Goal: Task Accomplishment & Management: Manage account settings

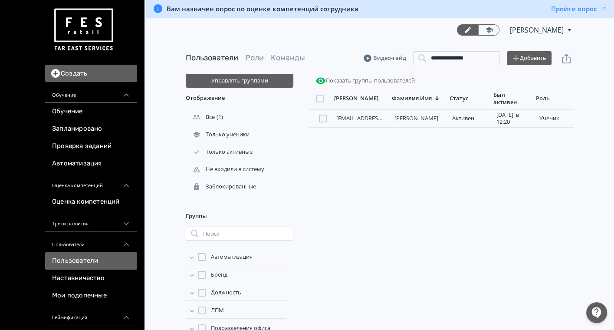
click at [595, 315] on div at bounding box center [596, 312] width 21 height 21
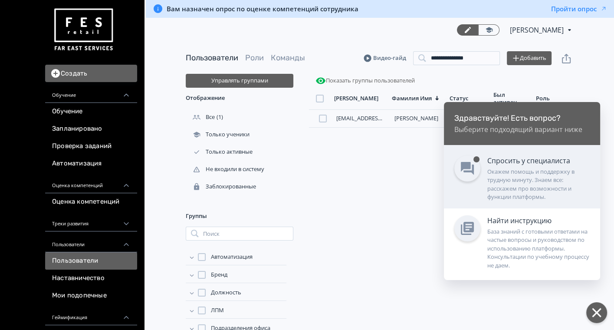
click at [517, 183] on div "Окажем помощь и поддержку в трудную минуту. Знаем все: расскажем про возможност…" at bounding box center [538, 185] width 102 height 34
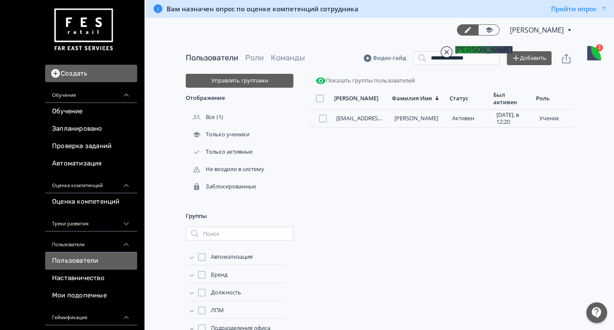
scroll to position [675, 0]
drag, startPoint x: 518, startPoint y: 164, endPoint x: 554, endPoint y: 191, distance: 45.2
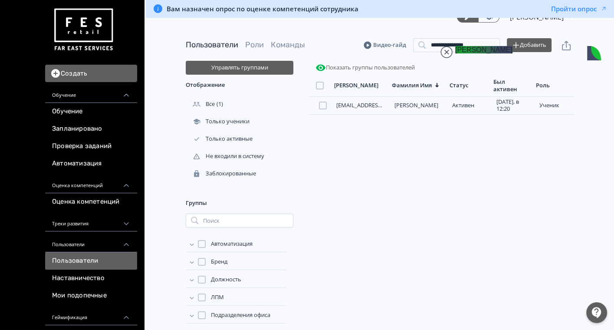
scroll to position [16, 0]
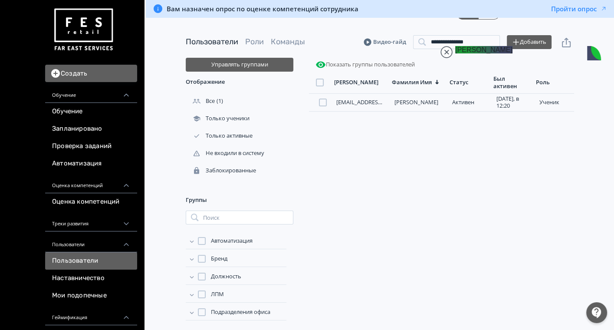
type textarea "**********"
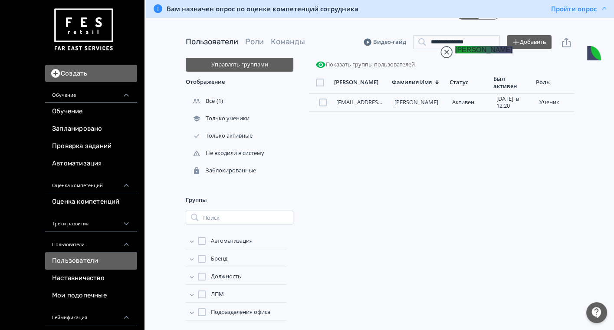
click at [445, 52] on jdiv at bounding box center [447, 52] width 12 height 12
click at [520, 317] on div "[PERSON_NAME][EMAIL_ADDRESS][DOMAIN_NAME] [PERSON_NAME][DATE], в 12:20 ученик" at bounding box center [441, 208] width 265 height 228
click at [470, 312] on div "[PERSON_NAME][EMAIL_ADDRESS][DOMAIN_NAME] [PERSON_NAME][DATE], в 12:20 ученик" at bounding box center [441, 208] width 265 height 228
drag, startPoint x: 518, startPoint y: 155, endPoint x: 535, endPoint y: 171, distance: 23.6
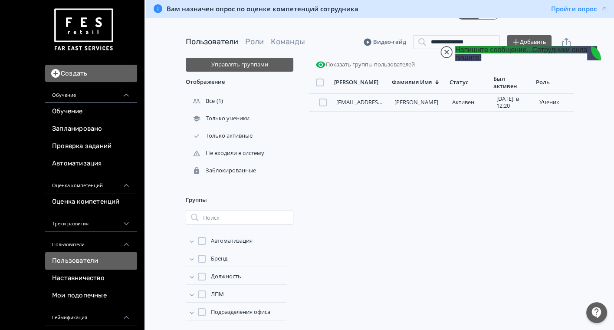
drag, startPoint x: 507, startPoint y: 157, endPoint x: 552, endPoint y: 233, distance: 87.6
type textarea "**********"
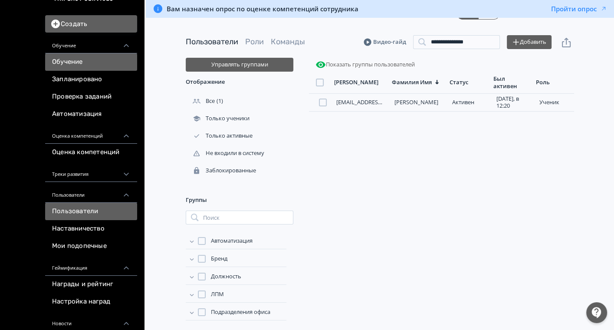
scroll to position [0, 0]
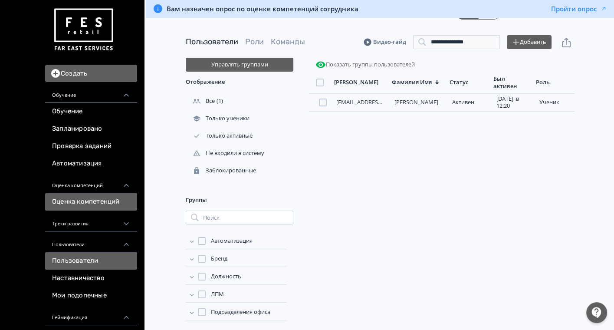
click at [83, 201] on link "Оценка компетенций" at bounding box center [91, 201] width 92 height 17
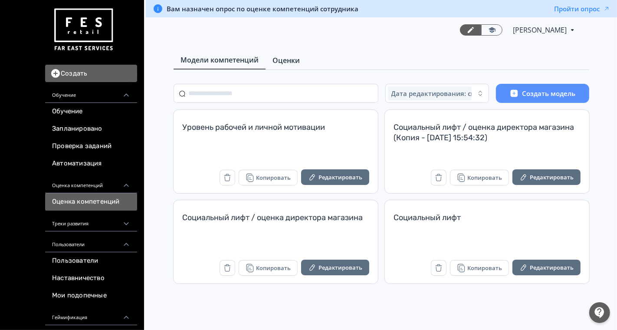
click at [279, 54] on link "Оценки" at bounding box center [286, 60] width 41 height 17
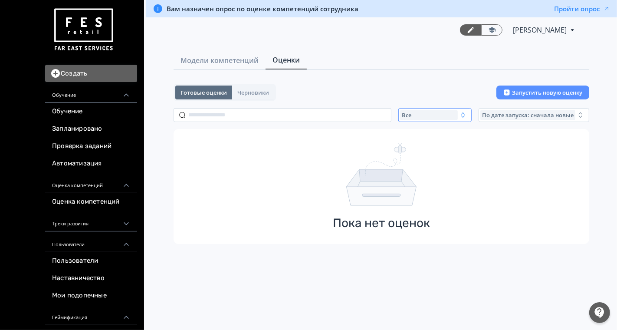
click at [431, 119] on div "Все" at bounding box center [429, 115] width 58 height 10
click at [414, 149] on span "Активные" at bounding box center [426, 150] width 32 height 9
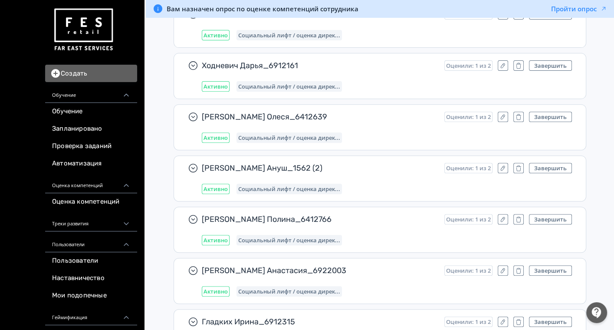
scroll to position [4666, 0]
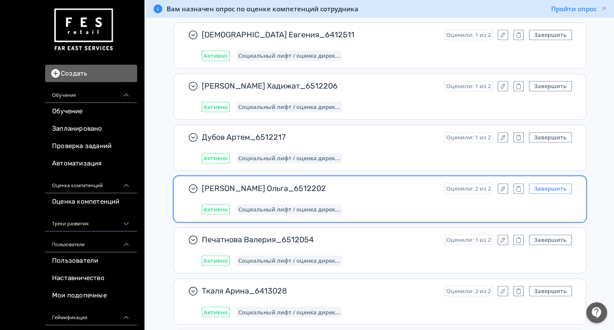
click at [562, 183] on button "Завершить" at bounding box center [550, 188] width 43 height 10
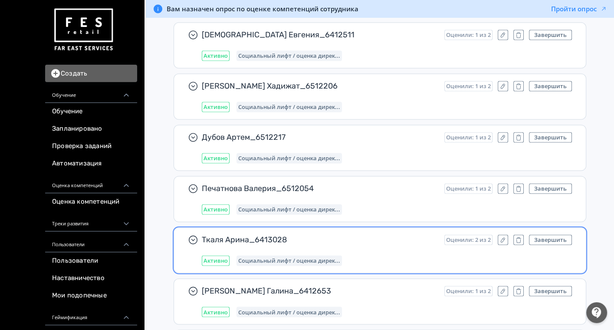
click at [556, 234] on div "Ткаля Арина_6413028 Оценили: 2 из 2 Завершить Активно Социальный лифт / оценка …" at bounding box center [387, 249] width 370 height 31
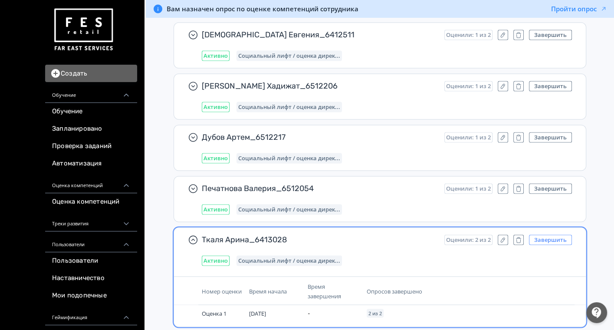
click at [556, 234] on button "Завершить" at bounding box center [550, 239] width 43 height 10
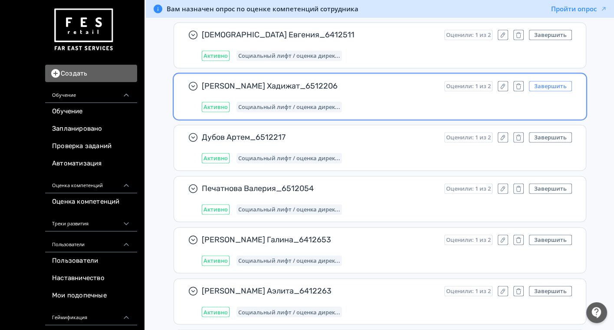
scroll to position [5481, 0]
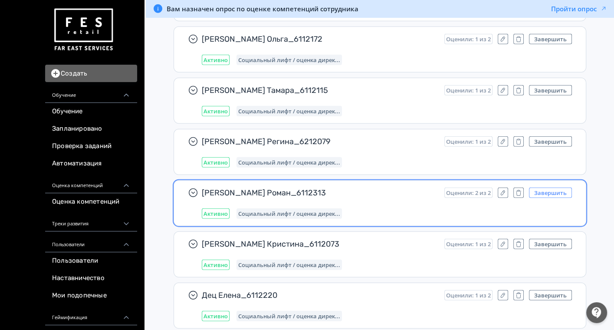
click at [558, 188] on button "Завершить" at bounding box center [550, 193] width 43 height 10
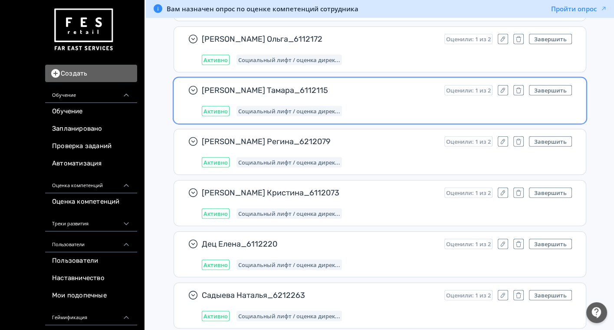
scroll to position [0, 0]
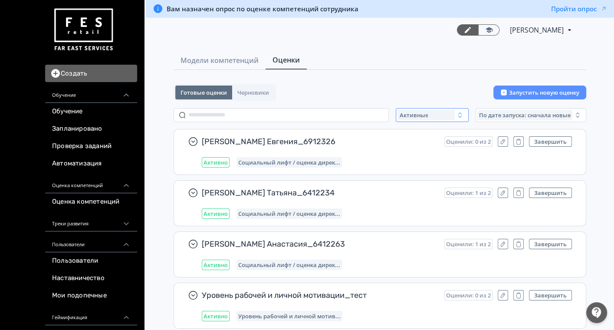
click at [409, 112] on span "Активные" at bounding box center [413, 115] width 29 height 7
click at [421, 138] on button "Все" at bounding box center [483, 135] width 152 height 16
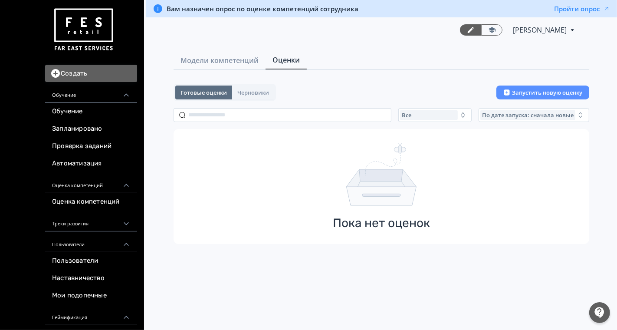
click at [215, 105] on div "Готовые оценки Черновики Запустить новую оценку Все По дате запуска: сначала но…" at bounding box center [382, 164] width 416 height 160
click at [210, 114] on input "text" at bounding box center [283, 115] width 218 height 14
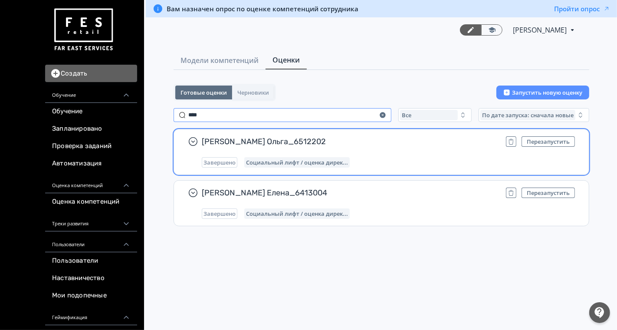
type input "****"
click at [382, 148] on div "[PERSON_NAME] Ольга_6512202 Перезапустить Завершено Социальный лифт / оценка ди…" at bounding box center [388, 151] width 373 height 31
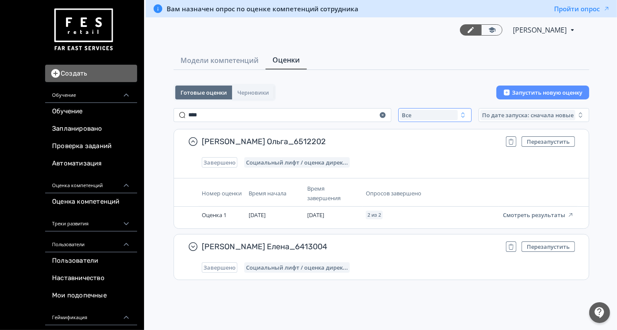
click at [421, 116] on div "Все" at bounding box center [429, 115] width 58 height 10
click at [502, 114] on span "По дате запуска: сначала новые" at bounding box center [528, 115] width 92 height 7
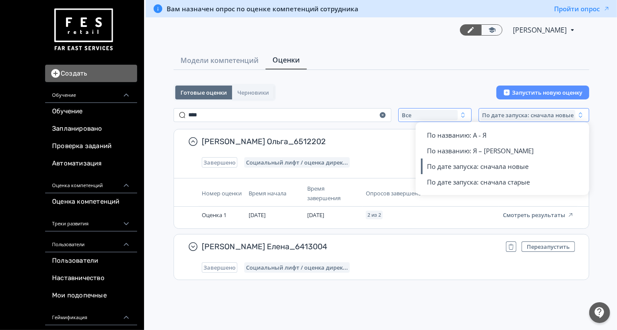
click at [433, 115] on div "Все" at bounding box center [429, 115] width 58 height 10
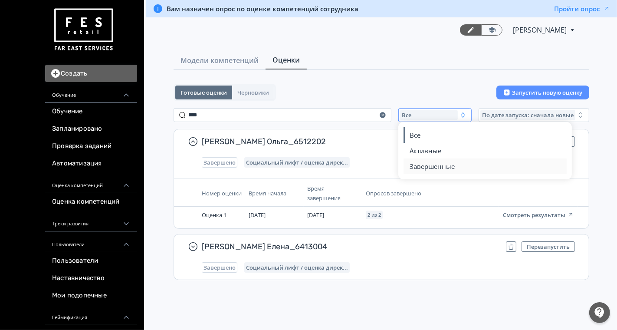
click at [412, 167] on span "Завершенные" at bounding box center [432, 166] width 45 height 9
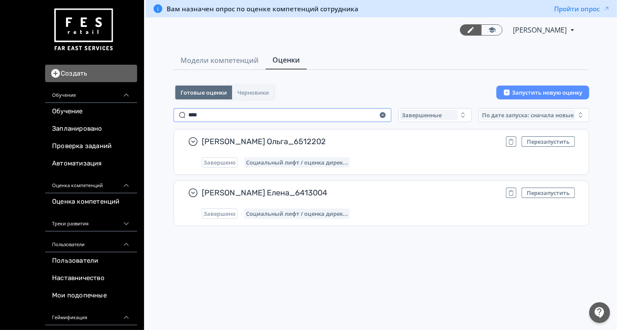
drag, startPoint x: 200, startPoint y: 118, endPoint x: 156, endPoint y: 111, distance: 44.3
click at [141, 117] on div "Создать Обучение Обучение Запланировано Проверка заданий Автоматизация Оценка к…" at bounding box center [308, 165] width 617 height 330
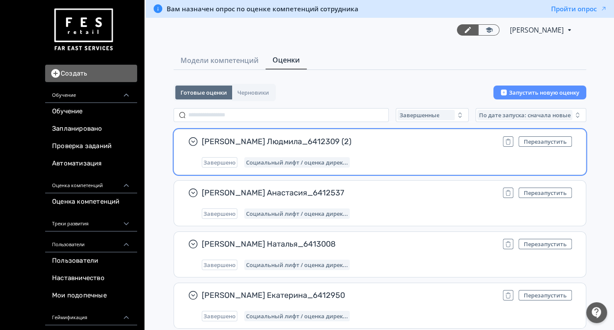
click at [405, 145] on span "[PERSON_NAME] Людмила_6412309 (2)" at bounding box center [349, 141] width 294 height 10
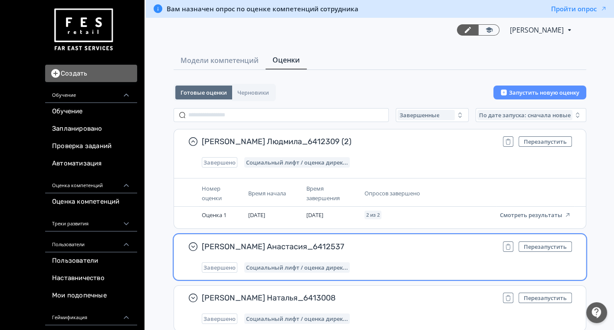
click at [388, 245] on span "[PERSON_NAME] Анастасия_6412537" at bounding box center [349, 246] width 294 height 10
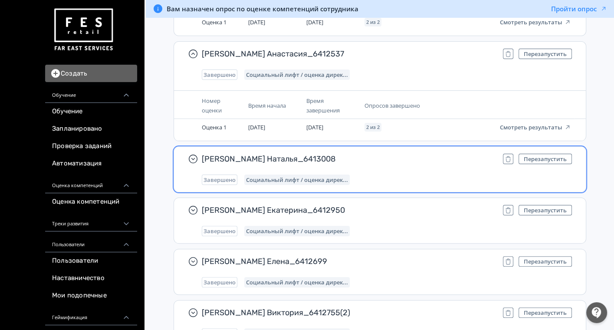
click at [394, 162] on span "[PERSON_NAME] Наталья_6413008" at bounding box center [349, 159] width 294 height 10
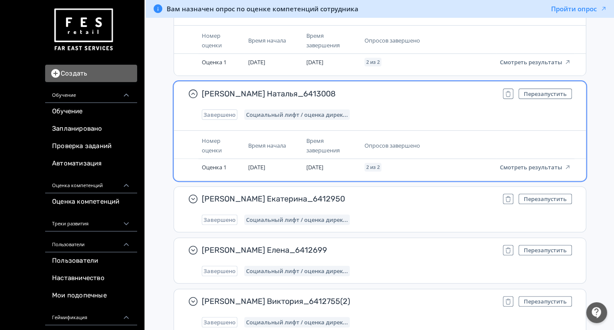
scroll to position [337, 0]
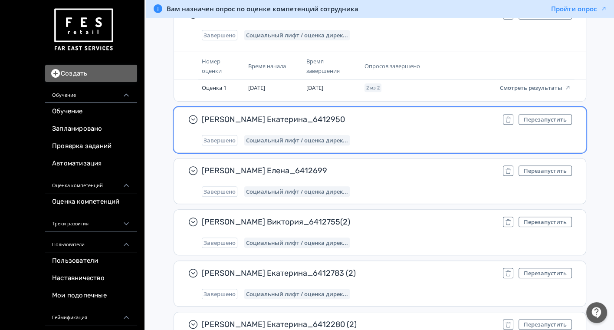
click at [391, 117] on span "[PERSON_NAME] Екатерина_6412950" at bounding box center [349, 119] width 294 height 10
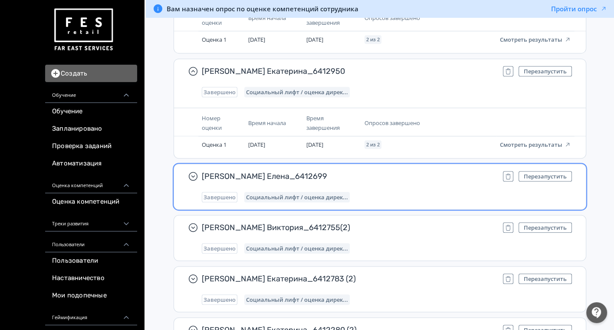
click at [400, 183] on div "[PERSON_NAME] Елена_6412699 Перезапустить Завершено Социальный лифт / оценка ди…" at bounding box center [387, 186] width 370 height 31
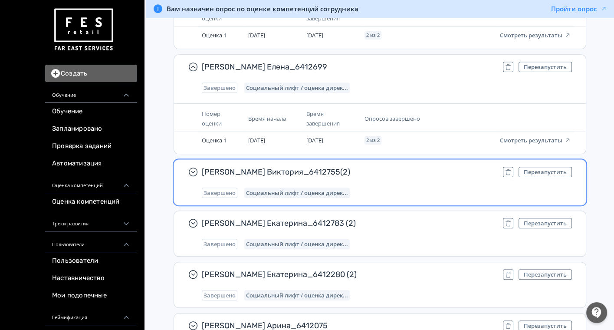
scroll to position [530, 0]
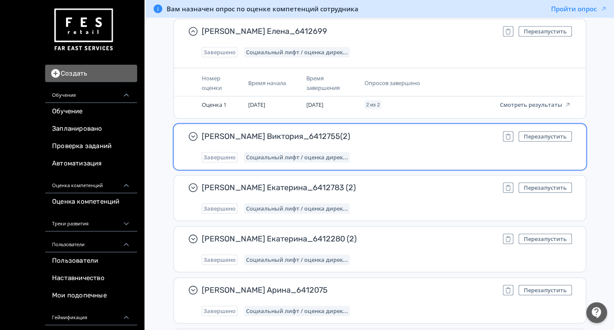
click at [397, 141] on div "[PERSON_NAME] Виктория_6412755(2) Перезапустить Завершено Социальный лифт / оце…" at bounding box center [387, 146] width 370 height 31
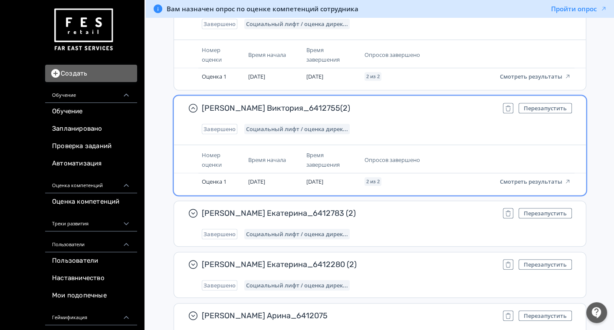
scroll to position [627, 0]
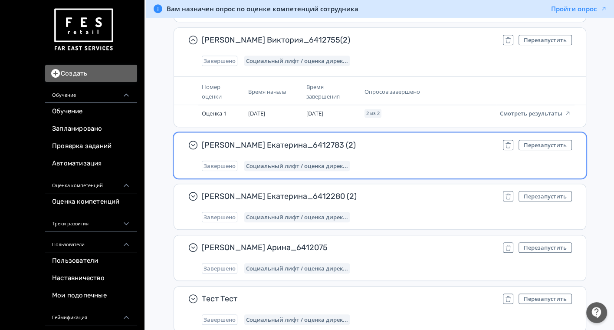
click at [387, 148] on div "[PERSON_NAME] Екатерина_6412783 (2) Перезапустить Завершено Социальный лифт / о…" at bounding box center [387, 155] width 370 height 31
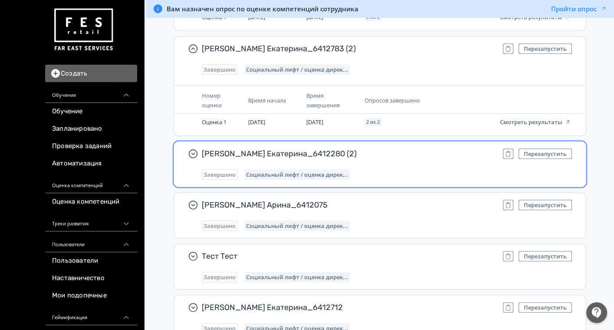
click at [390, 156] on span "[PERSON_NAME] Екатерина_6412280 (2)" at bounding box center [349, 153] width 294 height 10
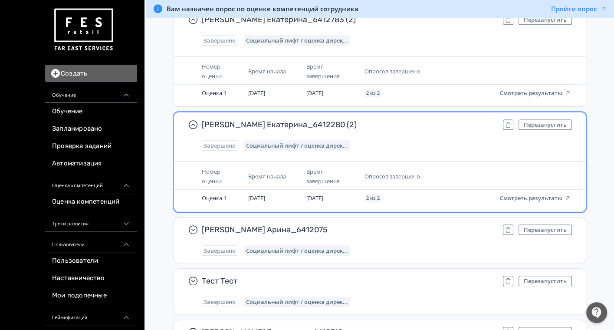
scroll to position [771, 0]
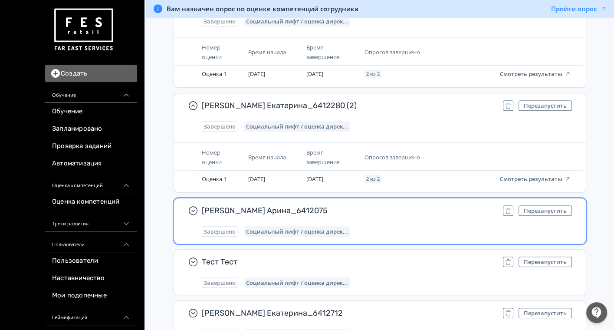
click at [389, 220] on div "[PERSON_NAME] Арина_6412075 Перезапустить Завершено Социальный лифт / оценка ди…" at bounding box center [387, 220] width 370 height 31
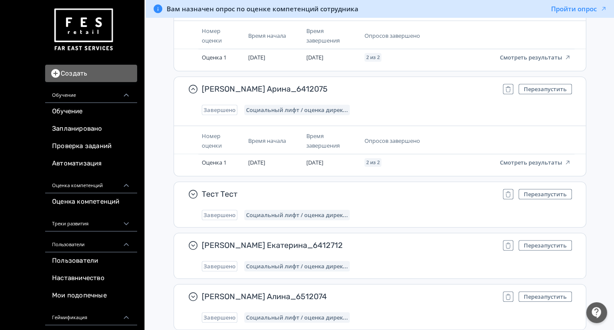
scroll to position [916, 0]
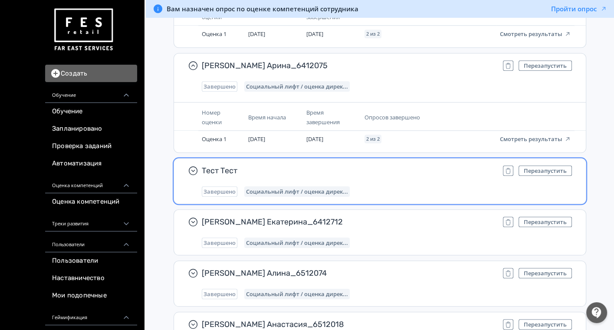
click at [392, 187] on div "Завершено Социальный лифт / оценка дирек..." at bounding box center [387, 191] width 370 height 10
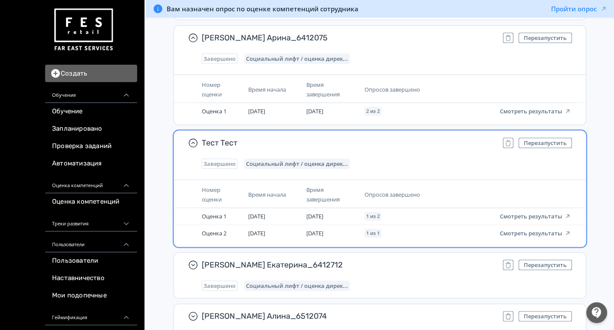
scroll to position [1013, 0]
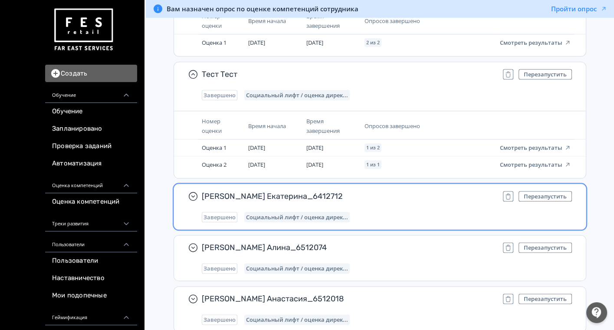
click at [394, 193] on span "[PERSON_NAME] Екатерина_6412712" at bounding box center [349, 196] width 294 height 10
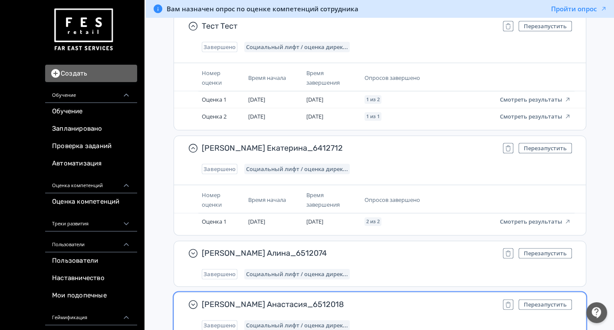
scroll to position [1157, 0]
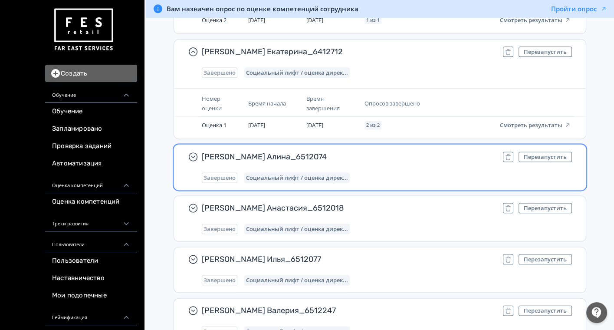
click at [401, 163] on div "[PERSON_NAME] Алина_6512074 Перезапустить Завершено Социальный лифт / оценка ди…" at bounding box center [387, 166] width 370 height 31
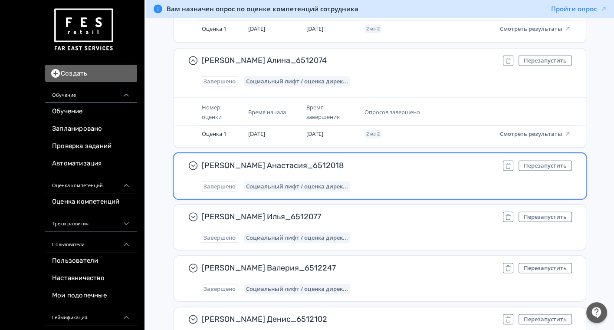
click at [390, 182] on div "Завершено Социальный лифт / оценка дирек..." at bounding box center [387, 186] width 370 height 10
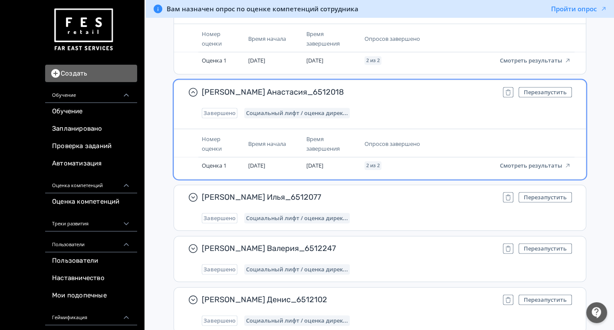
scroll to position [1399, 0]
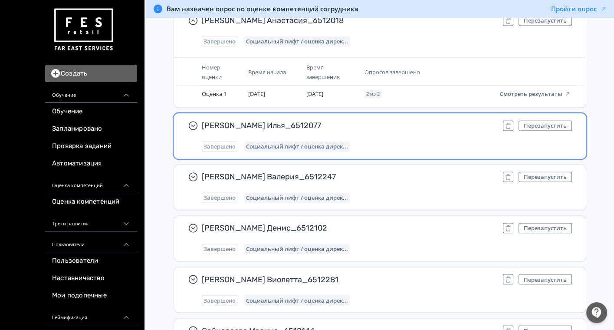
click at [399, 128] on div "[PERSON_NAME] Илья_6512077 Перезапустить Завершено Социальный лифт / оценка дир…" at bounding box center [387, 135] width 370 height 31
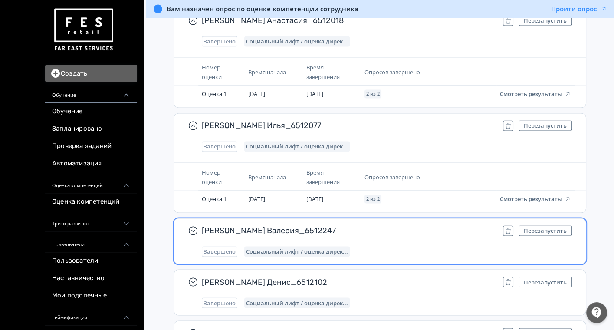
click at [388, 229] on span "[PERSON_NAME] Валерия_6512247" at bounding box center [349, 230] width 294 height 10
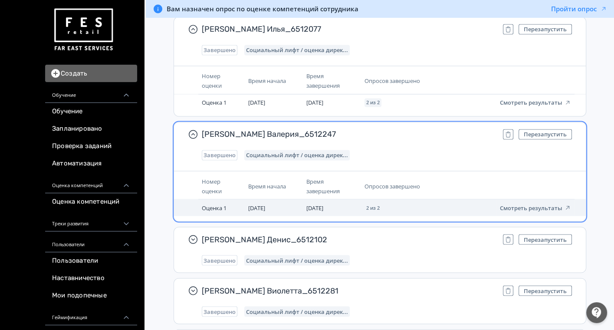
scroll to position [1591, 0]
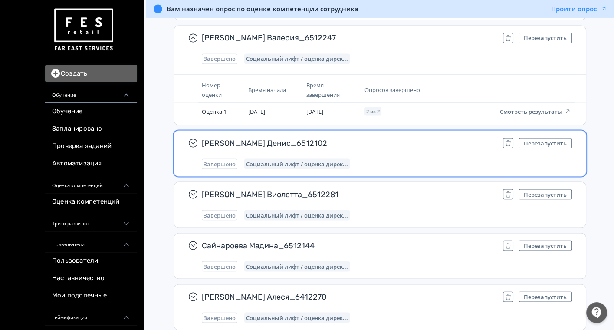
click at [405, 153] on div "[PERSON_NAME] Денис_6512102 Перезапустить Завершено Социальный лифт / оценка ди…" at bounding box center [387, 153] width 370 height 31
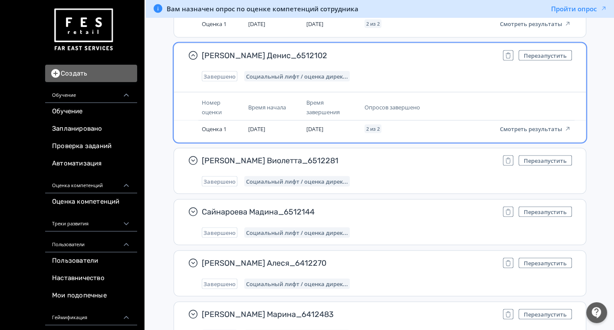
scroll to position [1688, 0]
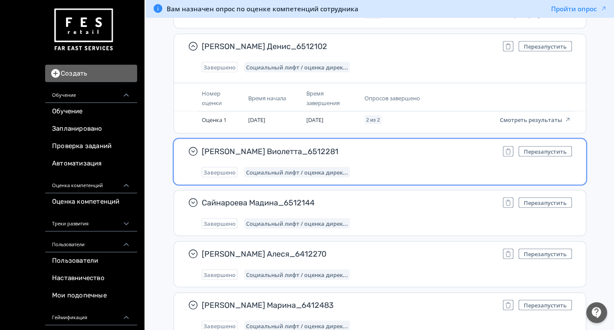
click at [403, 161] on div "[PERSON_NAME] Виолетта_6512281 Перезапустить Завершено Социальный лифт / оценка…" at bounding box center [387, 161] width 370 height 31
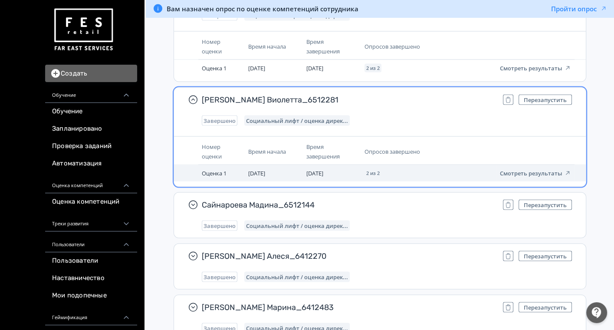
scroll to position [1833, 0]
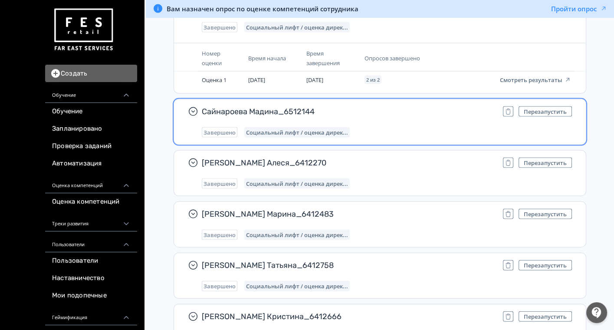
click at [405, 127] on div "Завершено Социальный лифт / оценка дирек..." at bounding box center [387, 132] width 370 height 10
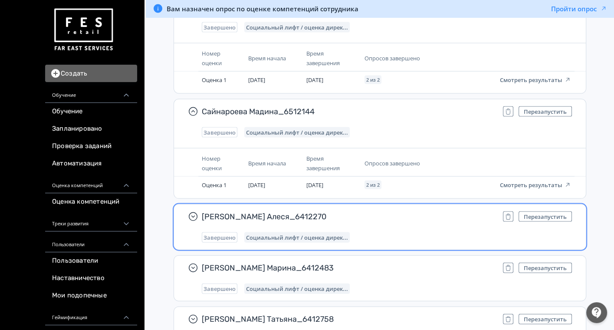
click at [392, 217] on span "[PERSON_NAME] Алеся_6412270" at bounding box center [349, 216] width 294 height 10
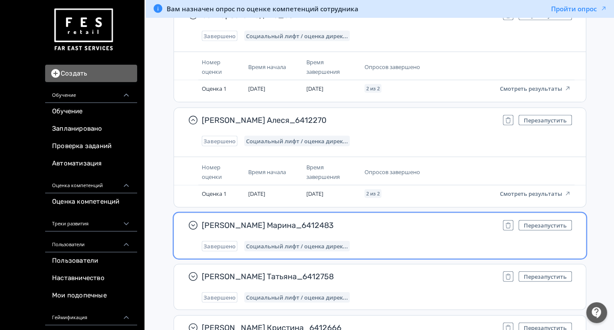
click at [393, 213] on div "[PERSON_NAME] Марина_6412483 Перезапустить Завершено Социальный лифт / оценка д…" at bounding box center [380, 235] width 412 height 45
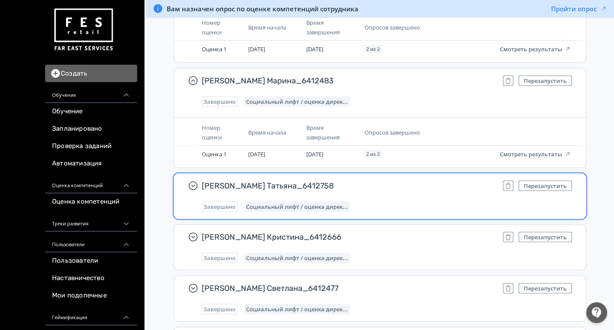
click at [399, 174] on div "[PERSON_NAME] Татьяна_6412758 Перезапустить Завершено Социальный лифт / оценка …" at bounding box center [380, 196] width 412 height 45
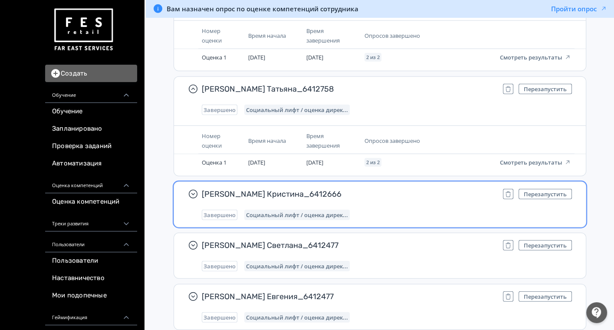
click at [398, 195] on div "[PERSON_NAME] Кристина_6412666 Перезапустить Завершено Социальный лифт / оценка…" at bounding box center [387, 204] width 370 height 31
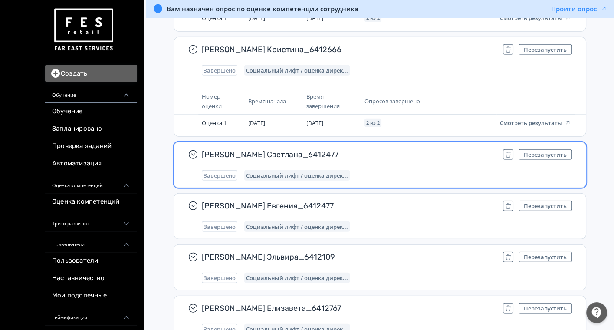
click at [402, 170] on div "Завершено Социальный лифт / оценка дирек..." at bounding box center [387, 175] width 370 height 10
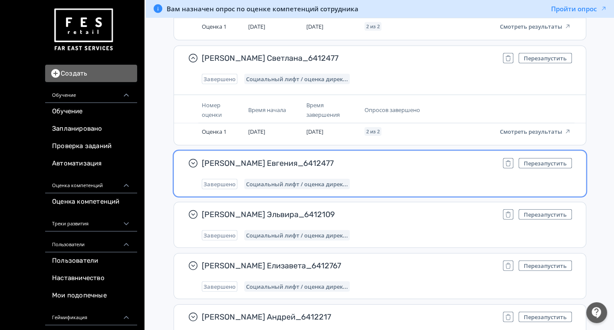
click at [395, 179] on div "Завершено Социальный лифт / оценка дирек..." at bounding box center [387, 184] width 370 height 10
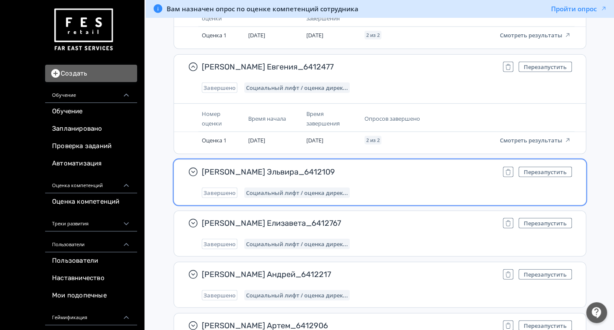
click at [395, 179] on div "[PERSON_NAME] Эльвира_6412109 Перезапустить Завершено Социальный лифт / оценка …" at bounding box center [387, 182] width 370 height 31
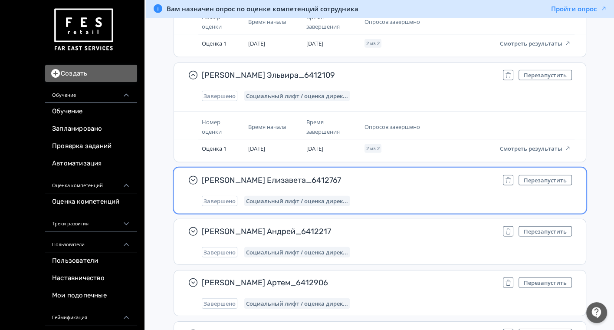
click at [394, 180] on span "[PERSON_NAME] Елизавета_6412767" at bounding box center [349, 180] width 294 height 10
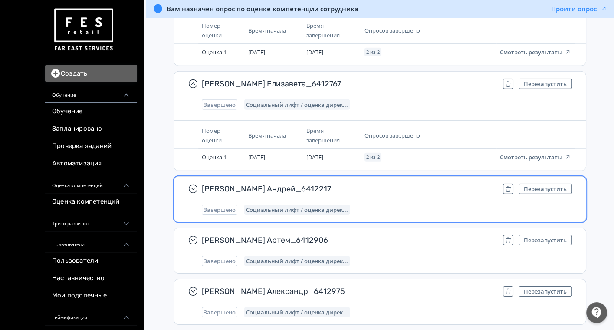
click at [394, 187] on span "[PERSON_NAME] Андрей_6412217" at bounding box center [349, 189] width 294 height 10
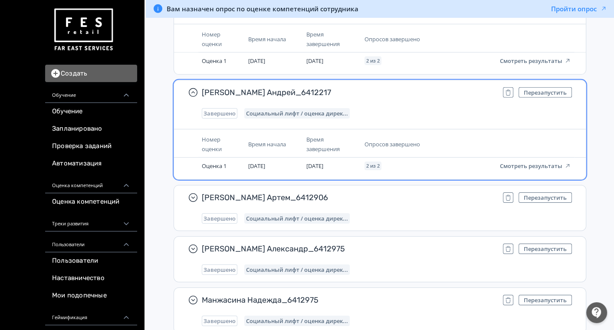
click at [394, 187] on div "[PERSON_NAME] Артем_6412906 Перезапустить Завершено Социальный лифт / оценка ди…" at bounding box center [380, 207] width 412 height 45
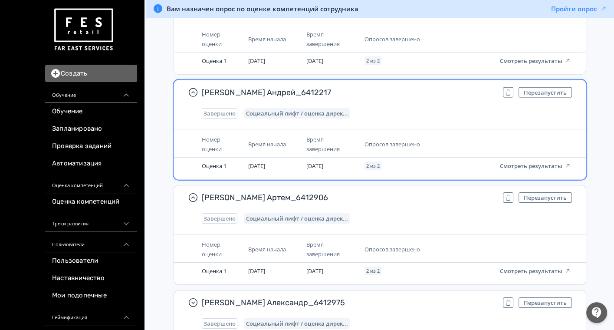
scroll to position [2894, 0]
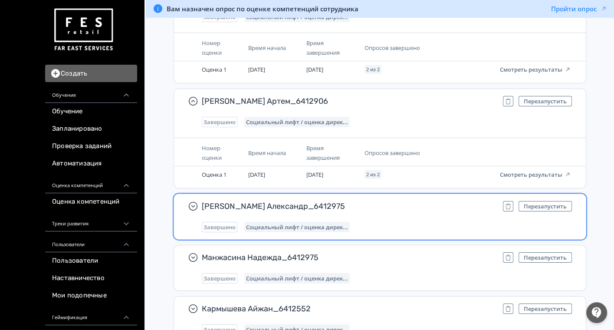
click at [392, 201] on span "[PERSON_NAME] Александр_6412975" at bounding box center [349, 206] width 294 height 10
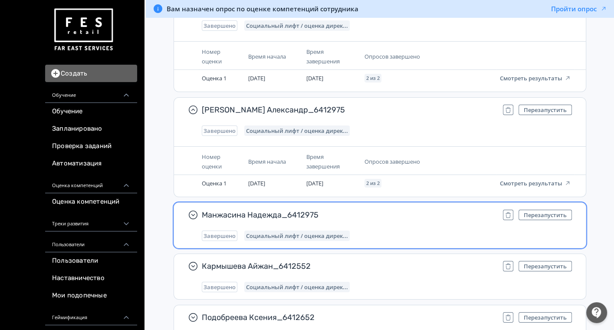
click at [391, 203] on div "Манжасина Надежда_6412975 Перезапустить Завершено Социальный лифт / оценка дире…" at bounding box center [380, 225] width 412 height 45
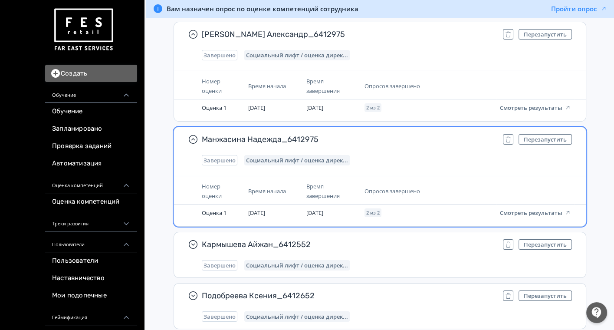
scroll to position [3087, 0]
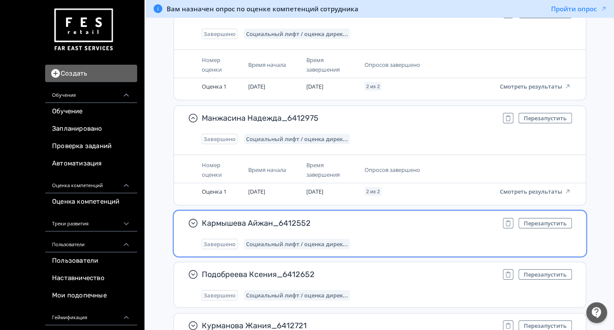
click at [390, 220] on span "Кармышева Айжан_6412552" at bounding box center [349, 223] width 294 height 10
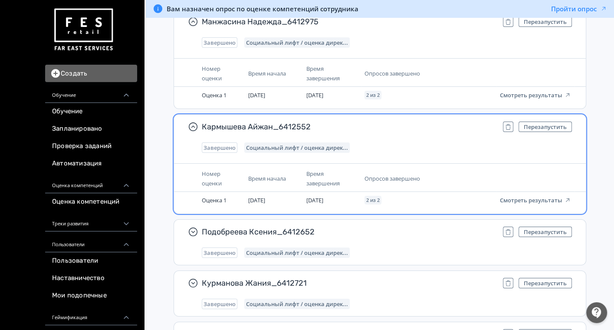
click at [389, 220] on div "Подобреева Ксения_6412652 Перезапустить Завершено Социальный лифт / оценка дире…" at bounding box center [380, 242] width 412 height 45
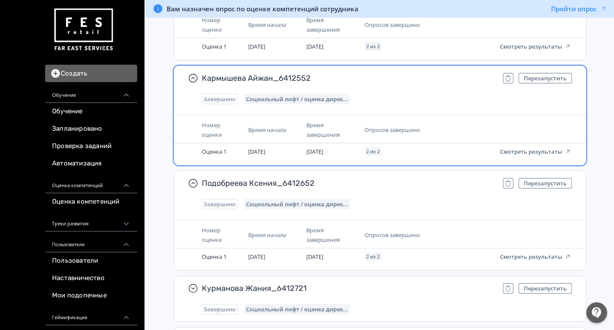
scroll to position [3280, 0]
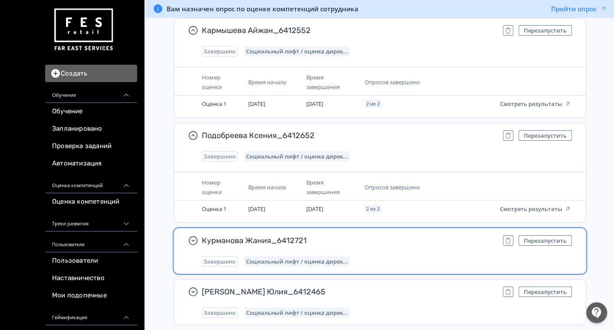
click at [392, 238] on span "Курманова Жания_6412721" at bounding box center [349, 240] width 294 height 10
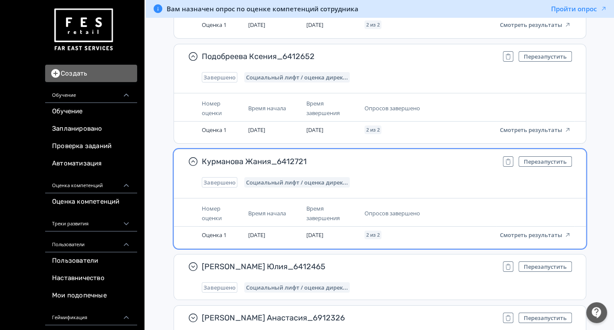
scroll to position [3424, 0]
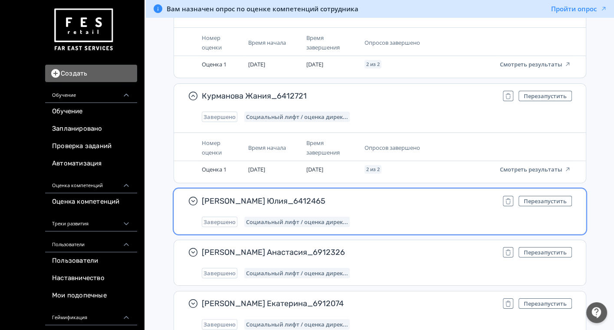
click at [399, 217] on div "Завершено Социальный лифт / оценка дирек..." at bounding box center [387, 222] width 370 height 10
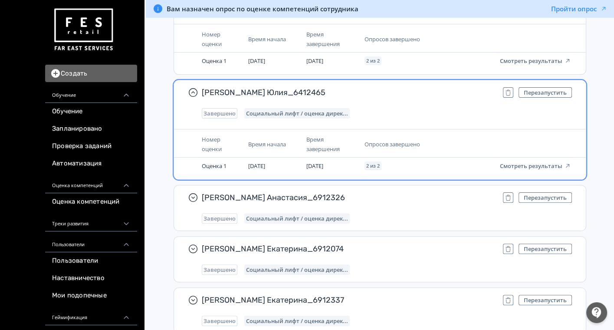
scroll to position [3569, 0]
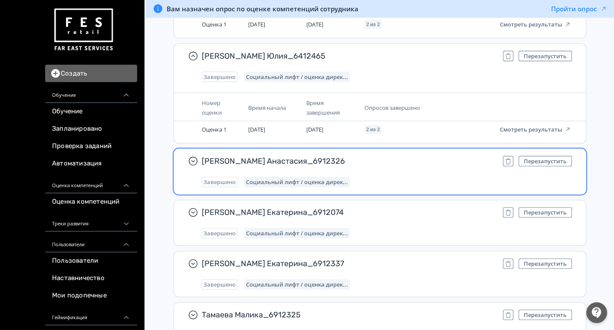
click at [411, 177] on div "Завершено Социальный лифт / оценка дирек..." at bounding box center [387, 182] width 370 height 10
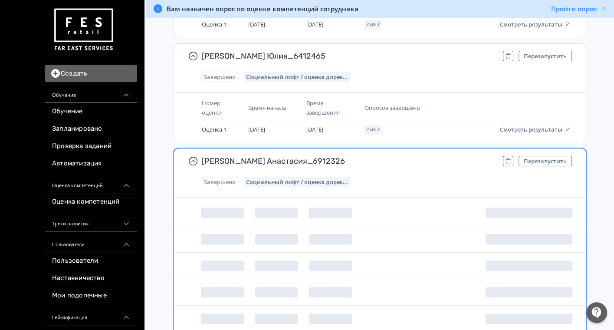
scroll to position [3617, 0]
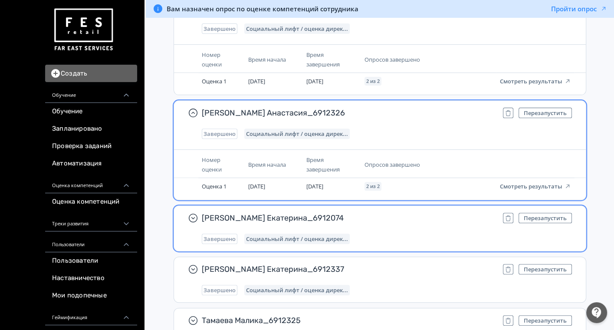
click at [401, 216] on span "[PERSON_NAME] Екатерина_6912074" at bounding box center [349, 218] width 294 height 10
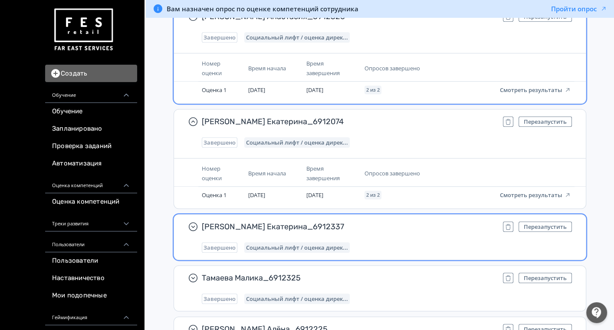
click at [399, 221] on span "[PERSON_NAME] Екатерина_6912337" at bounding box center [349, 226] width 294 height 10
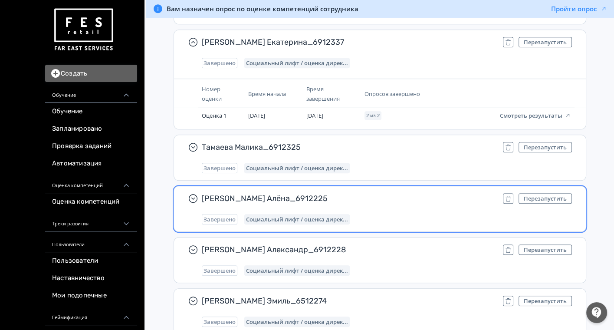
scroll to position [3907, 0]
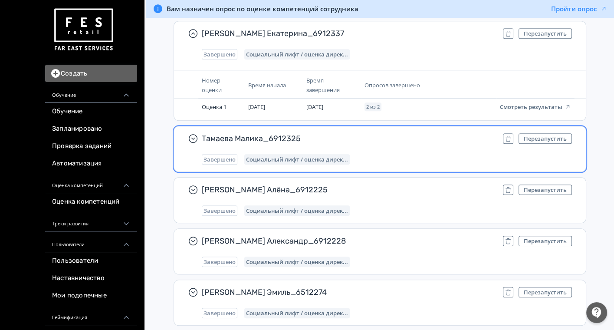
click at [406, 138] on div "Тамаева Малика_6912325 Перезапустить Завершено Социальный лифт / оценка дирек..." at bounding box center [387, 148] width 370 height 31
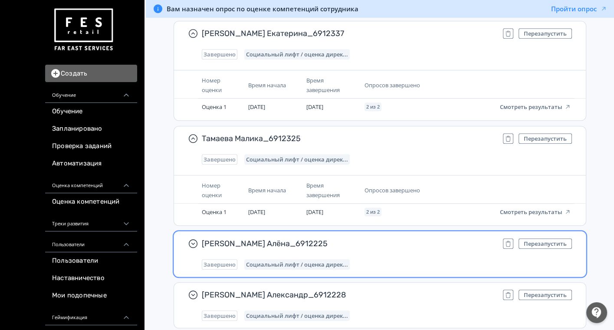
click at [400, 244] on div "[PERSON_NAME] Алёна_6912225 Перезапустить Завершено Социальный лифт / оценка ди…" at bounding box center [387, 253] width 370 height 31
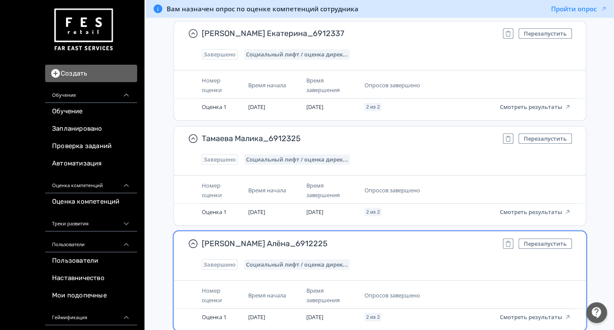
scroll to position [4051, 0]
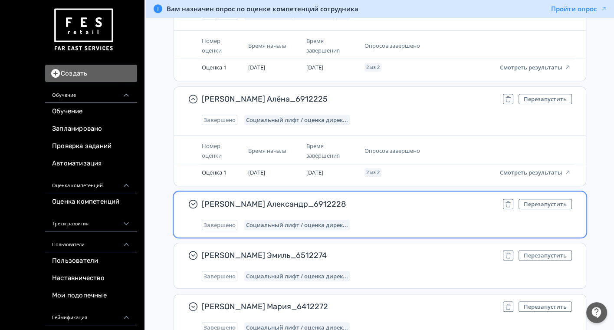
click at [378, 220] on div "Завершено Социальный лифт / оценка дирек..." at bounding box center [387, 225] width 370 height 10
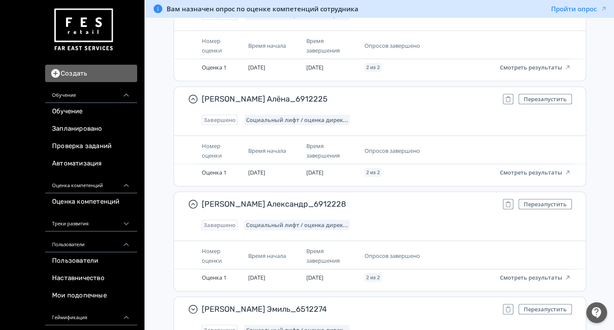
scroll to position [4148, 0]
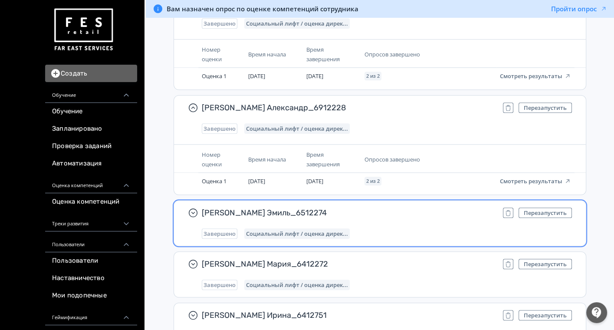
click at [356, 207] on span "[PERSON_NAME] Эмиль_6512274" at bounding box center [349, 212] width 294 height 10
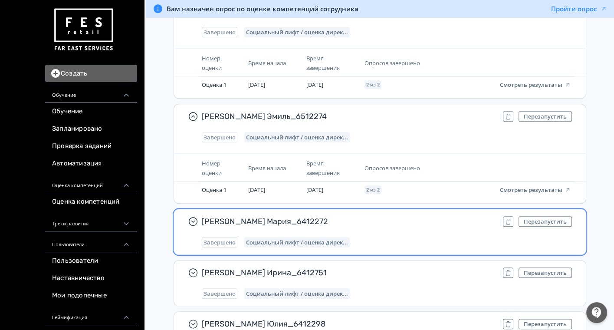
click at [372, 221] on div "[PERSON_NAME] Мария_6412272 Перезапустить Завершено Социальный лифт / оценка ди…" at bounding box center [387, 231] width 370 height 31
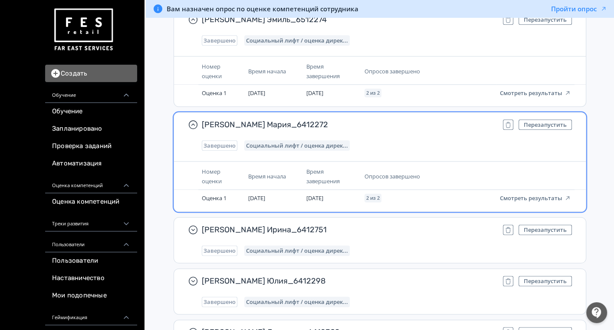
click at [370, 224] on span "[PERSON_NAME] Ирина_6412751" at bounding box center [349, 229] width 294 height 10
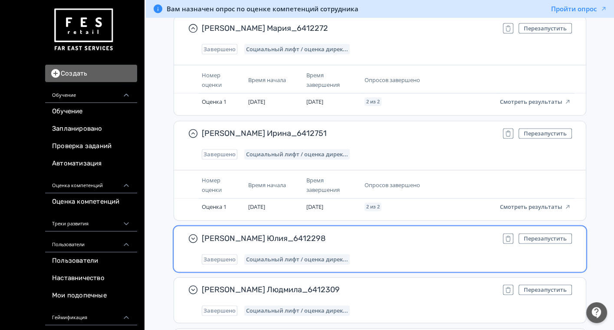
click at [370, 226] on div "[PERSON_NAME] Юлия_6412298 Перезапустить Завершено Социальный лифт / оценка дир…" at bounding box center [380, 248] width 412 height 45
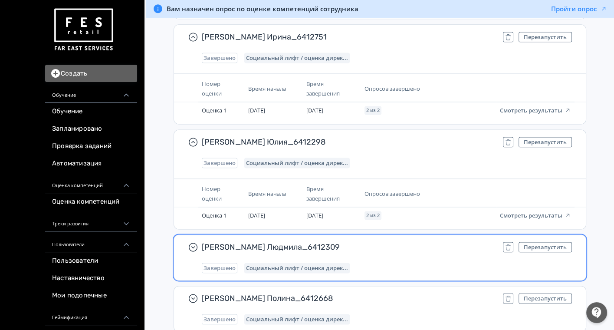
click at [368, 242] on span "[PERSON_NAME] Людмила_6412309" at bounding box center [349, 247] width 294 height 10
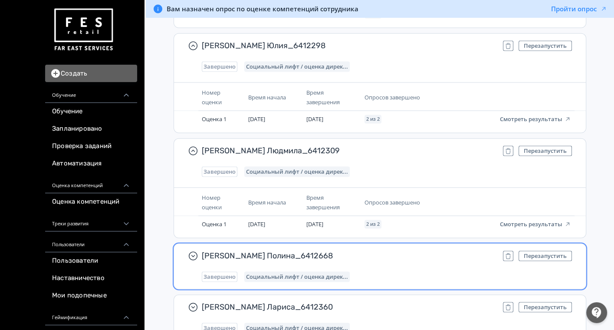
click at [375, 254] on div "[PERSON_NAME] Полина_6412668 Перезапустить Завершено Социальный лифт / оценка д…" at bounding box center [387, 265] width 370 height 31
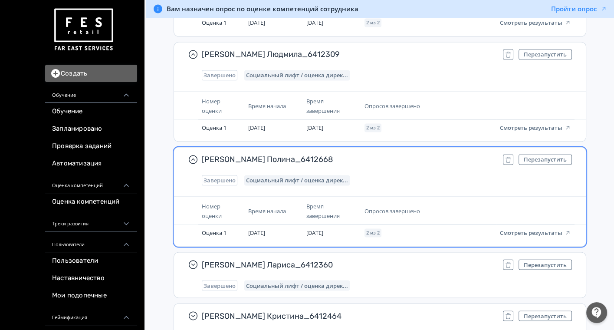
click at [375, 259] on span "[PERSON_NAME] Лариса_6412360" at bounding box center [349, 264] width 294 height 10
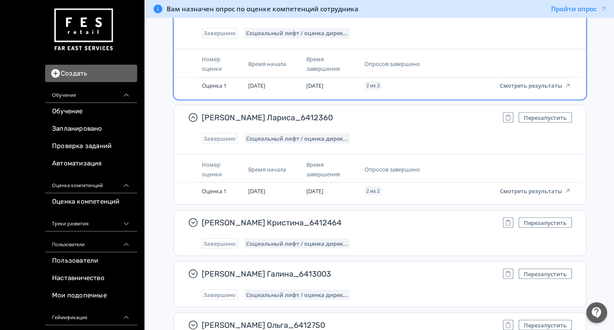
scroll to position [4919, 0]
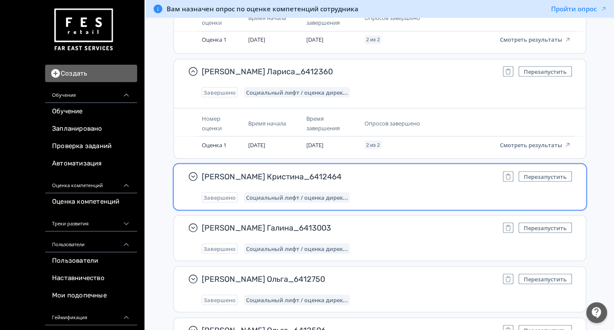
click at [390, 174] on div "[PERSON_NAME] Кристина_6412464 Перезапустить Завершено Социальный лифт / оценка…" at bounding box center [387, 186] width 370 height 31
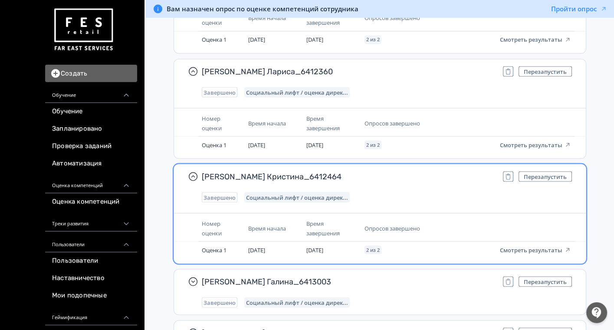
scroll to position [5016, 0]
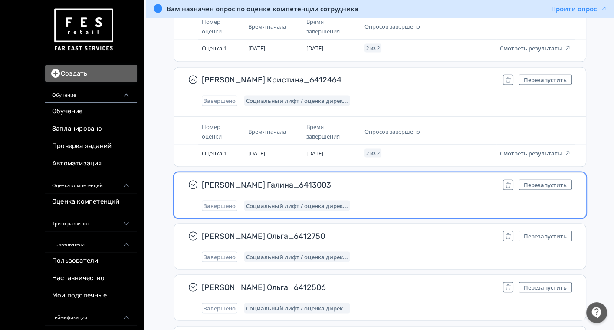
click at [389, 201] on div "Завершено Социальный лифт / оценка дирек..." at bounding box center [387, 206] width 370 height 10
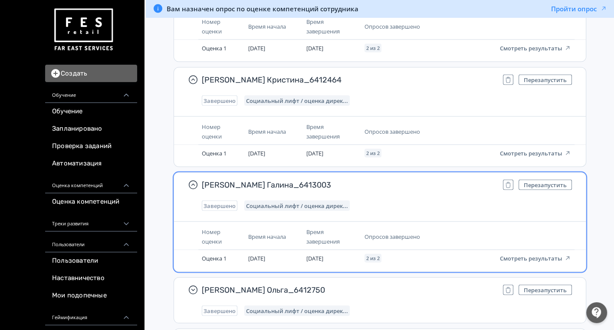
scroll to position [5112, 0]
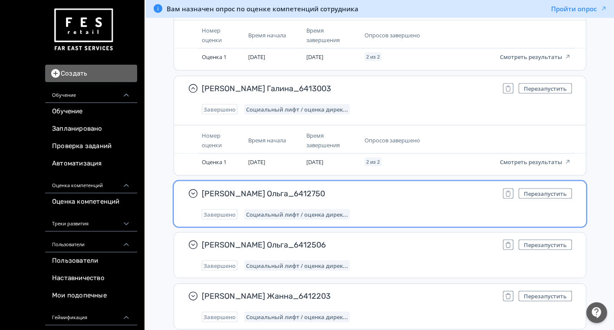
click at [395, 209] on div "Завершено Социальный лифт / оценка дирек..." at bounding box center [387, 214] width 370 height 10
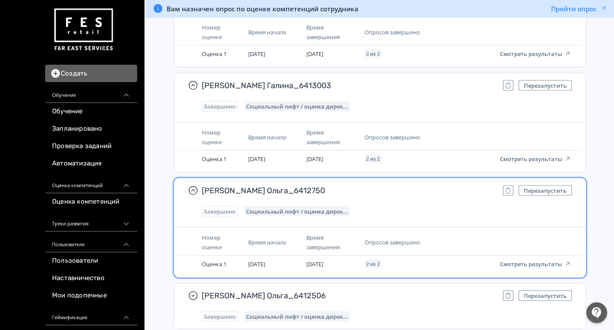
scroll to position [5209, 0]
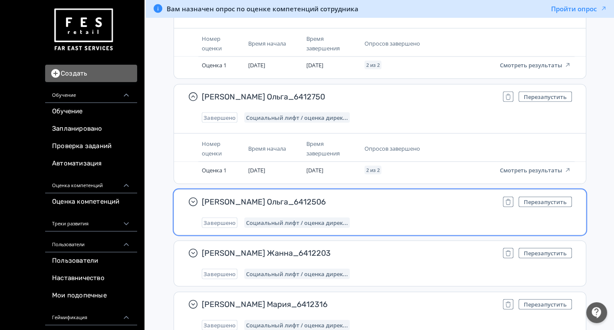
click at [394, 197] on span "[PERSON_NAME] Ольга_6412506" at bounding box center [349, 202] width 294 height 10
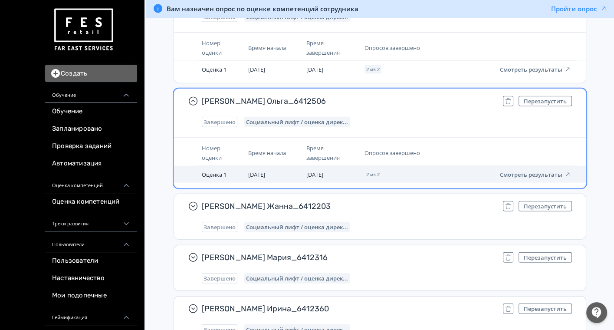
scroll to position [5354, 0]
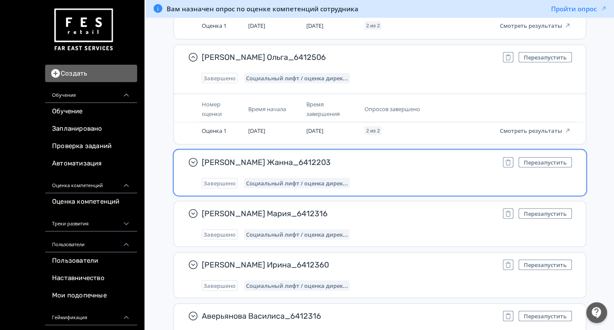
click at [399, 157] on span "[PERSON_NAME] Жанна_6412203" at bounding box center [349, 162] width 294 height 10
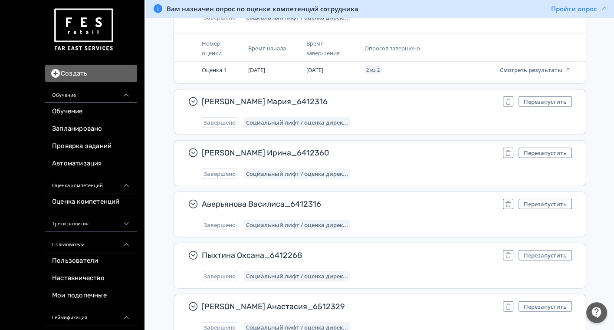
scroll to position [5498, 0]
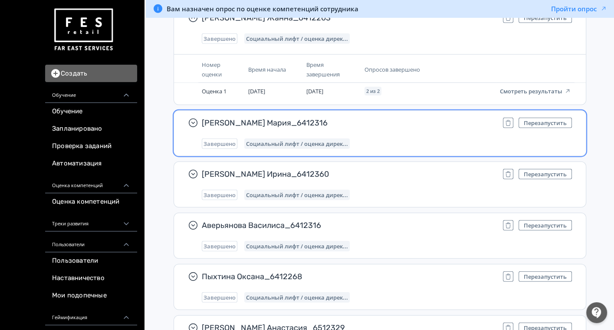
click at [410, 138] on div "Завершено Социальный лифт / оценка дирек..." at bounding box center [387, 143] width 370 height 10
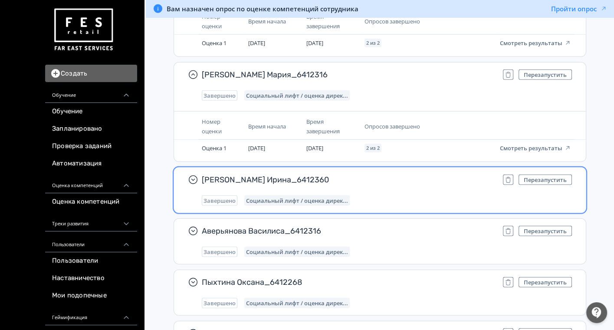
click at [410, 176] on div "[PERSON_NAME] Ирина_6412360 Перезапустить Завершено Социальный лифт / оценка ди…" at bounding box center [387, 190] width 370 height 31
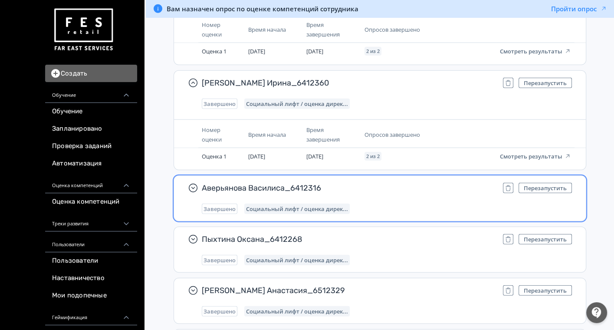
click at [409, 183] on span "Аверьянова Василиса_6412316" at bounding box center [349, 188] width 294 height 10
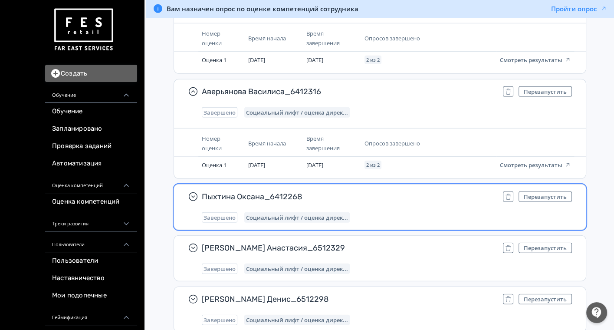
click at [408, 191] on span "Пыхтина Оксана_6412268" at bounding box center [349, 196] width 294 height 10
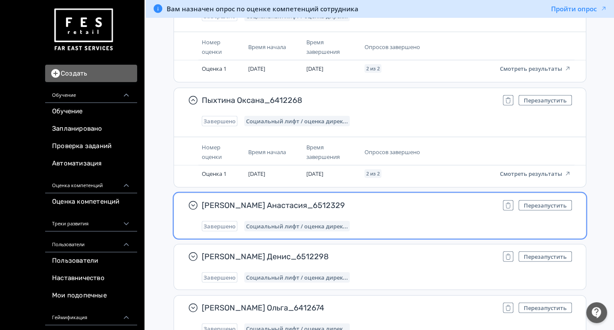
click at [409, 200] on span "[PERSON_NAME] Анастасия_6512329" at bounding box center [349, 205] width 294 height 10
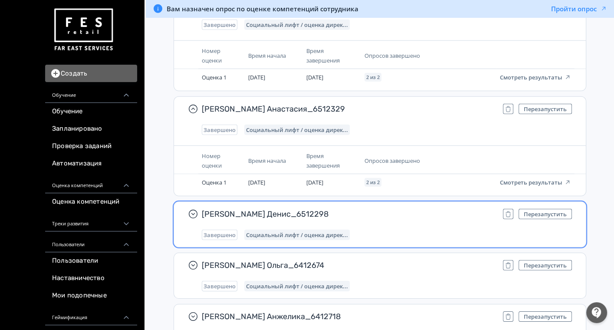
click at [409, 202] on div "[PERSON_NAME] Денис_6512298 Перезапустить Завершено Социальный лифт / оценка ди…" at bounding box center [380, 224] width 412 height 45
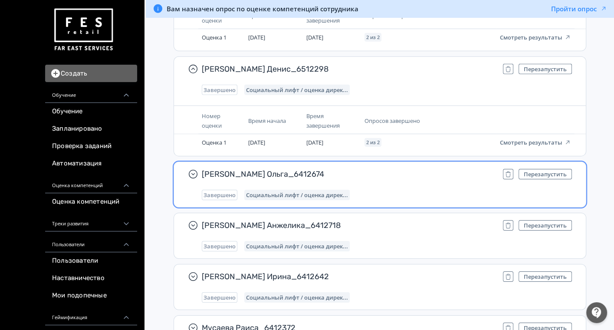
click at [414, 173] on div "[PERSON_NAME] Ольга_6412674 Перезапустить Завершено Социальный лифт / оценка ди…" at bounding box center [387, 184] width 370 height 31
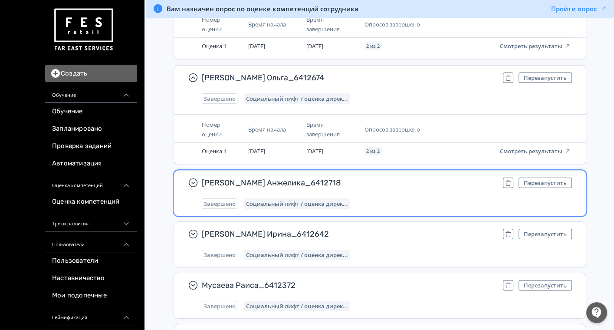
click at [409, 198] on div "Завершено Социальный лифт / оценка дирек..." at bounding box center [387, 203] width 370 height 10
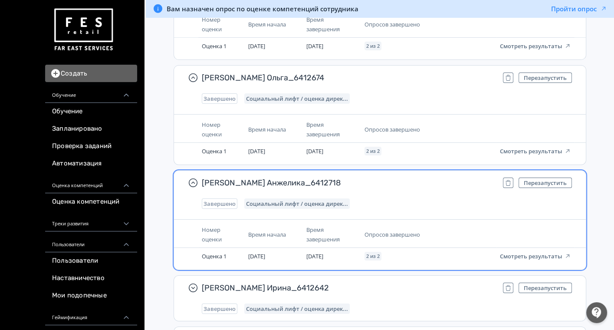
scroll to position [6270, 0]
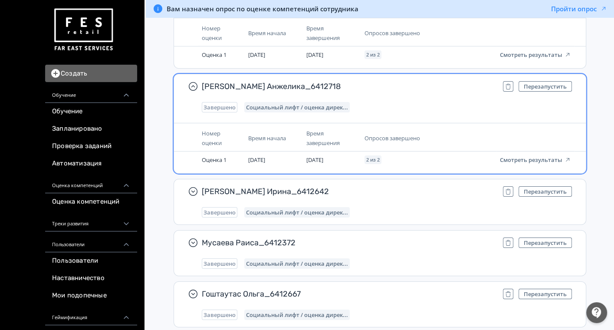
click at [409, 188] on div "[PERSON_NAME] Ирина_6412642 Перезапустить Завершено Социальный лифт / оценка ди…" at bounding box center [387, 201] width 370 height 31
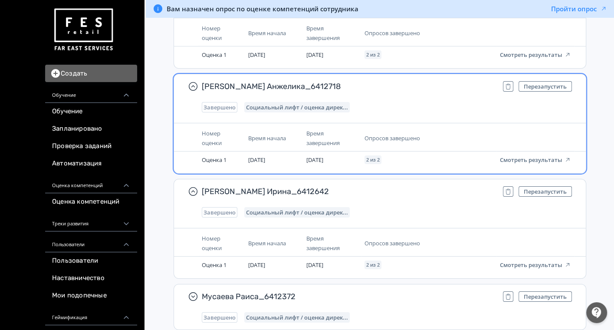
scroll to position [6366, 0]
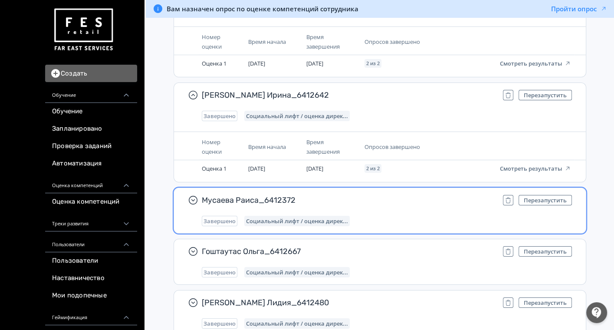
click at [409, 199] on div "Мусаева Раиса_6412372 Перезапустить Завершено Социальный лифт / оценка дирек..." at bounding box center [387, 210] width 370 height 31
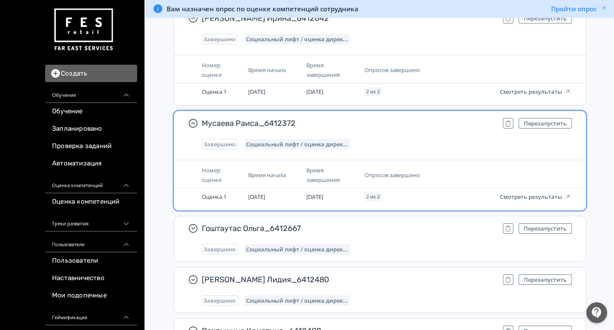
scroll to position [6463, 0]
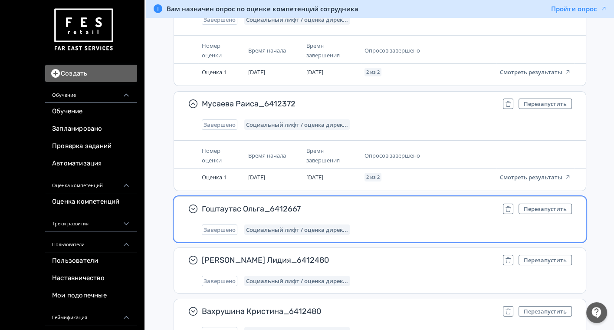
click at [409, 204] on span "Гоштаутас Ольга_6412667" at bounding box center [349, 209] width 294 height 10
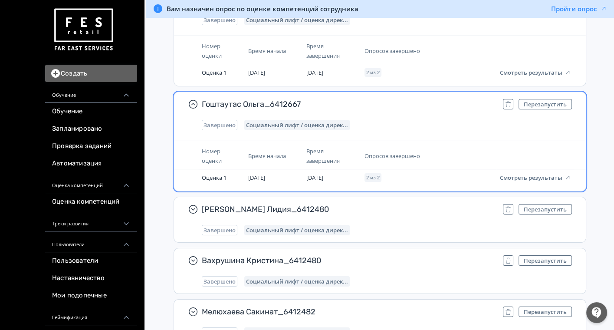
scroll to position [6656, 0]
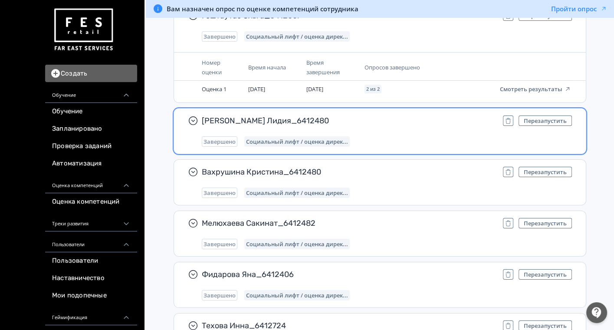
click at [411, 136] on div "Завершено Социальный лифт / оценка дирек..." at bounding box center [387, 141] width 370 height 10
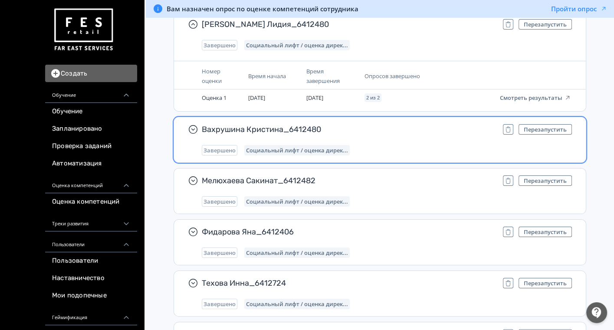
click at [418, 126] on div "Вахрушина Кристина_6412480 Перезапустить Завершено Социальный лифт / оценка дир…" at bounding box center [387, 139] width 370 height 31
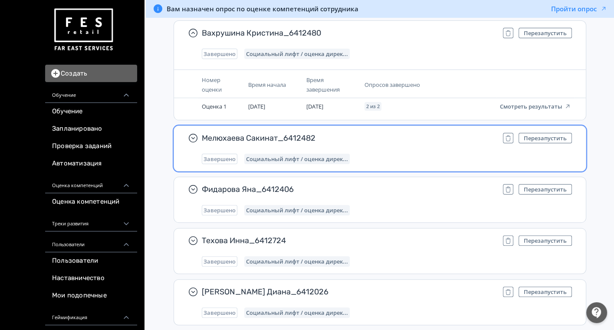
click at [415, 133] on span "Мелюхаева Сакинат_6412482" at bounding box center [349, 138] width 294 height 10
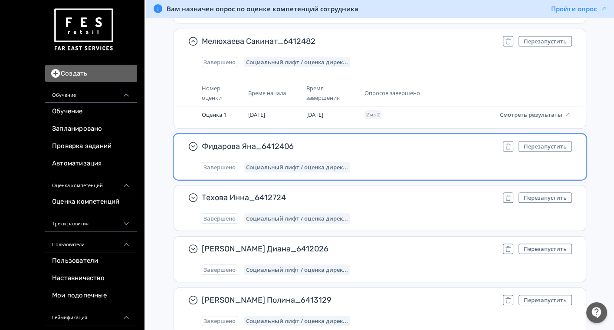
click at [415, 141] on span "Фидарова Яна_6412406" at bounding box center [349, 146] width 294 height 10
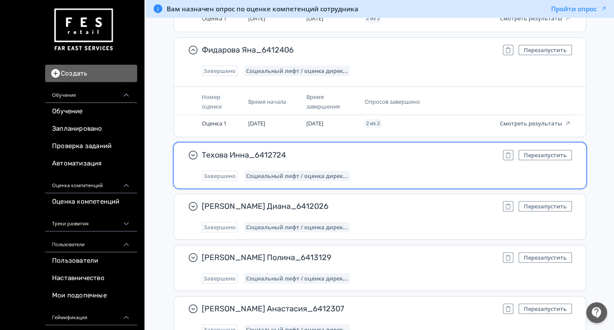
click at [411, 151] on div "Техова Инна_6412724 Перезапустить Завершено Социальный лифт / оценка дирек..." at bounding box center [387, 165] width 370 height 31
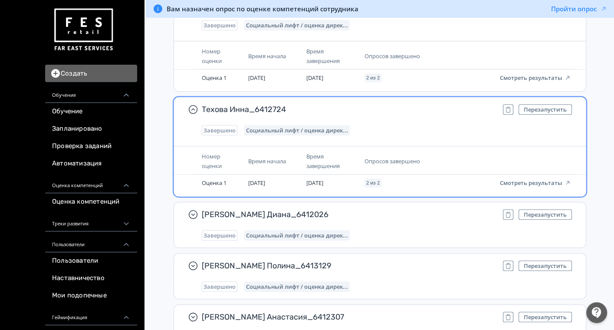
scroll to position [7138, 0]
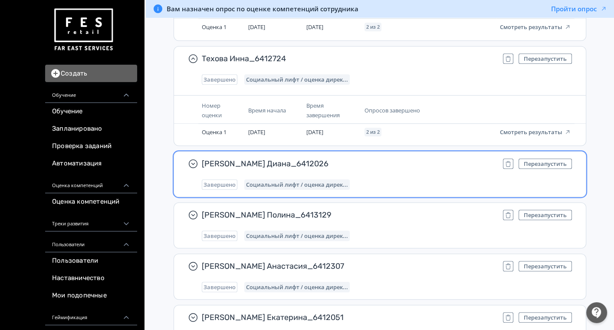
click at [409, 158] on span "[PERSON_NAME] Диана_6412026" at bounding box center [349, 163] width 294 height 10
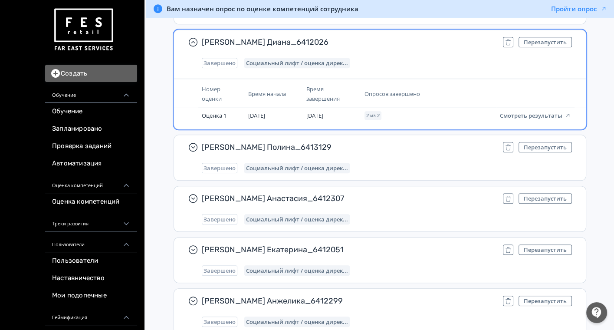
scroll to position [7283, 0]
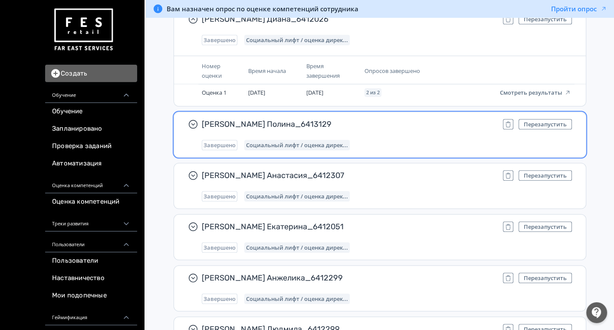
click at [416, 122] on div "[PERSON_NAME] Полина_6413129 Перезапустить Завершено Социальный лифт / оценка д…" at bounding box center [387, 134] width 370 height 31
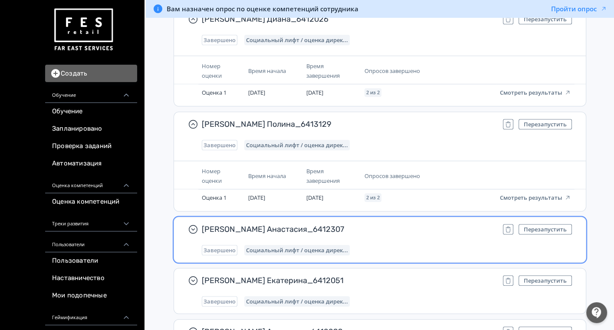
click at [408, 224] on span "[PERSON_NAME] Анастасия_6412307" at bounding box center [349, 229] width 294 height 10
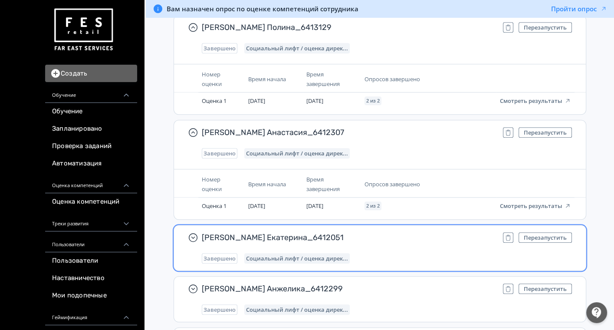
click at [405, 232] on span "[PERSON_NAME] Екатерина_6412051" at bounding box center [349, 237] width 294 height 10
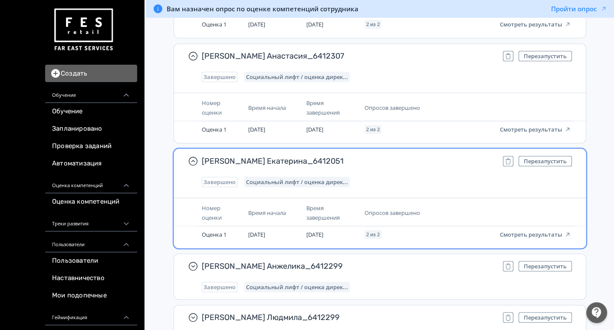
scroll to position [7524, 0]
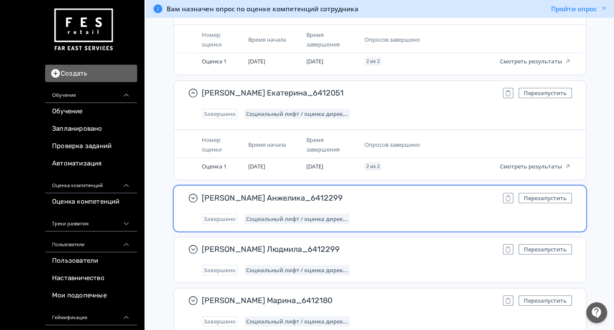
click at [407, 186] on div "[PERSON_NAME] Анжелика_6412299 Перезапустить Завершено Социальный лифт / оценка…" at bounding box center [380, 208] width 412 height 45
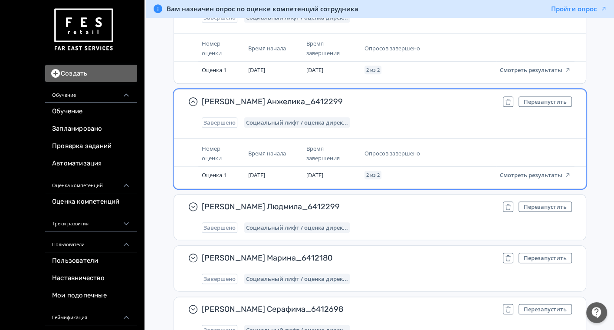
click at [398, 201] on span "[PERSON_NAME] Людмила_6412299" at bounding box center [349, 206] width 294 height 10
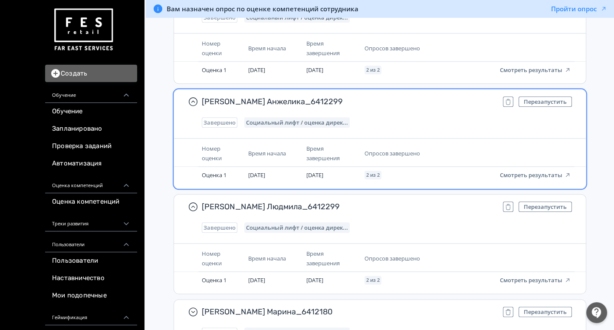
scroll to position [7717, 0]
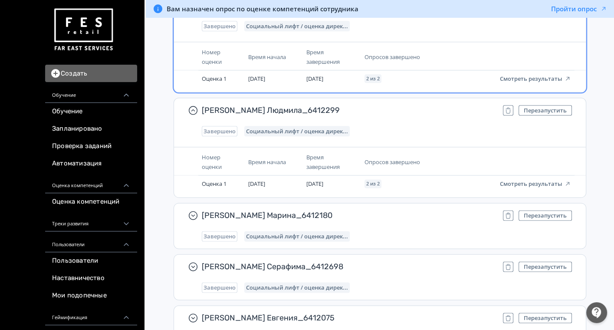
click at [398, 210] on span "[PERSON_NAME] Марина_6412180" at bounding box center [349, 215] width 294 height 10
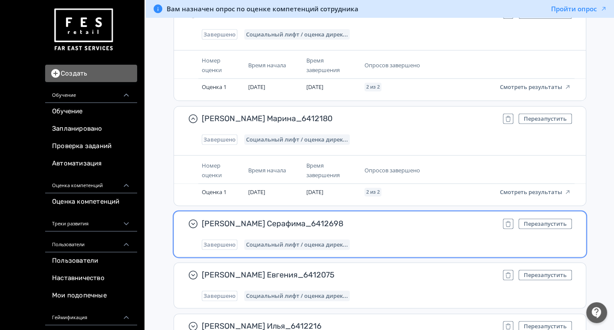
click at [398, 218] on span "[PERSON_NAME] Серафима_6412698" at bounding box center [349, 223] width 294 height 10
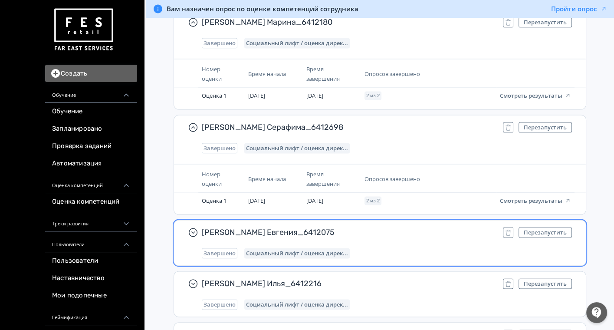
click at [398, 227] on span "[PERSON_NAME] Евгения_6412075" at bounding box center [349, 232] width 294 height 10
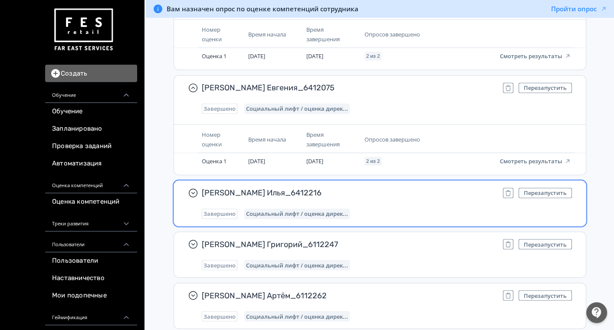
click at [408, 188] on div "[PERSON_NAME] Илья_6412216 Перезапустить Завершено Социальный лифт / оценка дир…" at bounding box center [387, 203] width 370 height 31
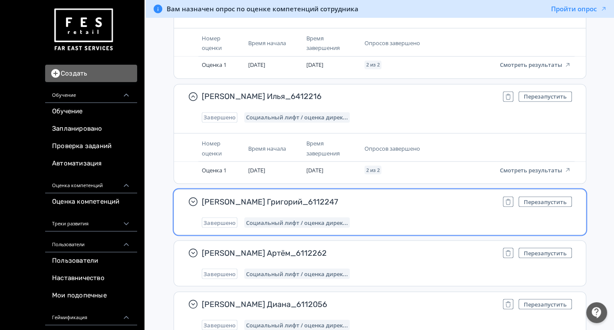
click at [405, 201] on div "[PERSON_NAME] Григорий_6112247 Перезапустить Завершено Социальный лифт / оценка…" at bounding box center [387, 211] width 370 height 31
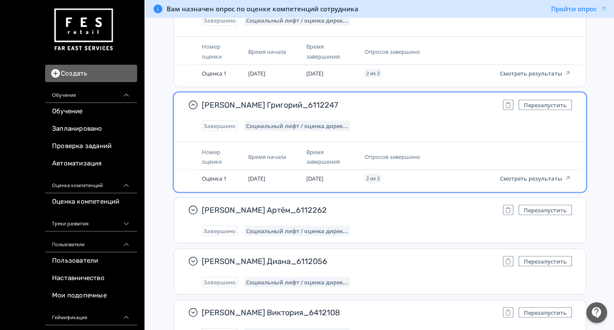
click at [405, 204] on span "[PERSON_NAME] Артём_6112262" at bounding box center [349, 209] width 294 height 10
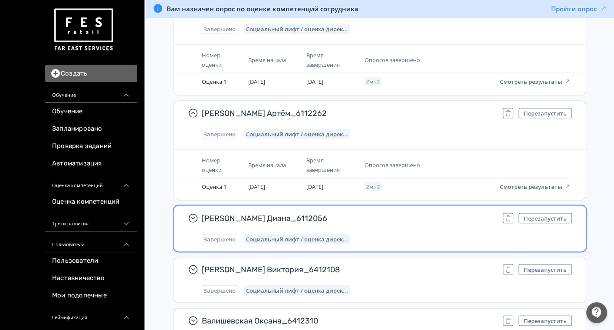
click at [404, 213] on span "[PERSON_NAME] Диана_6112056" at bounding box center [349, 218] width 294 height 10
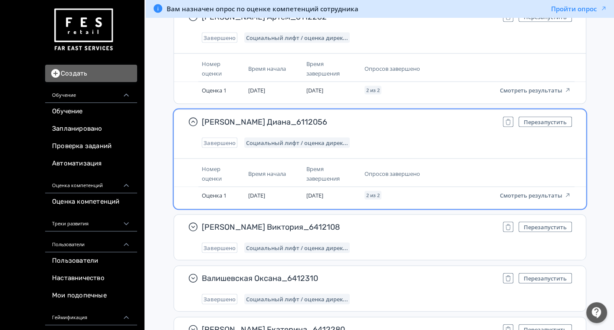
click at [404, 215] on div "[PERSON_NAME] Виктория_6412108 Перезапустить Завершено Социальный лифт / оценка…" at bounding box center [380, 237] width 412 height 45
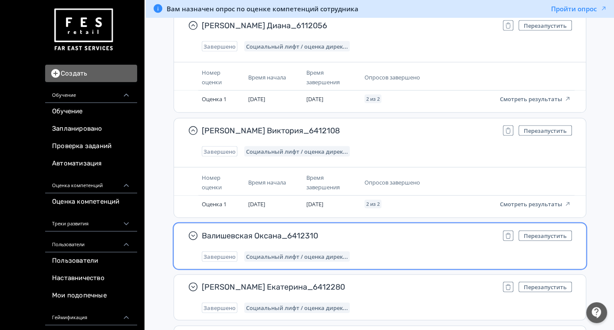
click at [404, 224] on div "Валишевская Оксана_6412310 Перезапустить Завершено Социальный лифт / оценка дир…" at bounding box center [380, 246] width 412 height 45
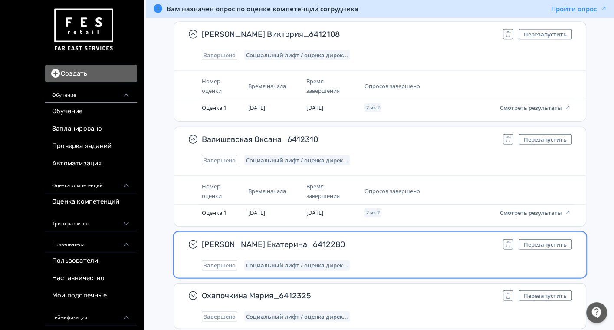
click at [405, 239] on div "[PERSON_NAME] Екатерина_6412280 Перезапустить Завершено Социальный лифт / оценк…" at bounding box center [387, 254] width 370 height 31
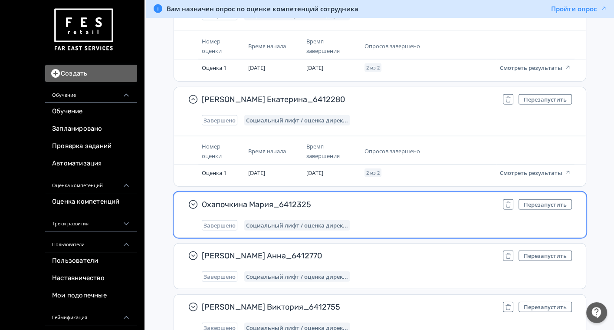
click at [415, 201] on div "Охапочкина Мария_6412325 Перезапустить Завершено Социальный лифт / оценка дирек…" at bounding box center [387, 214] width 370 height 31
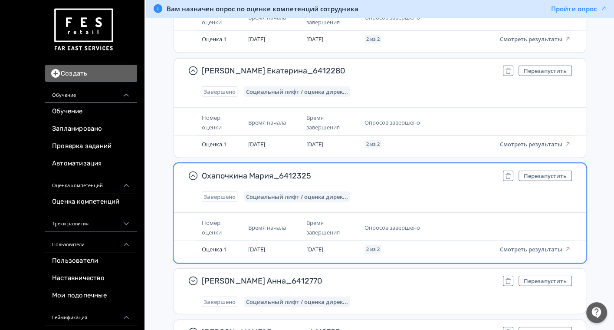
scroll to position [8874, 0]
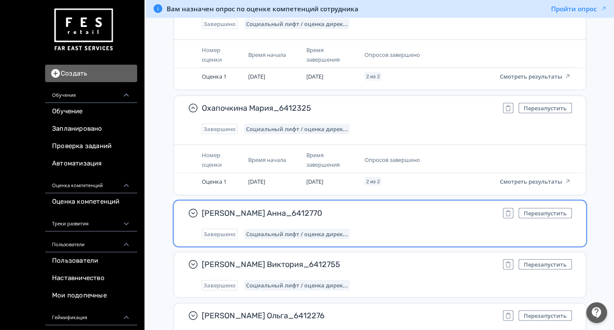
click at [412, 229] on div "Завершено Социальный лифт / оценка дирек..." at bounding box center [387, 234] width 370 height 10
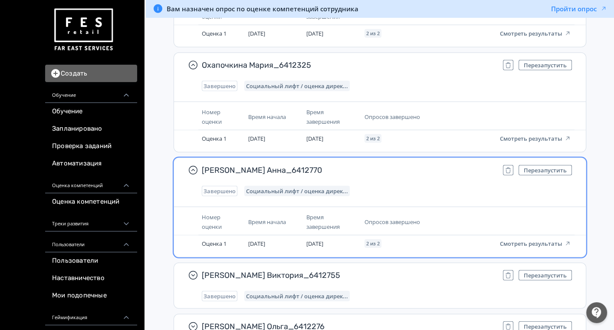
scroll to position [8971, 0]
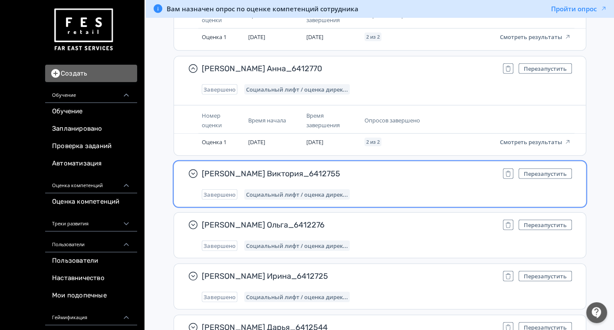
click at [412, 168] on div "[PERSON_NAME] Виктория_6412755 Перезапустить Завершено Социальный лифт / оценка…" at bounding box center [387, 183] width 370 height 31
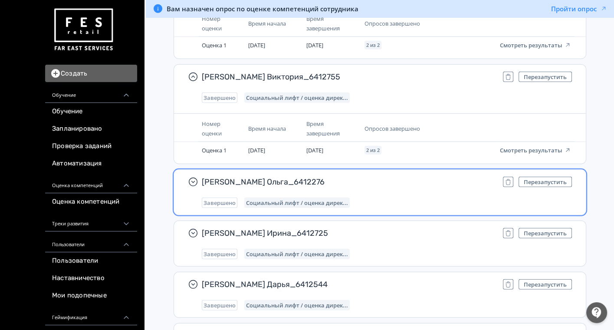
click at [416, 177] on div "[PERSON_NAME] Ольга_6412276 Перезапустить Завершено Социальный лифт / оценка ди…" at bounding box center [387, 192] width 370 height 31
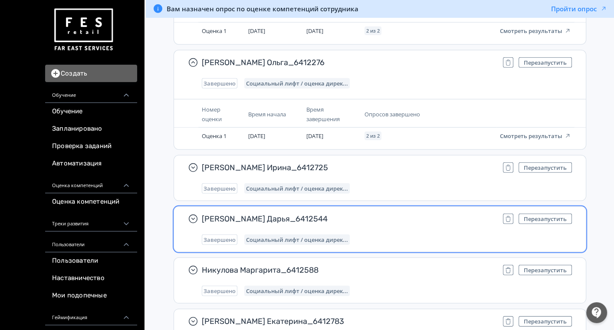
scroll to position [9260, 0]
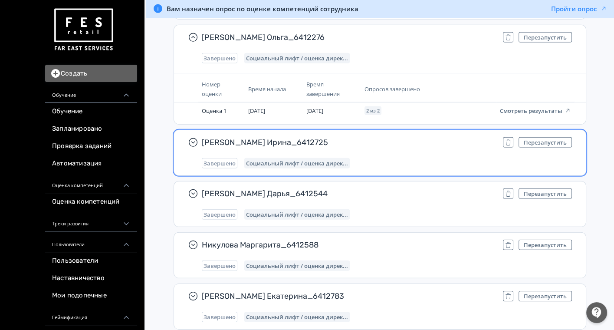
click at [424, 137] on span "[PERSON_NAME] Ирина_6412725" at bounding box center [349, 142] width 294 height 10
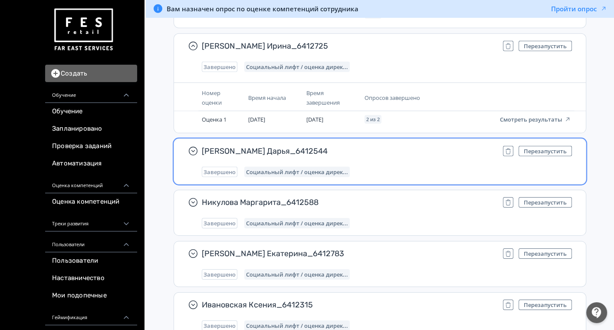
click at [416, 146] on div "[PERSON_NAME] Дарья_6412544 Перезапустить Завершено Социальный лифт / оценка ди…" at bounding box center [387, 161] width 370 height 31
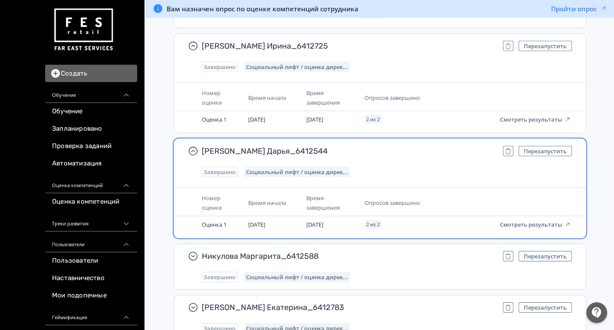
scroll to position [9453, 0]
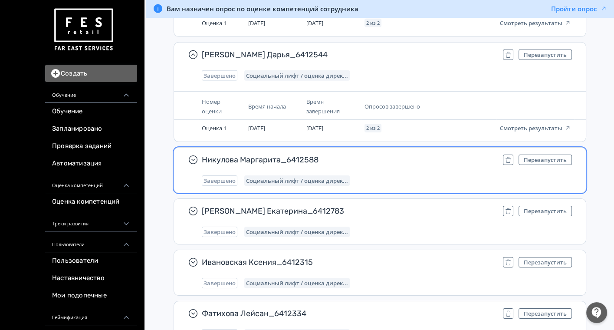
click at [413, 155] on div "Никулова Маргарита_6412588 Перезапустить Завершено Социальный лифт / оценка дир…" at bounding box center [387, 170] width 370 height 31
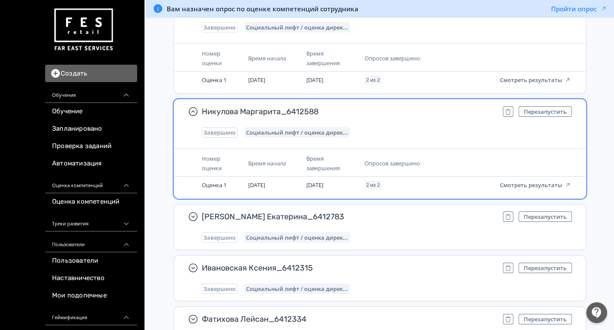
scroll to position [9550, 0]
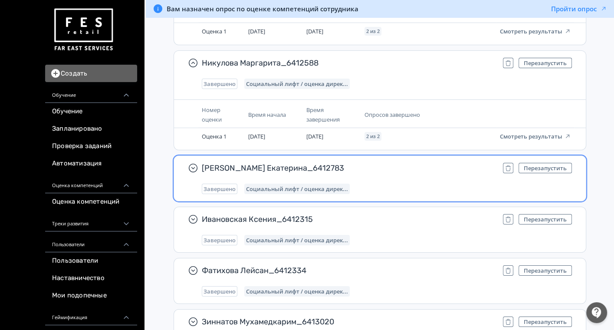
click at [408, 163] on div "[PERSON_NAME] Екатерина_6412783 Перезапустить Завершено Социальный лифт / оценк…" at bounding box center [387, 178] width 370 height 31
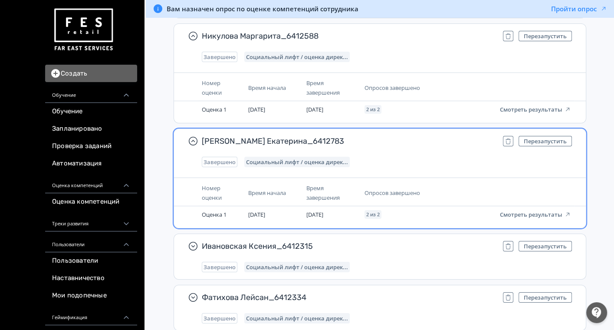
scroll to position [9598, 0]
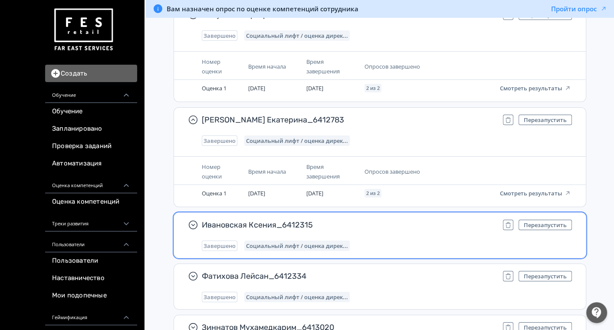
click at [402, 213] on div "Ивановская Ксения_6412315 Перезапустить Завершено Социальный лифт / оценка дире…" at bounding box center [380, 235] width 412 height 45
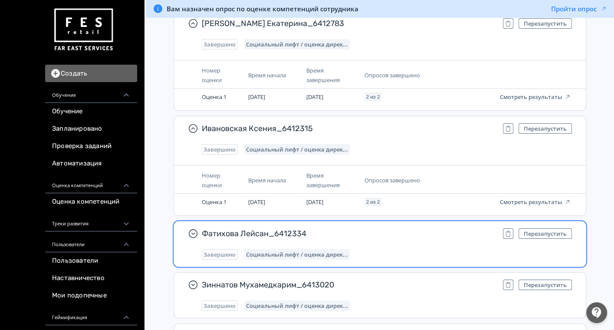
click at [408, 228] on div "Фатихова Лейсан_6412334 Перезапустить Завершено Социальный лифт / оценка дирек.…" at bounding box center [387, 243] width 370 height 31
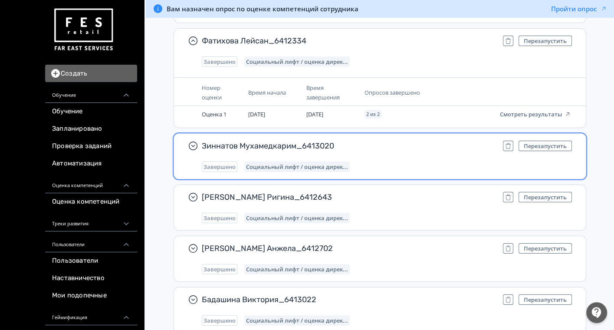
click at [430, 142] on div "Зиннатов Мухамедкарим_6413020 Перезапустить Завершено Социальный лифт / оценка …" at bounding box center [387, 156] width 370 height 31
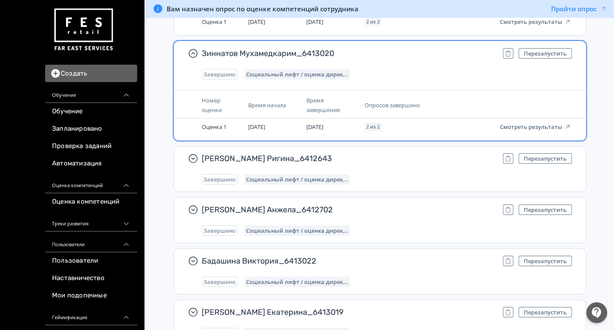
scroll to position [9984, 0]
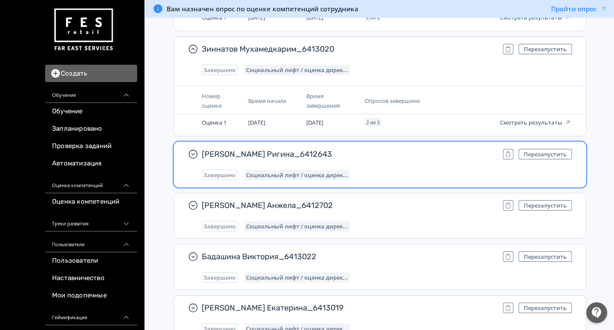
click at [418, 170] on div "Завершено Социальный лифт / оценка дирек..." at bounding box center [387, 175] width 370 height 10
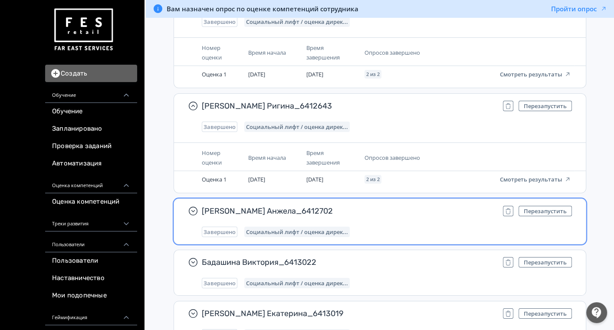
click at [419, 206] on span "[PERSON_NAME] Анжела_6412702" at bounding box center [349, 211] width 294 height 10
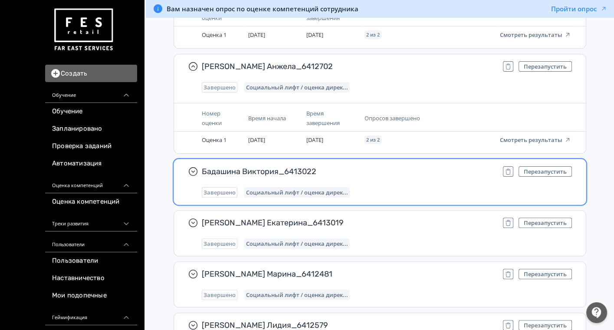
click at [418, 187] on div "Завершено Социальный лифт / оценка дирек..." at bounding box center [387, 192] width 370 height 10
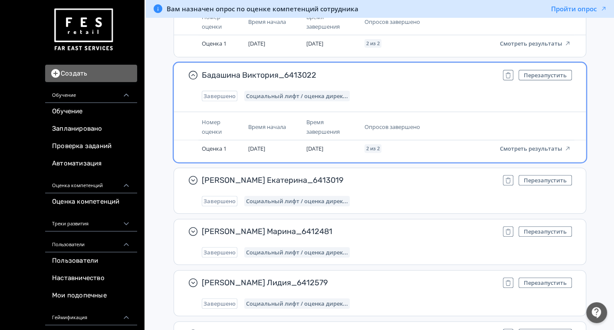
click at [418, 175] on div "[PERSON_NAME] Екатерина_6413019 Перезапустить Завершено Социальный лифт / оценк…" at bounding box center [387, 190] width 370 height 31
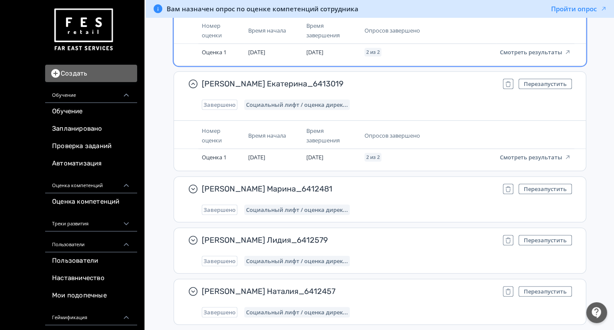
click at [418, 184] on span "[PERSON_NAME] Марина_6412481" at bounding box center [349, 189] width 294 height 10
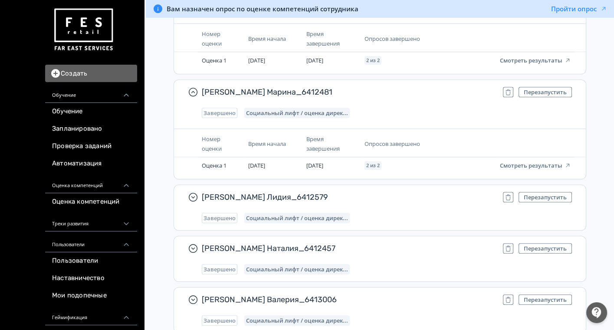
click at [418, 185] on div "[PERSON_NAME] Лидия_6412579 Перезапустить Завершено Социальный лифт / оценка ди…" at bounding box center [380, 207] width 412 height 45
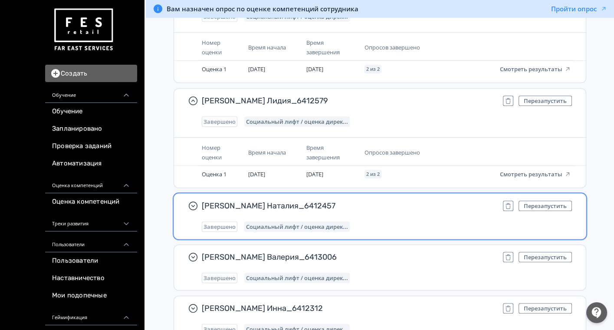
click at [418, 194] on div "[PERSON_NAME] Наталия_6412457 Перезапустить Завершено Социальный лифт / оценка …" at bounding box center [380, 216] width 412 height 45
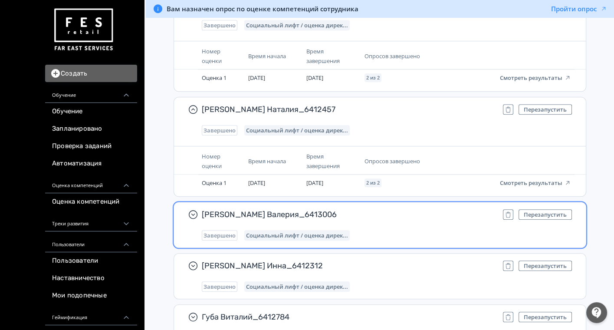
click at [415, 209] on span "[PERSON_NAME] Валерия_6413006" at bounding box center [349, 214] width 294 height 10
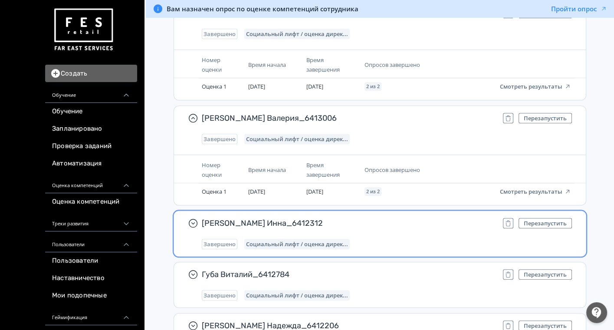
click at [412, 218] on span "[PERSON_NAME] Инна_6412312" at bounding box center [349, 223] width 294 height 10
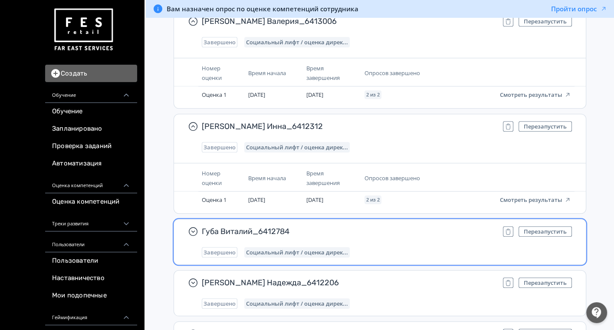
click at [409, 219] on div "Губа Виталий_6412784 Перезапустить Завершено Социальный лифт / оценка дирек..." at bounding box center [380, 241] width 412 height 45
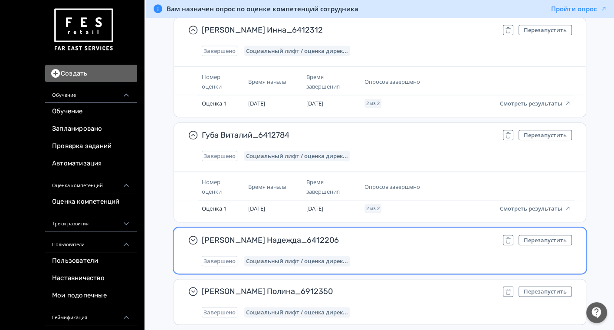
click at [413, 235] on span "[PERSON_NAME] Надежда_6412206" at bounding box center [349, 240] width 294 height 10
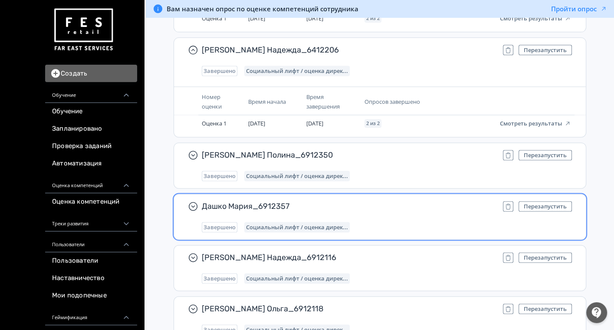
scroll to position [11141, 0]
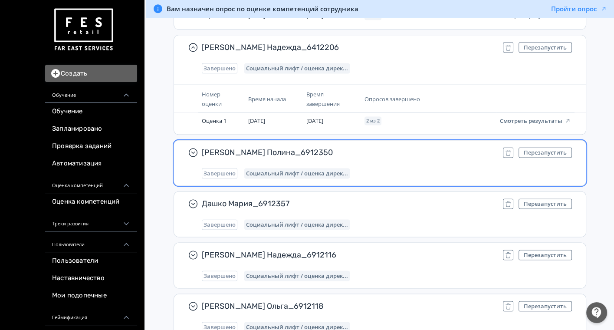
click at [423, 147] on div "[PERSON_NAME] Полина_6912350 Перезапустить Завершено Социальный лифт / оценка д…" at bounding box center [387, 162] width 370 height 31
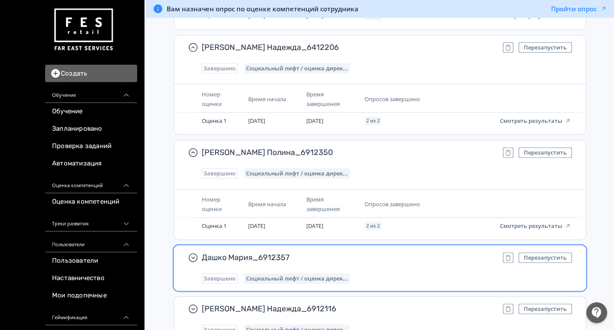
click at [429, 252] on div "Дашко Мария_6912357 Перезапустить Завершено Социальный лифт / оценка дирек..." at bounding box center [387, 267] width 370 height 31
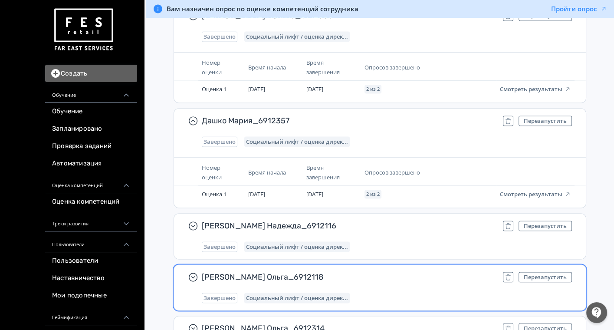
scroll to position [11334, 0]
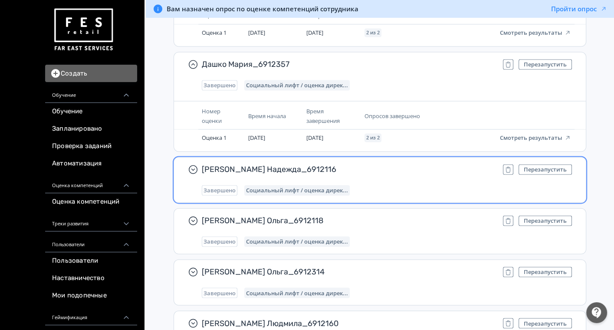
click at [416, 164] on div "[PERSON_NAME] Надежда_6912116 Перезапустить Завершено Социальный лифт / оценка …" at bounding box center [387, 179] width 370 height 31
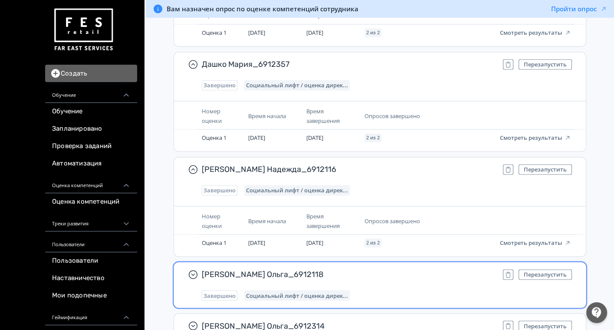
click at [410, 269] on div "[PERSON_NAME] Ольга_6912118 Перезапустить Завершено Социальный лифт / оценка ди…" at bounding box center [387, 284] width 370 height 31
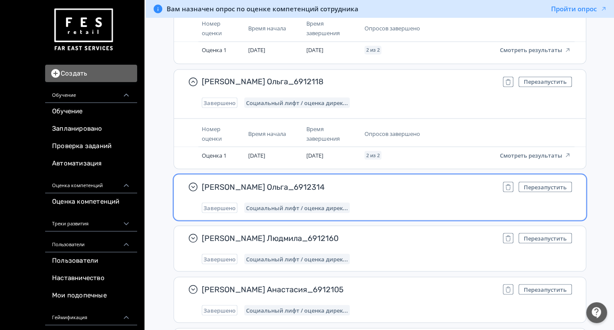
click at [431, 181] on div "Сулоева Ольга_6912314 Перезапустить Завершено Социальный лифт / оценка дирек..." at bounding box center [387, 196] width 370 height 31
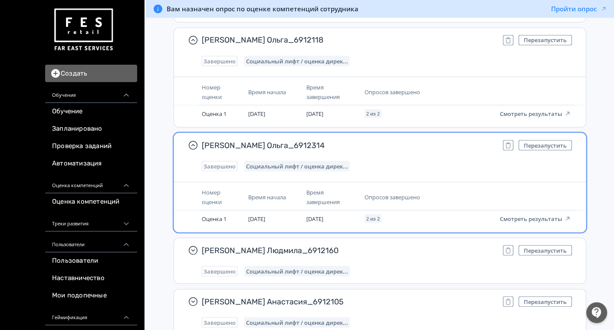
scroll to position [11672, 0]
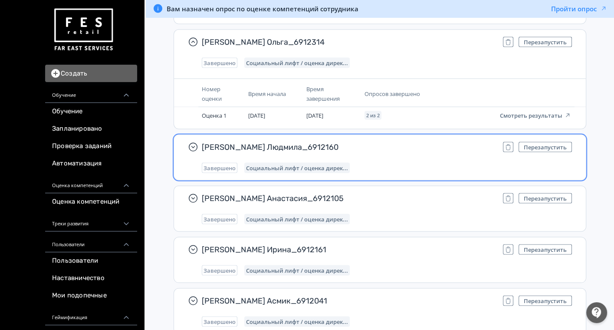
click at [410, 163] on div "Завершено Социальный лифт / оценка дирек..." at bounding box center [387, 168] width 370 height 10
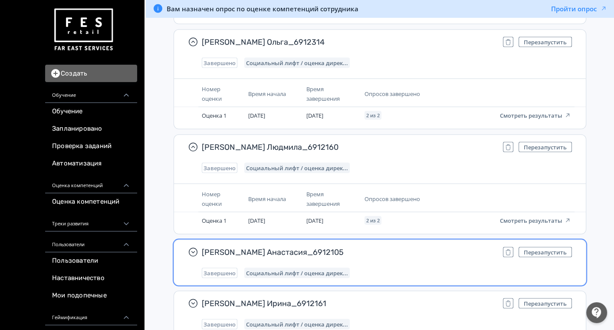
click at [409, 247] on div "Бутыгина Анастасия_6912105 Перезапустить Завершено Социальный лифт / оценка дир…" at bounding box center [387, 262] width 370 height 31
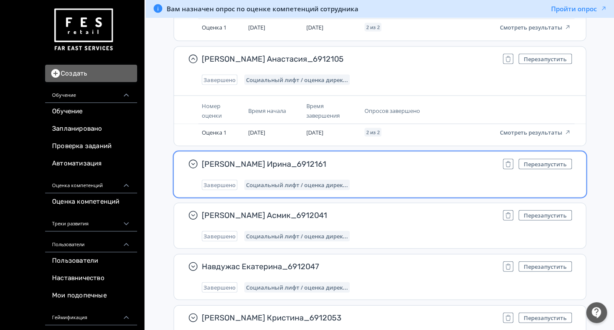
click at [395, 159] on div "[PERSON_NAME] Ирина_6912161 Перезапустить Завершено Социальный лифт / оценка ди…" at bounding box center [387, 174] width 370 height 31
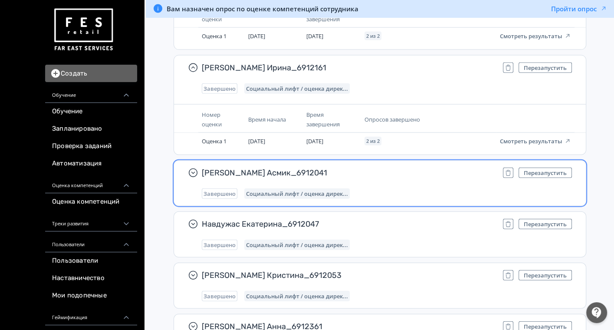
click at [390, 168] on span "[PERSON_NAME] Асмик_6912041" at bounding box center [349, 173] width 294 height 10
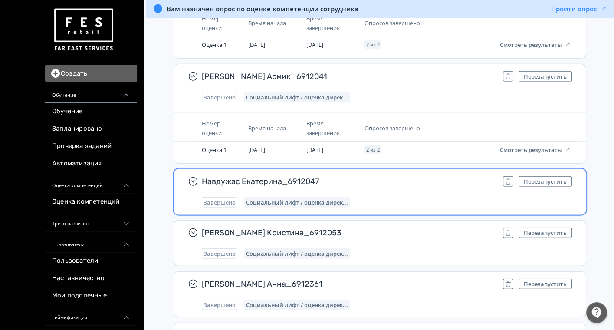
click at [397, 176] on div "Навдужас Екатерина_6912047 Перезапустить Завершено Социальный лифт / оценка дир…" at bounding box center [387, 191] width 370 height 31
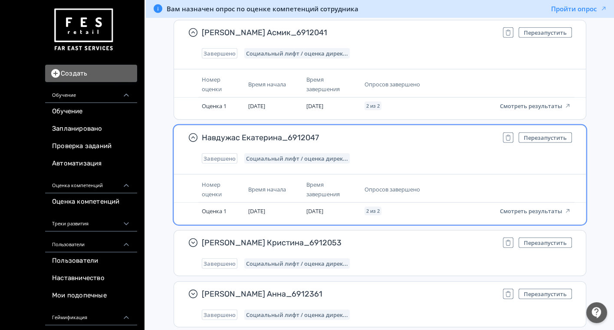
scroll to position [12154, 0]
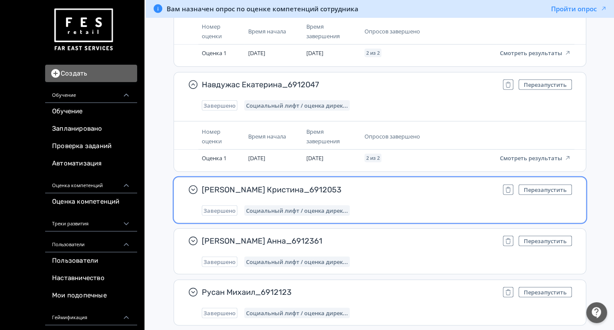
click at [390, 184] on div "[PERSON_NAME] Кристина_6912053 Перезапустить Завершено Социальный лифт / оценка…" at bounding box center [387, 199] width 370 height 31
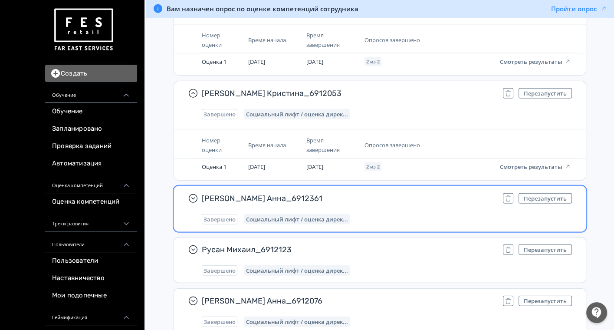
click at [395, 193] on div "[PERSON_NAME] Анна_6912361 Перезапустить Завершено Социальный лифт / оценка дир…" at bounding box center [387, 208] width 370 height 31
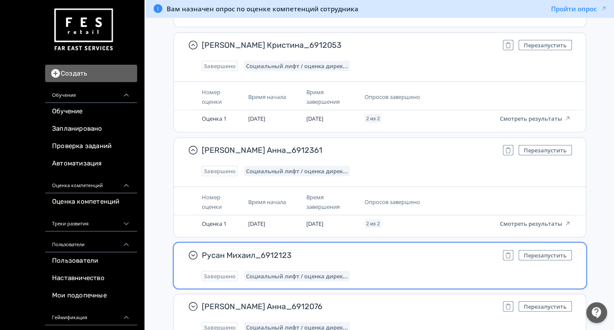
click at [383, 250] on div "Русан Михаил_6912123 Перезапустить Завершено Социальный лифт / оценка дирек..." at bounding box center [387, 265] width 370 height 31
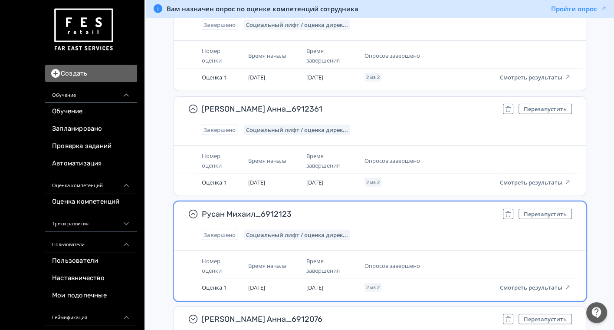
scroll to position [12395, 0]
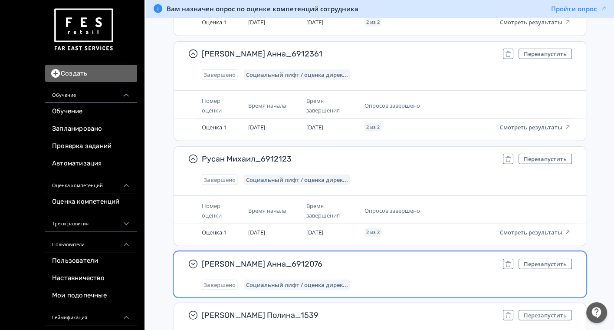
click at [385, 259] on span "[PERSON_NAME] Анна_6912076" at bounding box center [349, 264] width 294 height 10
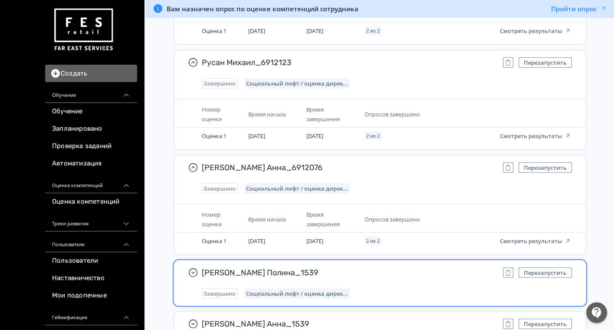
click at [385, 267] on div "[PERSON_NAME] Полина_1539 Перезапустить Завершено Социальный лифт / оценка дире…" at bounding box center [387, 282] width 370 height 31
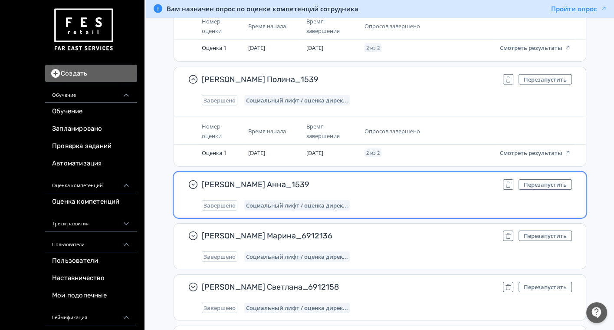
click at [394, 179] on span "[PERSON_NAME] Анна_1539" at bounding box center [349, 184] width 294 height 10
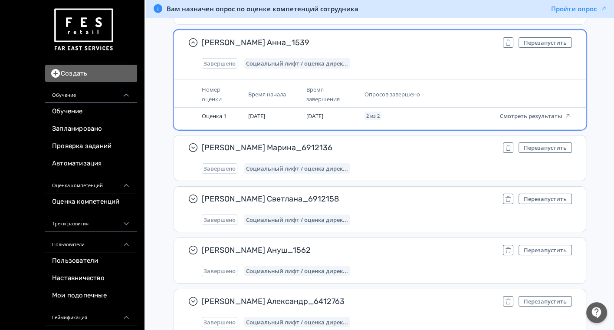
scroll to position [12829, 0]
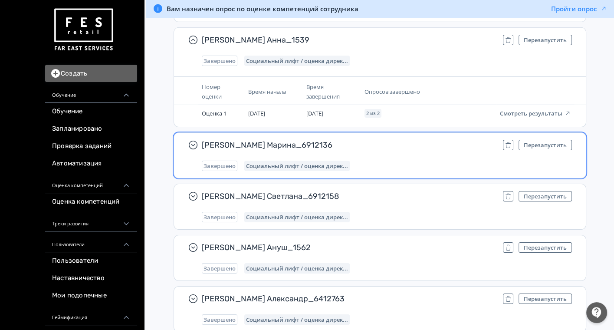
click at [405, 140] on div "[PERSON_NAME] Марина_6912136 Перезапустить Завершено Социальный лифт / оценка д…" at bounding box center [387, 155] width 370 height 31
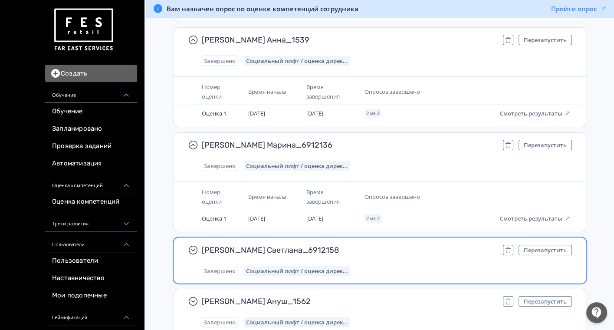
click at [399, 245] on div "[PERSON_NAME] Светлана_6912158 Перезапустить Завершено Социальный лифт / оценка…" at bounding box center [387, 260] width 370 height 31
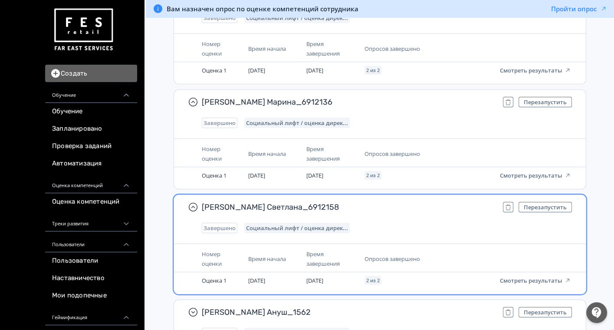
scroll to position [12926, 0]
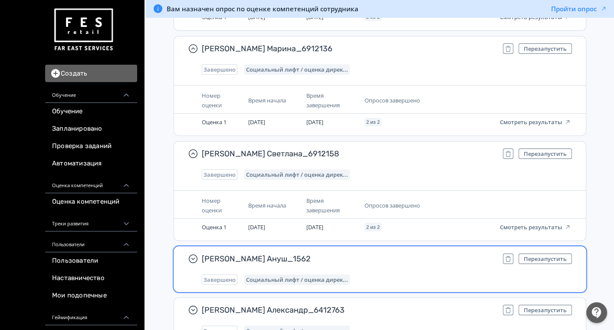
click at [404, 254] on span "[PERSON_NAME] Ануш_1562" at bounding box center [349, 259] width 294 height 10
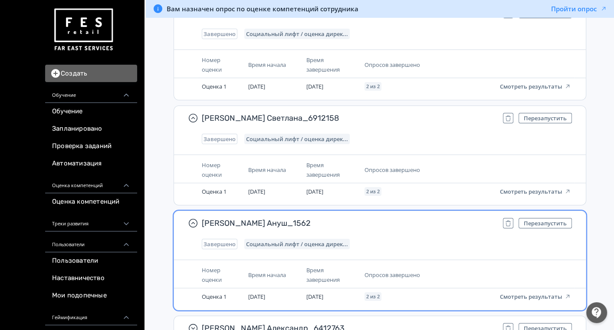
scroll to position [13023, 0]
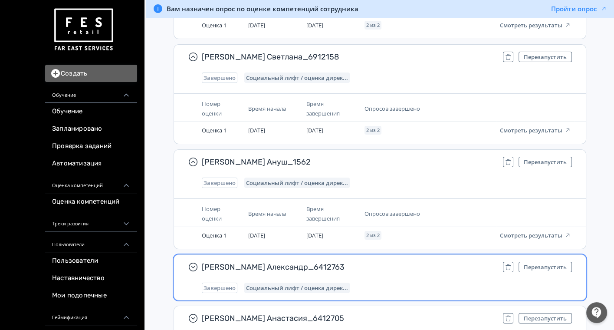
click at [372, 262] on div "[PERSON_NAME] Александр_6412763 Перезапустить Завершено Социальный лифт / оценк…" at bounding box center [387, 277] width 370 height 31
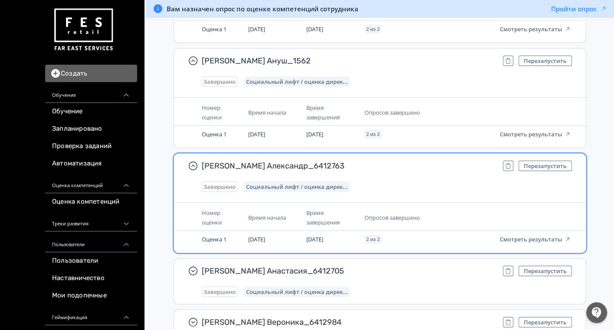
scroll to position [13167, 0]
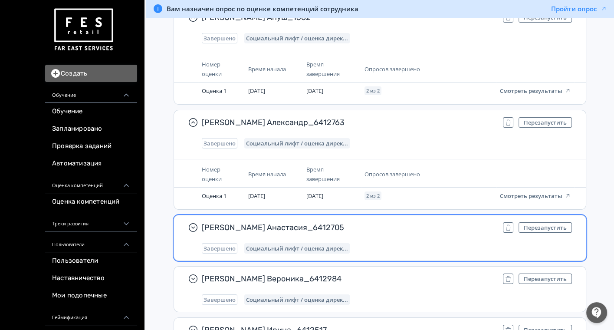
click at [412, 222] on span "[PERSON_NAME] Анастасия_6412705" at bounding box center [349, 227] width 294 height 10
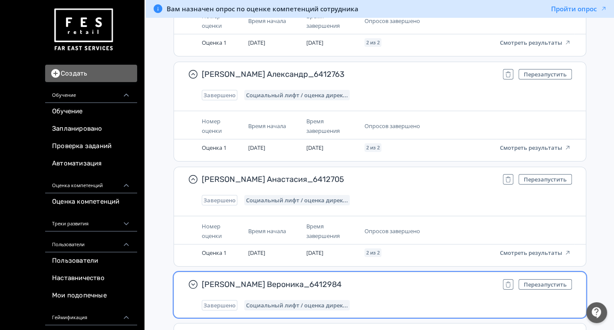
click at [386, 279] on span "[PERSON_NAME] Вероника_6412984" at bounding box center [349, 284] width 294 height 10
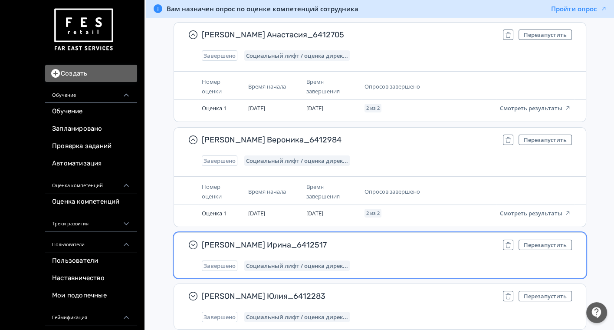
click at [396, 240] on div "[PERSON_NAME] Ирина_6412517 Перезапустить Завершено Социальный лифт / оценка ди…" at bounding box center [387, 255] width 370 height 31
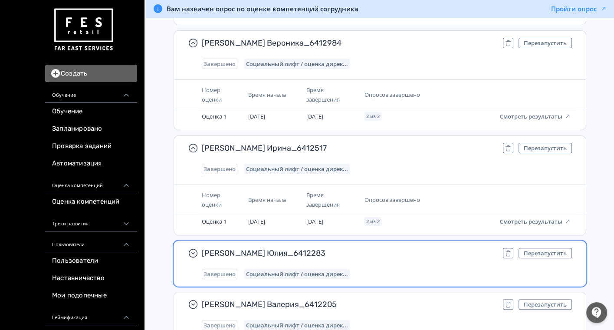
click at [396, 248] on span "[PERSON_NAME] Юлия_6412283" at bounding box center [349, 253] width 294 height 10
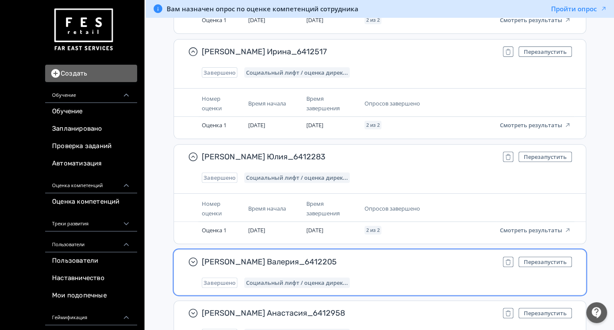
click at [396, 257] on span "[PERSON_NAME] Валерия_6412205" at bounding box center [349, 262] width 294 height 10
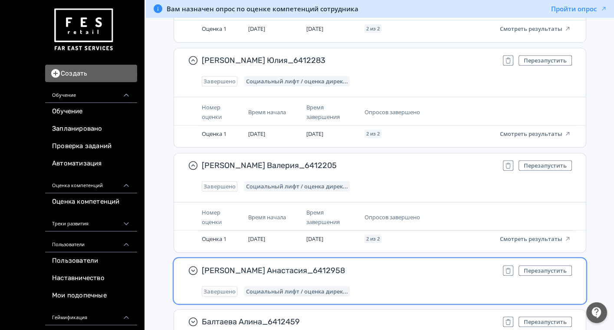
click at [395, 265] on span "[PERSON_NAME] Анастасия_6412958" at bounding box center [349, 270] width 294 height 10
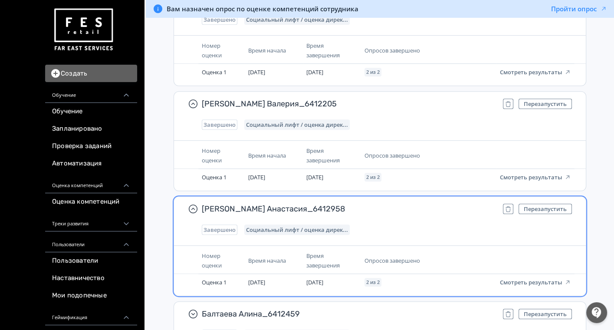
scroll to position [13746, 0]
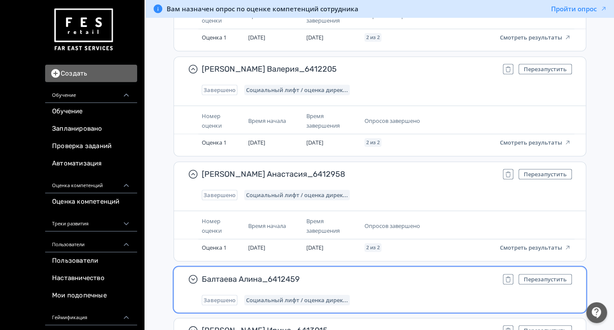
click at [395, 274] on span "Балтаева Алина_6412459" at bounding box center [349, 279] width 294 height 10
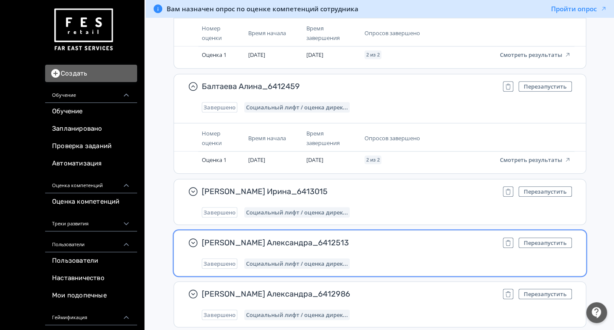
scroll to position [13939, 0]
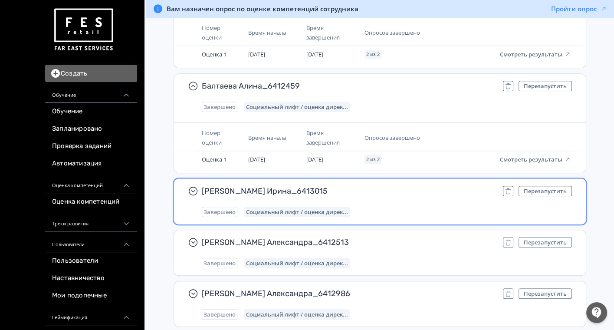
click at [400, 186] on div "[PERSON_NAME] Ирина_6413015 Перезапустить Завершено Социальный лифт / оценка ди…" at bounding box center [387, 201] width 370 height 31
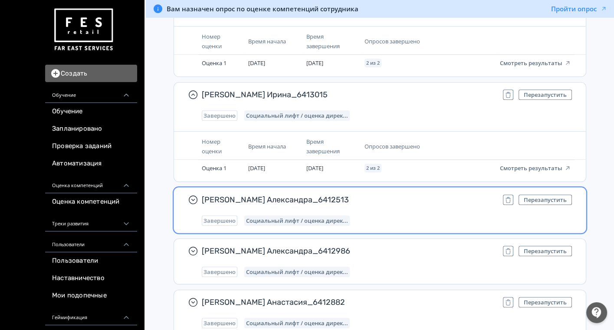
click at [401, 194] on span "[PERSON_NAME] Александра_6412513" at bounding box center [349, 199] width 294 height 10
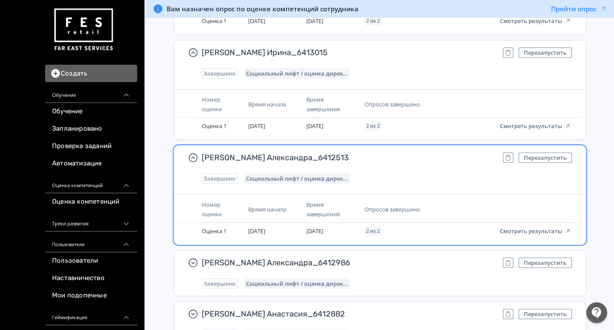
scroll to position [14132, 0]
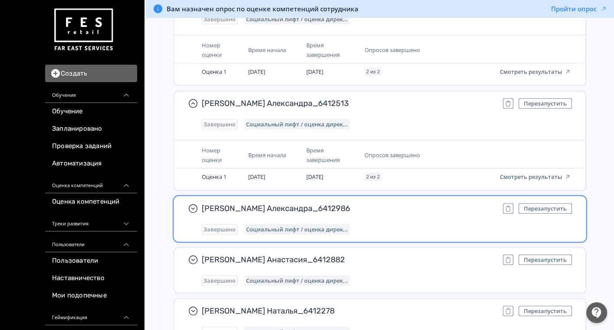
click at [422, 224] on div "Завершено Социальный лифт / оценка дирек..." at bounding box center [387, 229] width 370 height 10
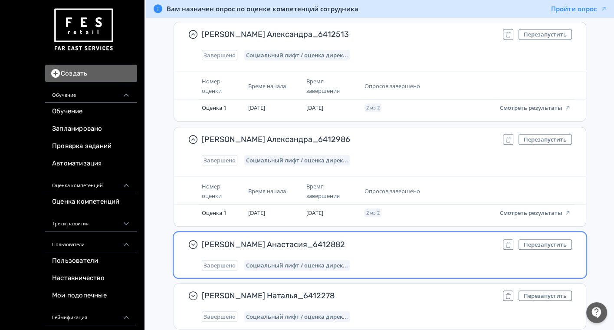
scroll to position [14276, 0]
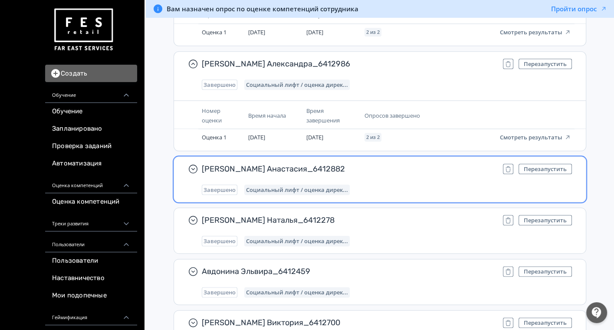
click at [399, 164] on span "[PERSON_NAME] Анастасия_6412882" at bounding box center [349, 169] width 294 height 10
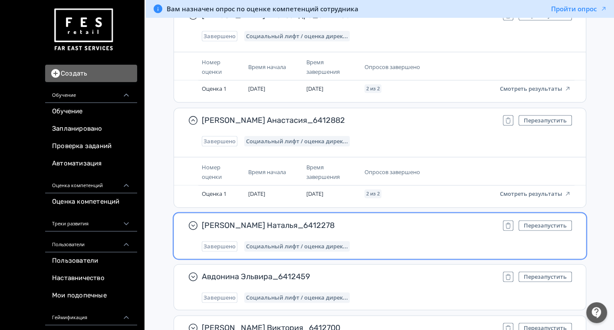
click at [397, 220] on span "[PERSON_NAME] Наталья_6412278" at bounding box center [349, 225] width 294 height 10
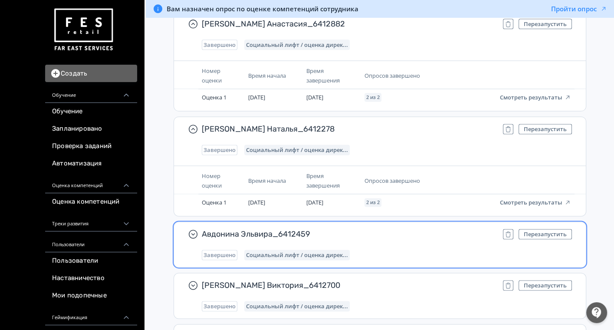
click at [407, 250] on div "Завершено Социальный лифт / оценка дирек..." at bounding box center [387, 255] width 370 height 10
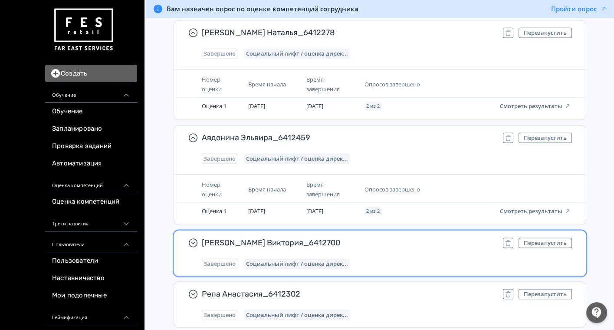
click at [408, 258] on div "Завершено Социальный лифт / оценка дирек..." at bounding box center [387, 263] width 370 height 10
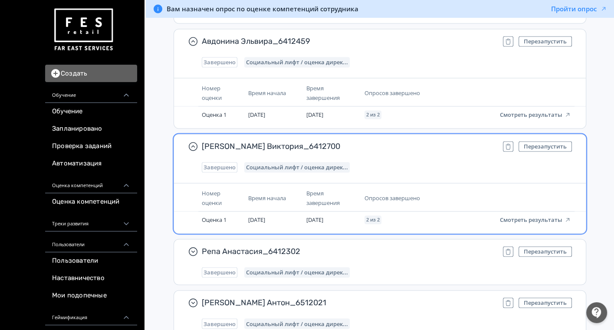
scroll to position [14662, 0]
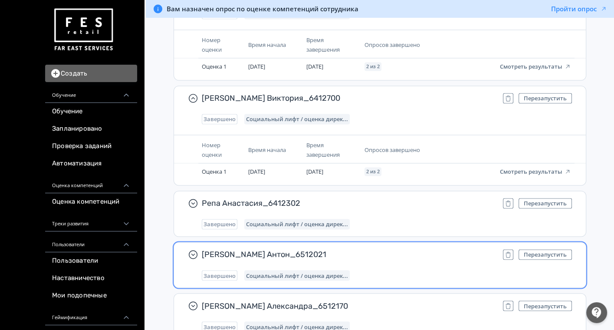
click at [413, 249] on span "[PERSON_NAME] Антон_6512021" at bounding box center [349, 254] width 294 height 10
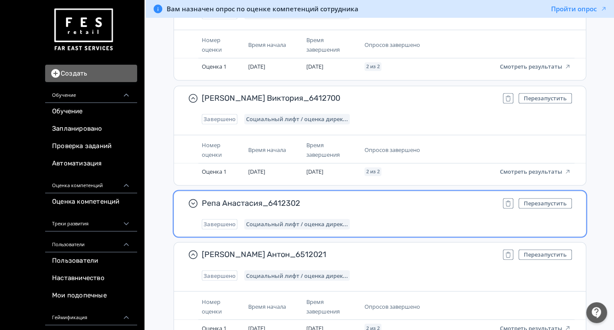
click at [404, 198] on div "Репа Анастасия_6412302 Перезапустить Завершено Социальный лифт / оценка дирек..." at bounding box center [387, 213] width 370 height 31
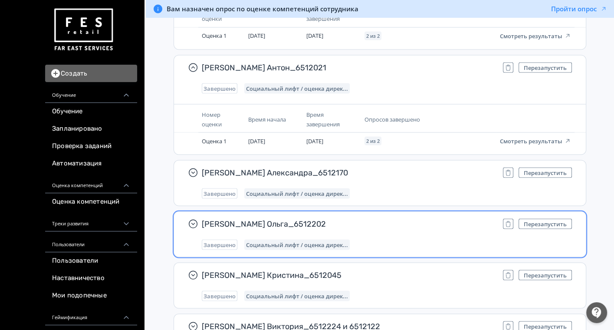
scroll to position [14903, 0]
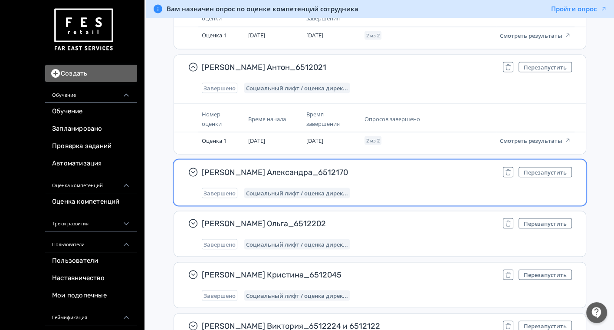
click at [392, 188] on div "Завершено Социальный лифт / оценка дирек..." at bounding box center [387, 193] width 370 height 10
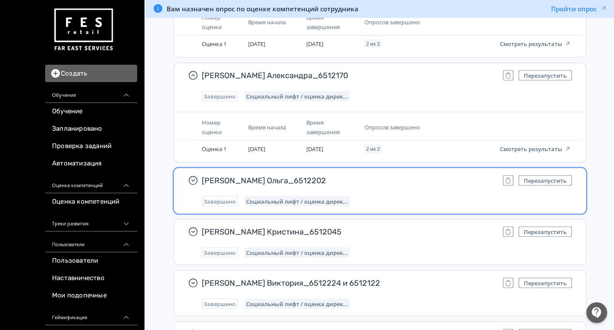
click at [397, 175] on div "[PERSON_NAME] Ольга_6512202 Перезапустить Завершено Социальный лифт / оценка ди…" at bounding box center [387, 190] width 370 height 31
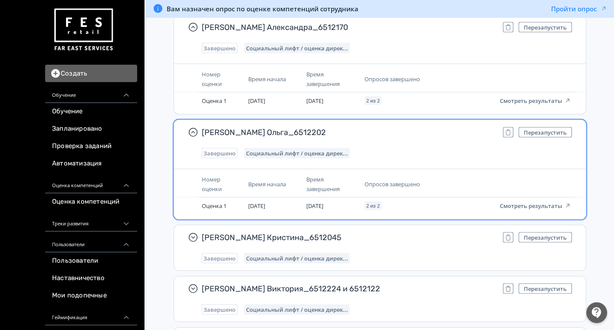
click at [393, 232] on span "[PERSON_NAME] Кристина_6512045" at bounding box center [349, 237] width 294 height 10
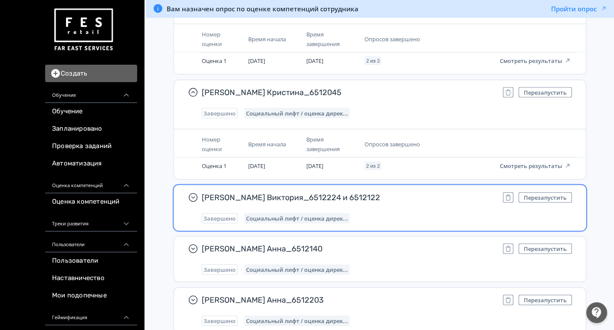
click at [393, 213] on div "Завершено Социальный лифт / оценка дирек..." at bounding box center [387, 218] width 370 height 10
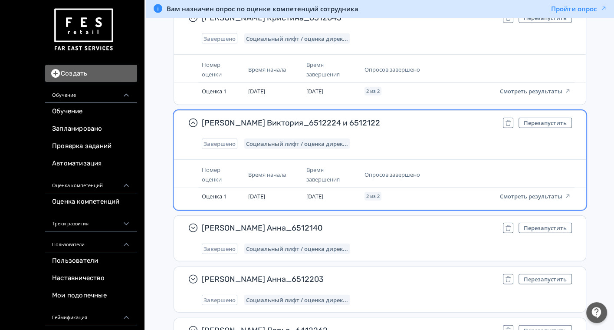
scroll to position [15338, 0]
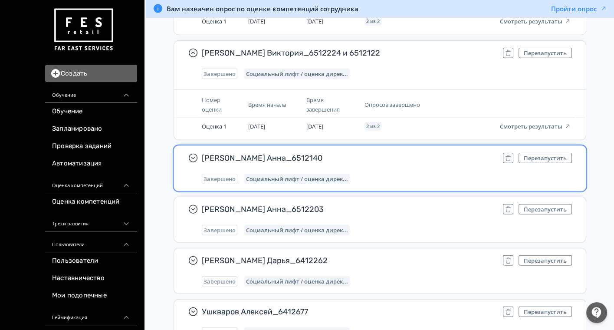
click at [387, 153] on div "[PERSON_NAME] Анна_6512140 Перезапустить Завершено Социальный лифт / оценка дир…" at bounding box center [387, 168] width 370 height 31
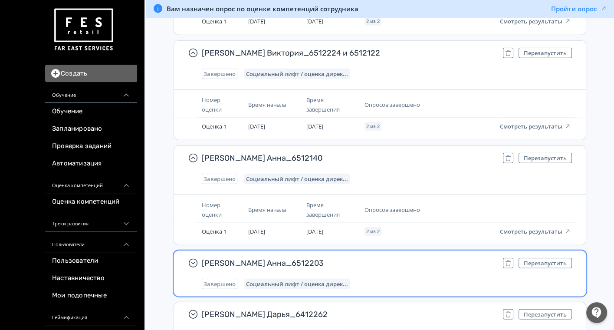
click at [383, 258] on span "[PERSON_NAME] Анна_6512203" at bounding box center [349, 263] width 294 height 10
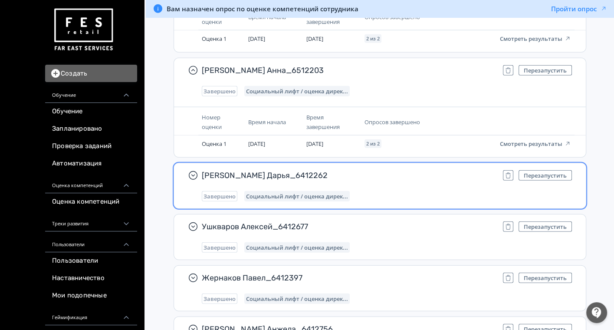
click at [395, 191] on div "Завершено Социальный лифт / оценка дирек..." at bounding box center [387, 196] width 370 height 10
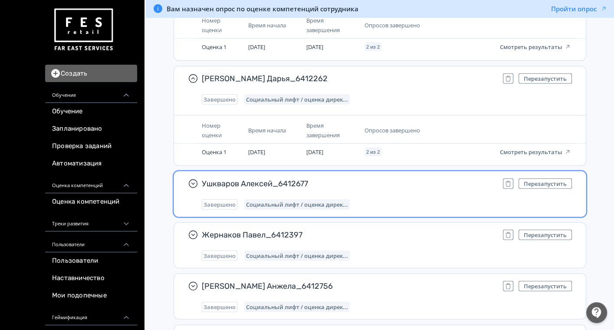
click at [393, 199] on div "Завершено Социальный лифт / оценка дирек..." at bounding box center [387, 204] width 370 height 10
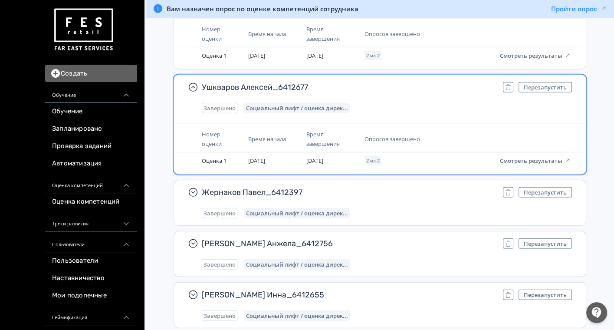
click at [392, 187] on div "Жернаков Павел_6412397 Перезапустить Завершено Социальный лифт / оценка дирек..." at bounding box center [387, 202] width 370 height 31
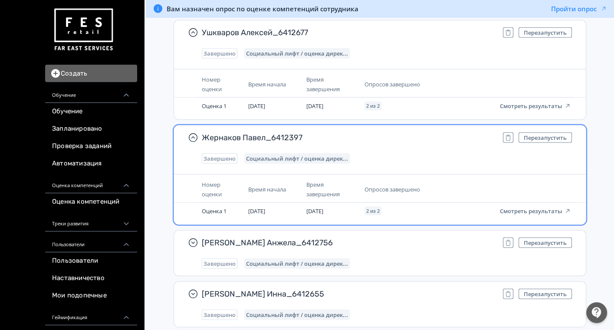
scroll to position [15820, 0]
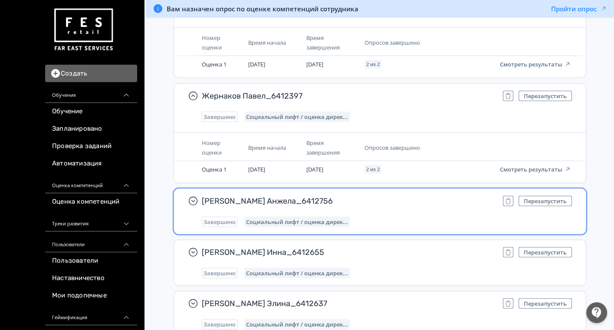
click at [404, 217] on div "Завершено Социальный лифт / оценка дирек..." at bounding box center [387, 222] width 370 height 10
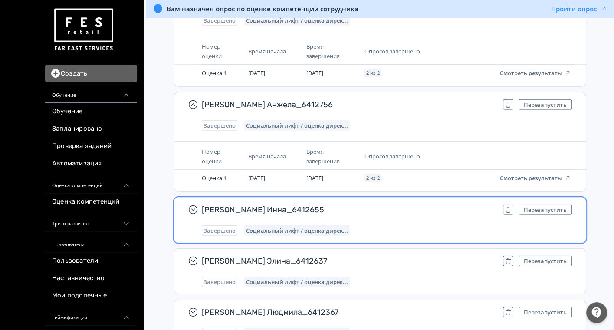
click at [407, 204] on div "[PERSON_NAME] Инна_6412655 Перезапустить Завершено Социальный лифт / оценка дир…" at bounding box center [387, 219] width 370 height 31
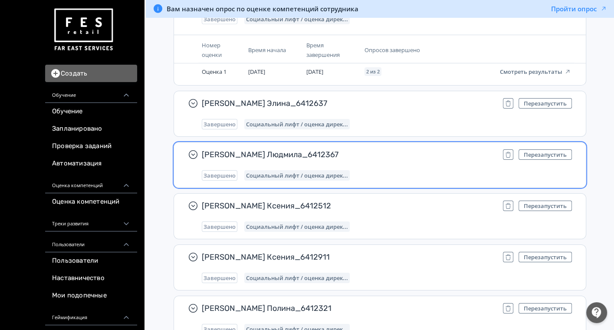
scroll to position [16157, 0]
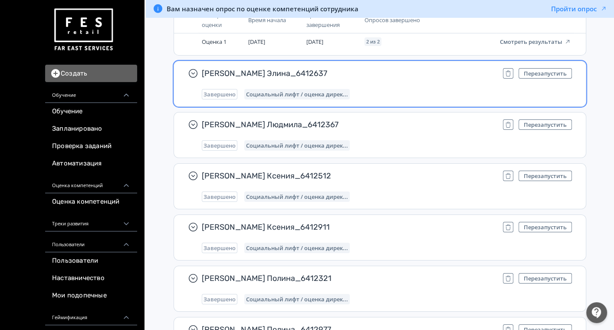
click at [385, 89] on div "Завершено Социальный лифт / оценка дирек..." at bounding box center [387, 94] width 370 height 10
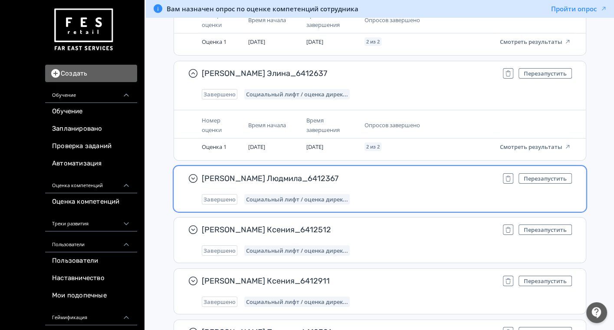
click at [384, 173] on div "[PERSON_NAME] Людмила_6412367 Перезапустить Завершено Социальный лифт / оценка …" at bounding box center [387, 188] width 370 height 31
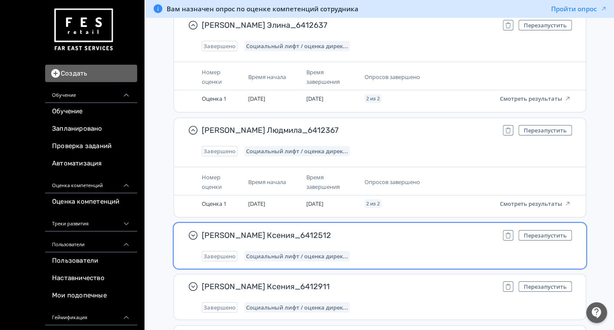
click at [384, 230] on span "[PERSON_NAME] Ксения_6412512" at bounding box center [349, 235] width 294 height 10
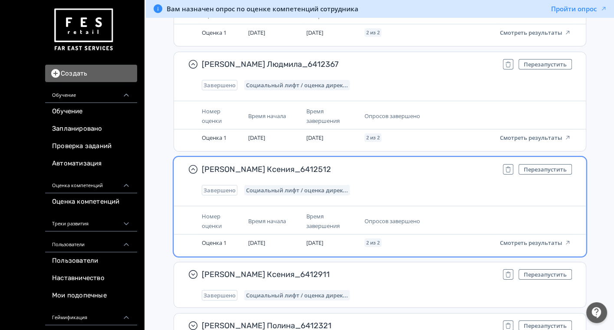
scroll to position [16350, 0]
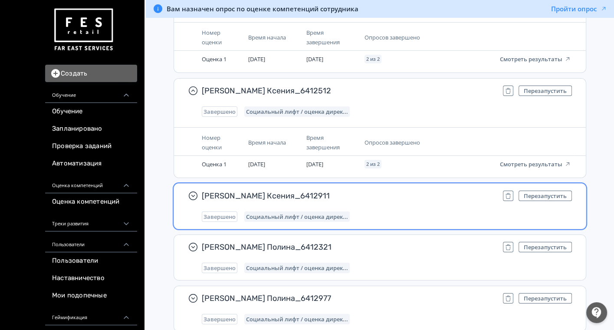
click at [398, 211] on div "Завершено Социальный лифт / оценка дирек..." at bounding box center [387, 216] width 370 height 10
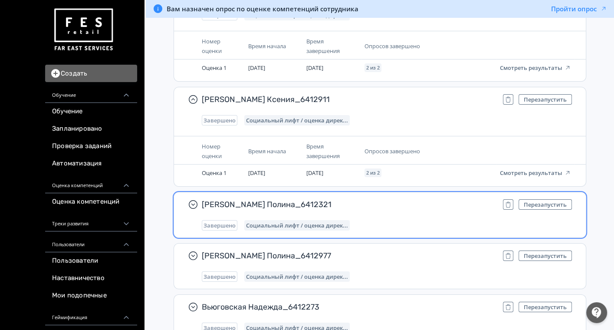
click at [408, 199] on div "[PERSON_NAME] Полина_6412321 Перезапустить Завершено Социальный лифт / оценка д…" at bounding box center [387, 214] width 370 height 31
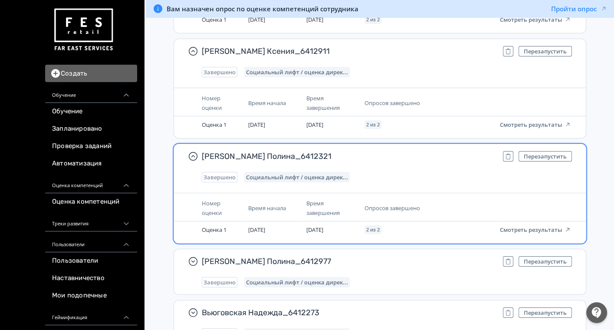
scroll to position [16592, 0]
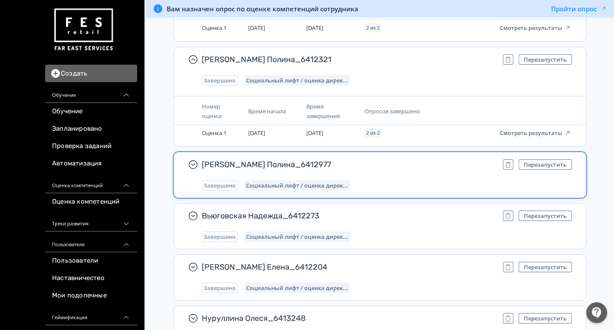
click at [414, 159] on div "[PERSON_NAME] Полина_6412977 Перезапустить Завершено Социальный лифт / оценка д…" at bounding box center [387, 174] width 370 height 31
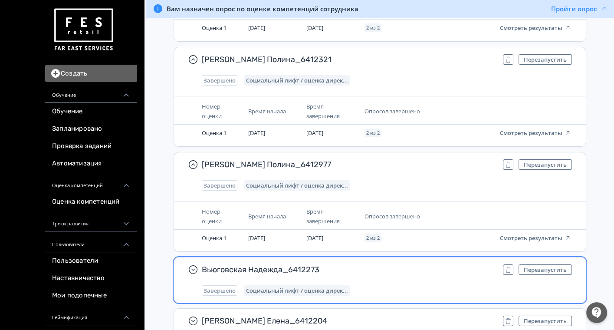
click at [407, 264] on span "Вьюговская Надежда_6412273" at bounding box center [349, 269] width 294 height 10
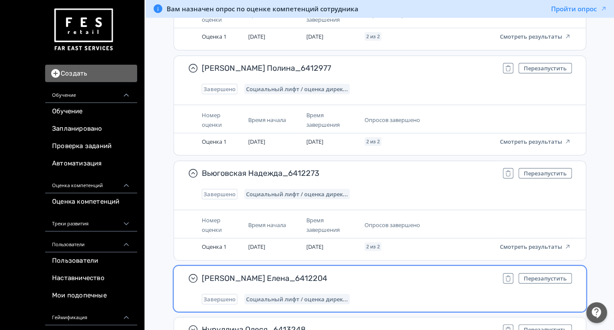
click at [408, 273] on div "[PERSON_NAME] Елена_6412204 Перезапустить Завершено Социальный лифт / оценка ди…" at bounding box center [387, 288] width 370 height 31
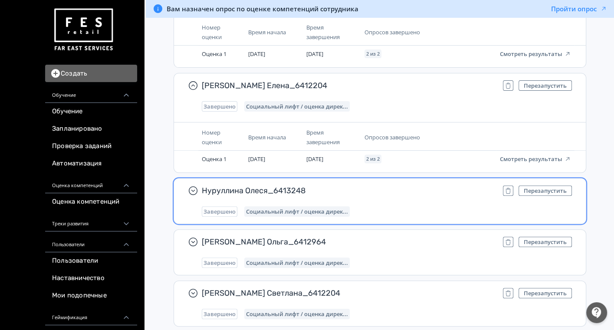
click at [409, 190] on div "Нуруллина Олеся_6413248 Перезапустить Завершено Социальный лифт / оценка дирек.…" at bounding box center [380, 200] width 412 height 45
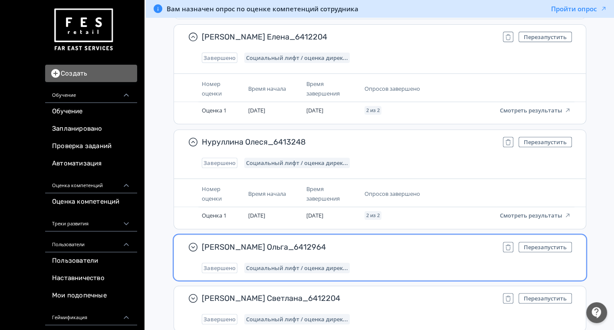
click at [399, 242] on div "[PERSON_NAME] Ольга_6412964 Перезапустить Завершено Социальный лифт / оценка ди…" at bounding box center [387, 257] width 370 height 31
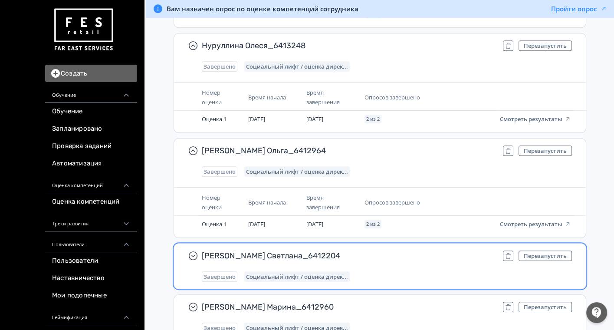
click at [399, 250] on span "[PERSON_NAME] Светлана_6412204" at bounding box center [349, 255] width 294 height 10
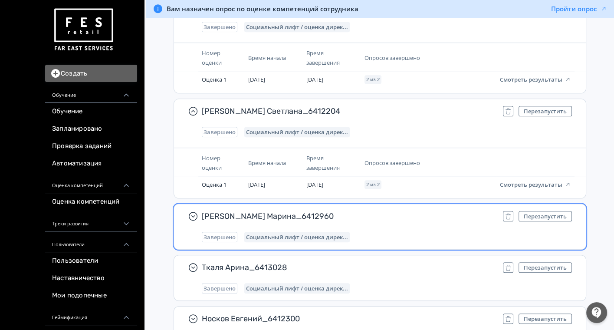
click at [404, 211] on span "[PERSON_NAME] Марина_6412960" at bounding box center [349, 216] width 294 height 10
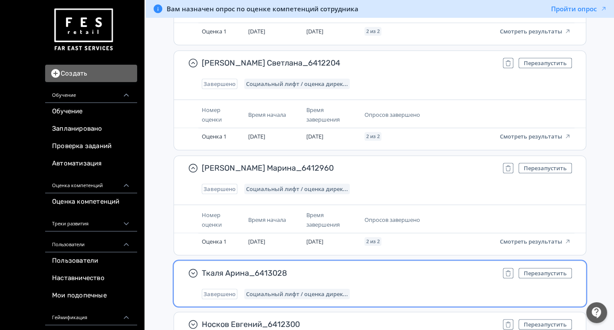
click at [398, 268] on div "Ткаля Арина_6413028 Перезапустить Завершено Социальный лифт / оценка дирек..." at bounding box center [387, 283] width 370 height 31
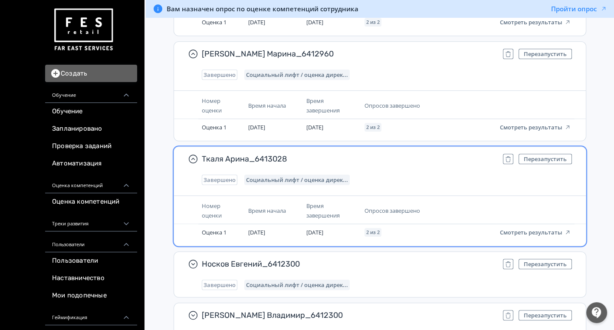
scroll to position [17412, 0]
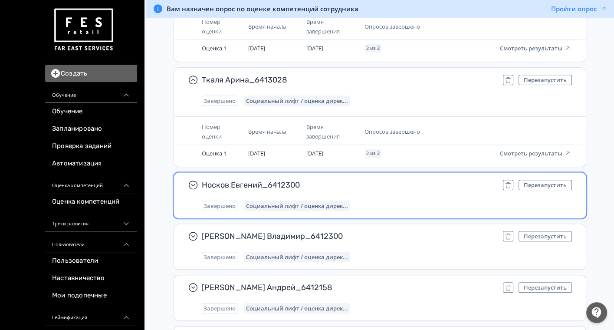
click at [391, 180] on div "Носков Евгений_6412300 Перезапустить Завершено Социальный лифт / оценка дирек..." at bounding box center [387, 195] width 370 height 31
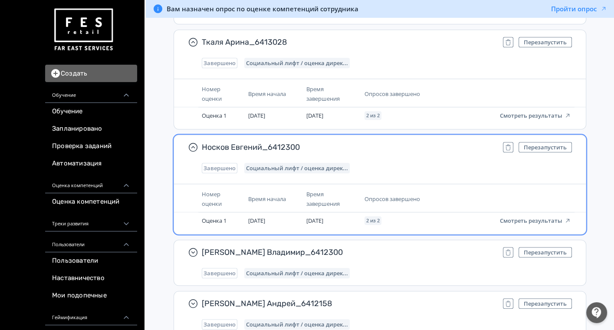
scroll to position [17508, 0]
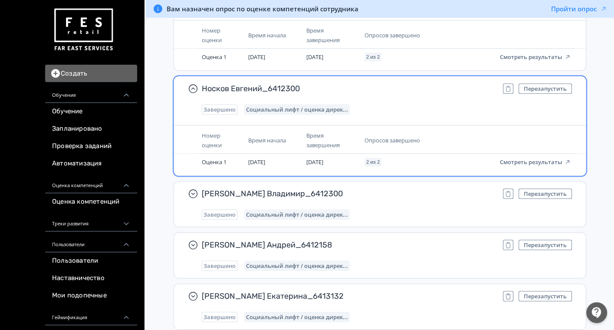
click at [391, 188] on span "[PERSON_NAME] Владимир_6412300" at bounding box center [349, 193] width 294 height 10
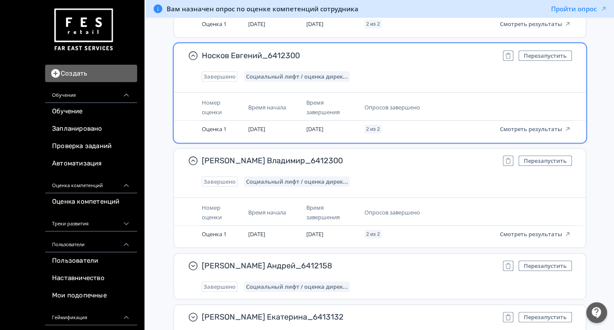
scroll to position [17556, 0]
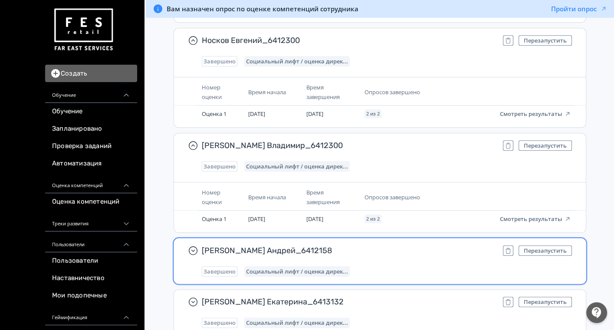
click at [405, 245] on span "[PERSON_NAME] Андрей_6412158" at bounding box center [349, 250] width 294 height 10
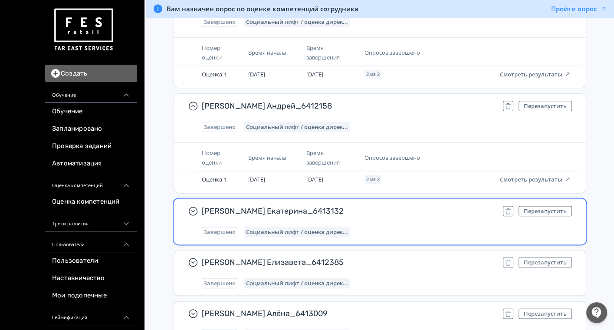
click at [407, 227] on div "Завершено Социальный лифт / оценка дирек..." at bounding box center [387, 232] width 370 height 10
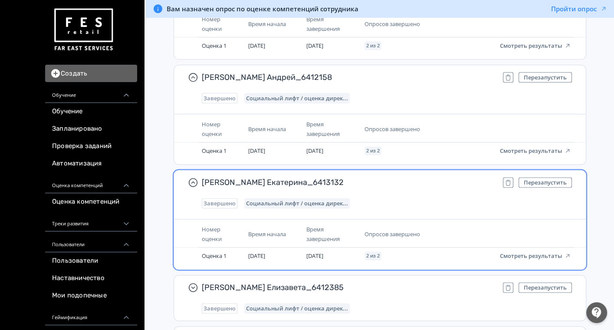
scroll to position [17749, 0]
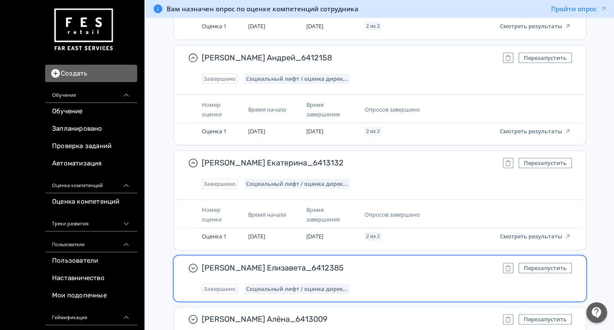
click at [408, 263] on span "[PERSON_NAME] Елизавета_6412385" at bounding box center [349, 268] width 294 height 10
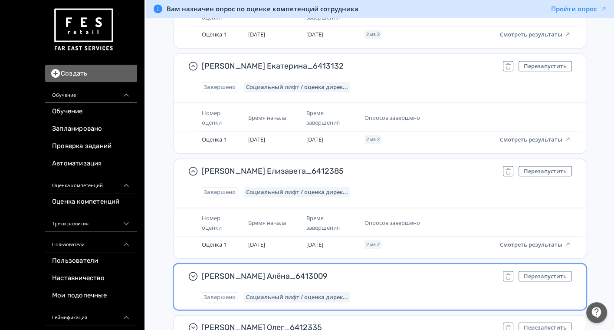
click at [408, 271] on span "[PERSON_NAME] Алёна_6413009" at bounding box center [349, 276] width 294 height 10
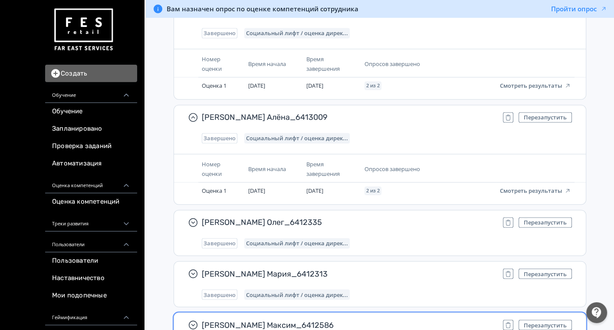
scroll to position [18038, 0]
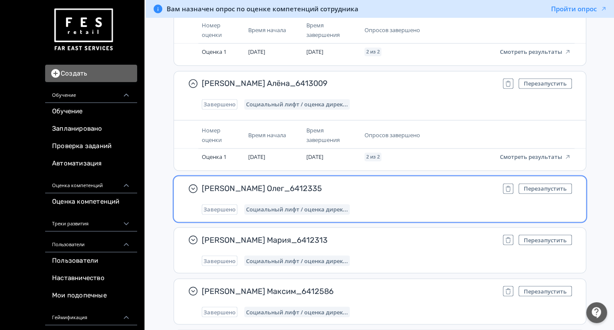
click at [392, 183] on div "[PERSON_NAME] Олег_6412335 Перезапустить Завершено Социальный лифт / оценка дир…" at bounding box center [387, 198] width 370 height 31
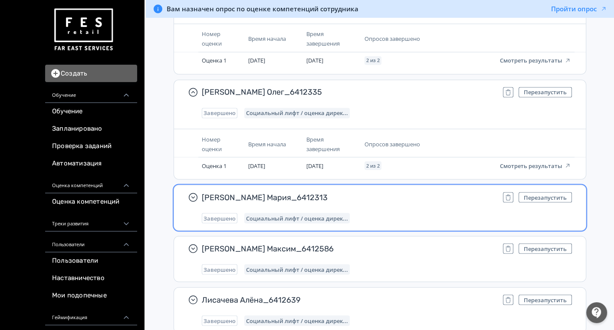
click at [410, 213] on div "Завершено Социальный лифт / оценка дирек..." at bounding box center [387, 218] width 370 height 10
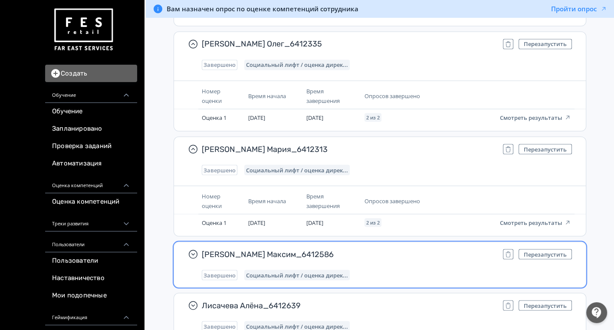
click at [400, 249] on span "[PERSON_NAME] Максим_6412586" at bounding box center [349, 254] width 294 height 10
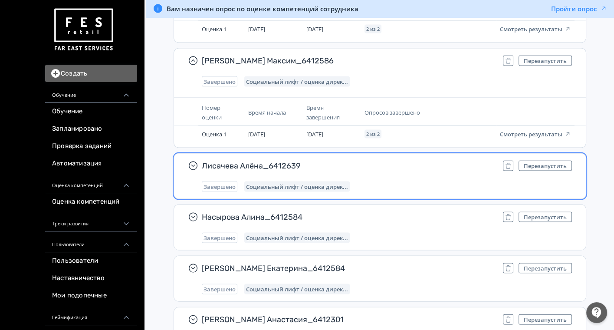
click at [412, 168] on div "Лисачева Алёна_6412639 Перезапустить Завершено Социальный лифт / оценка дирек..." at bounding box center [380, 176] width 412 height 45
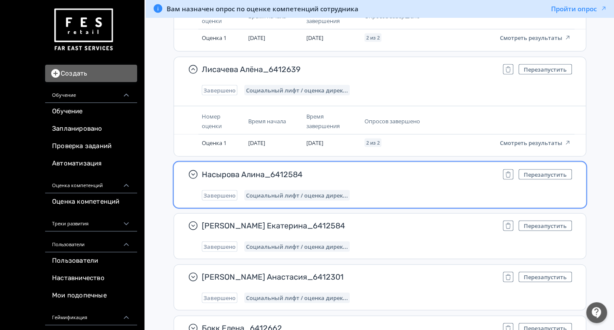
click at [412, 190] on div "Завершено Социальный лифт / оценка дирек..." at bounding box center [387, 195] width 370 height 10
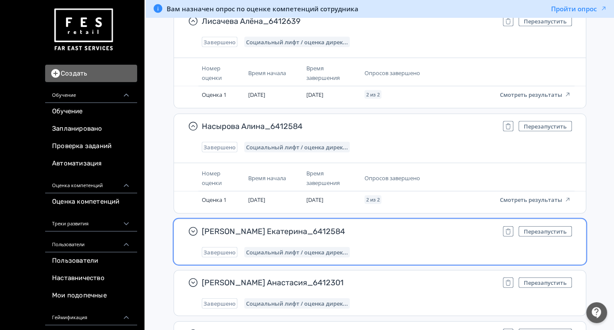
click at [398, 226] on div "[PERSON_NAME] Екатерина_6412584 Перезапустить Завершено Социальный лифт / оценк…" at bounding box center [387, 241] width 370 height 31
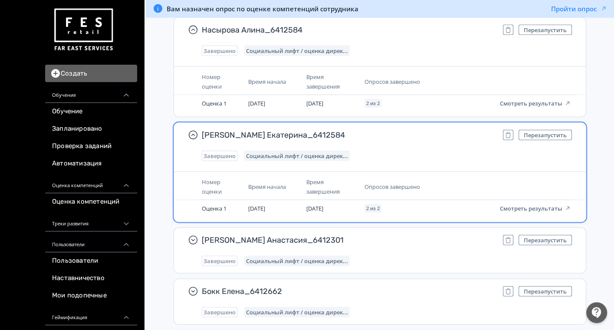
click at [398, 235] on span "[PERSON_NAME] Анастасия_6412301" at bounding box center [349, 240] width 294 height 10
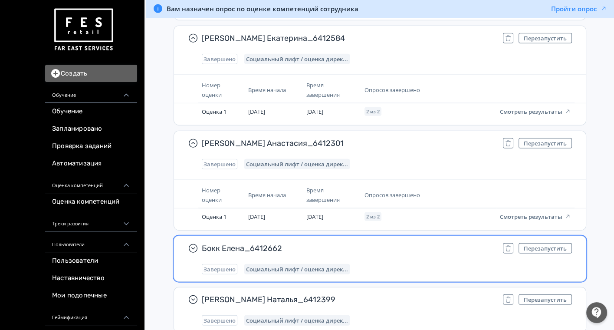
click at [396, 264] on div "Завершено Социальный лифт / оценка дирек..." at bounding box center [387, 269] width 370 height 10
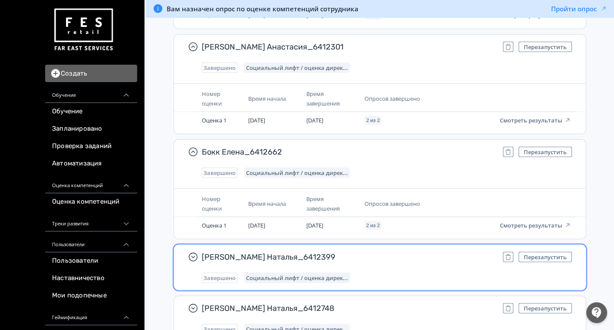
click at [396, 252] on div "[PERSON_NAME] Наталья_6412399 Перезапустить Завершено Социальный лифт / оценка …" at bounding box center [387, 267] width 370 height 31
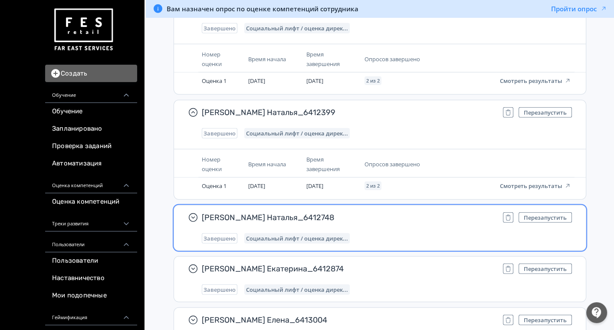
click at [408, 212] on div "[PERSON_NAME] Наталья_6412748 Перезапустить Завершено Социальный лифт / оценка …" at bounding box center [387, 227] width 370 height 31
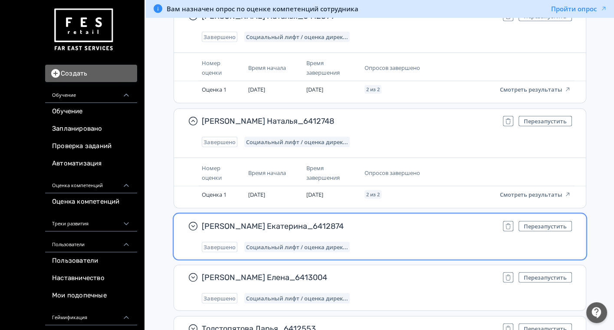
click at [405, 242] on div "Завершено Социальный лифт / оценка дирек..." at bounding box center [387, 247] width 370 height 10
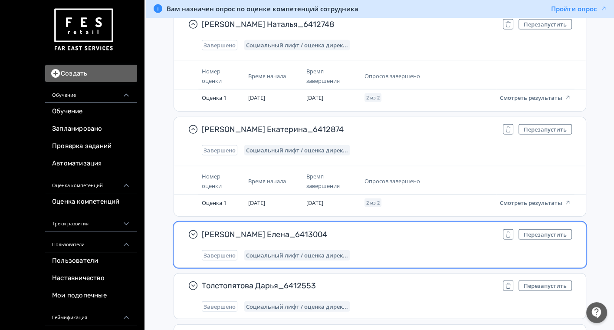
click at [406, 250] on div "Завершено Социальный лифт / оценка дирек..." at bounding box center [387, 255] width 370 height 10
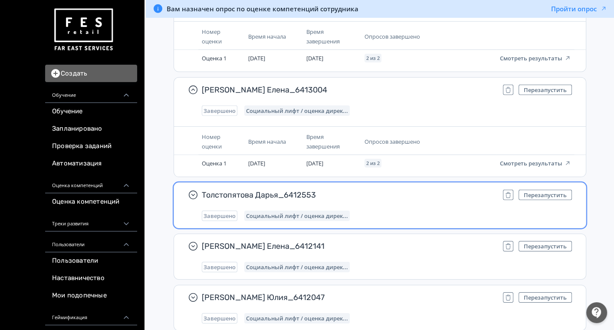
click at [412, 211] on div "Завершено Социальный лифт / оценка дирек..." at bounding box center [387, 216] width 370 height 10
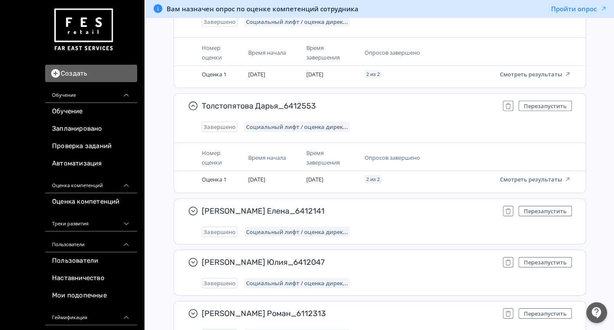
scroll to position [19389, 0]
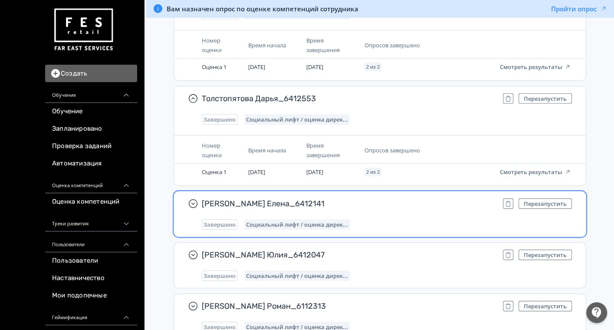
click at [408, 219] on div "Завершено Социальный лифт / оценка дирек..." at bounding box center [387, 224] width 370 height 10
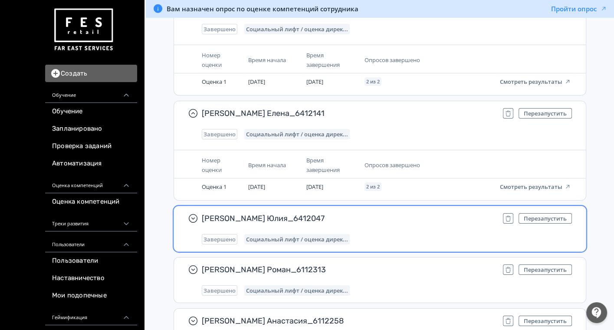
scroll to position [19534, 0]
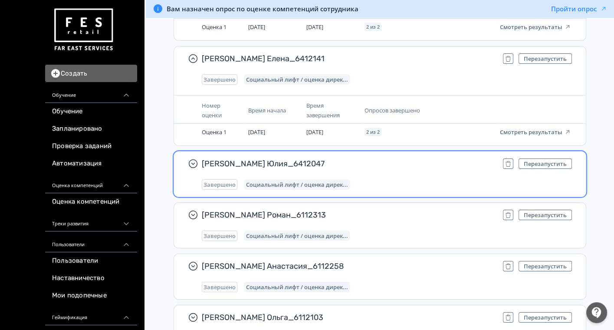
click at [412, 179] on div "Завершено Социальный лифт / оценка дирек..." at bounding box center [387, 184] width 370 height 10
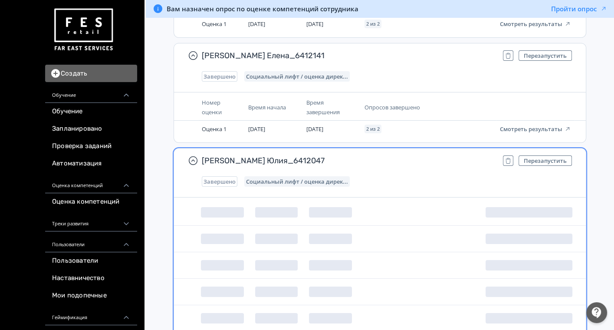
scroll to position [19630, 0]
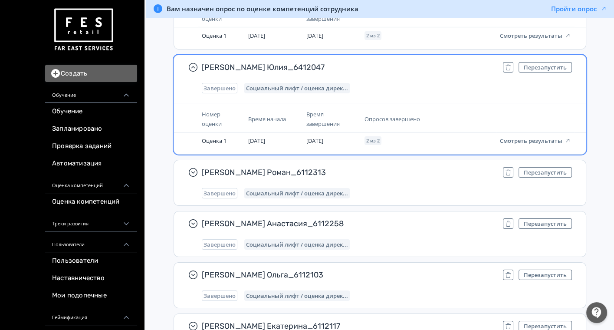
click at [389, 270] on span "[PERSON_NAME] Ольга_6112103" at bounding box center [349, 275] width 294 height 10
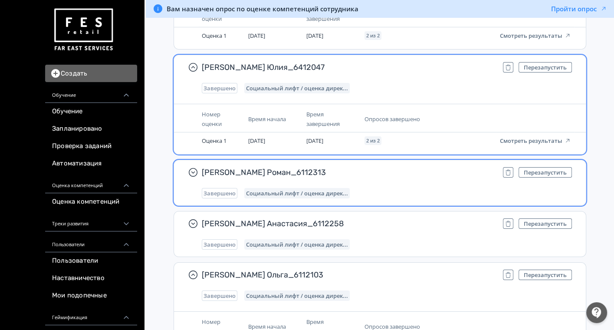
click at [383, 167] on div "[PERSON_NAME] Роман_6112313 Перезапустить Завершено Социальный лифт / оценка ди…" at bounding box center [387, 182] width 370 height 31
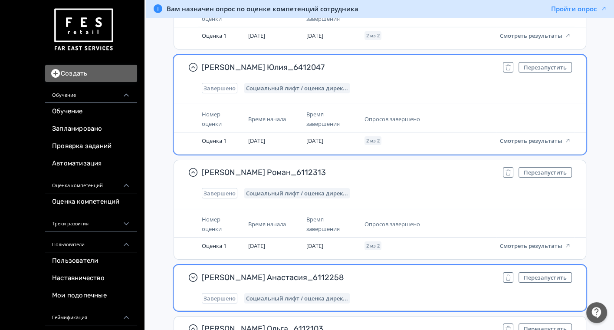
click at [395, 272] on div "[PERSON_NAME] Анастасия_6112258 Перезапустить Завершено Социальный лифт / оценк…" at bounding box center [387, 287] width 370 height 31
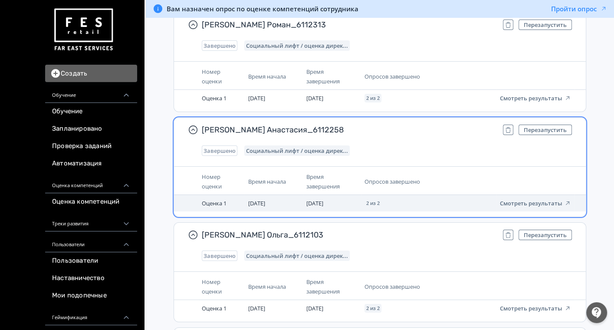
scroll to position [19823, 0]
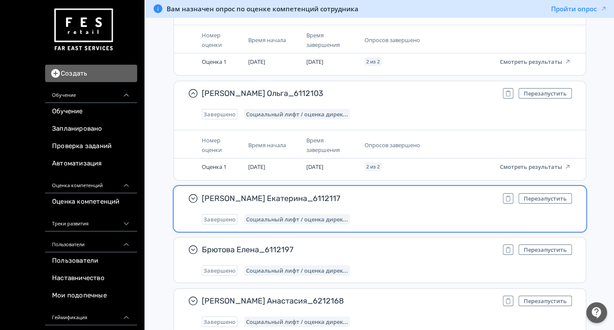
click at [406, 214] on div "Завершено Социальный лифт / оценка дирек..." at bounding box center [387, 219] width 370 height 10
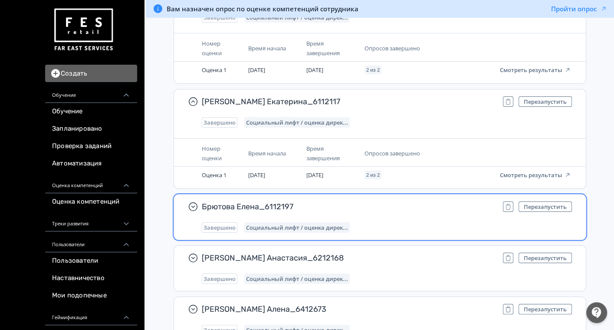
click at [408, 201] on div "Брютова Елена_6112197 Перезапустить Завершено Социальный лифт / оценка дирек..." at bounding box center [387, 216] width 370 height 31
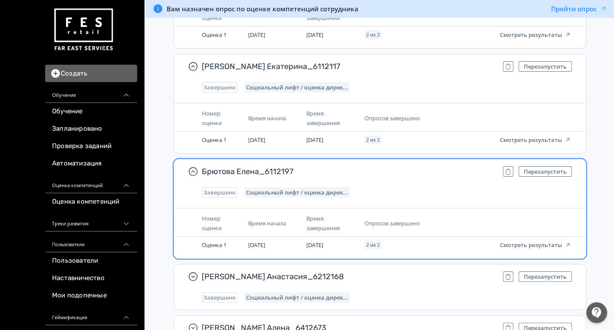
scroll to position [20112, 0]
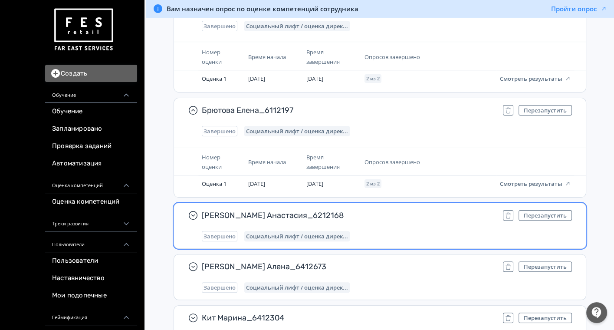
click at [408, 210] on span "[PERSON_NAME] Анастасия_6212168" at bounding box center [349, 215] width 294 height 10
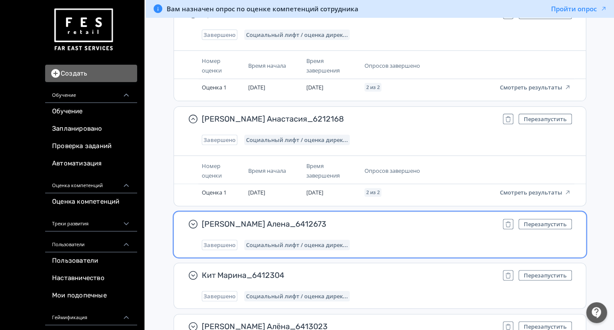
click at [405, 219] on span "[PERSON_NAME] Алена_6412673" at bounding box center [349, 224] width 294 height 10
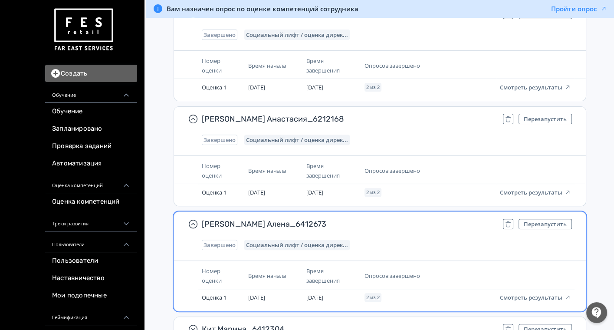
scroll to position [20305, 0]
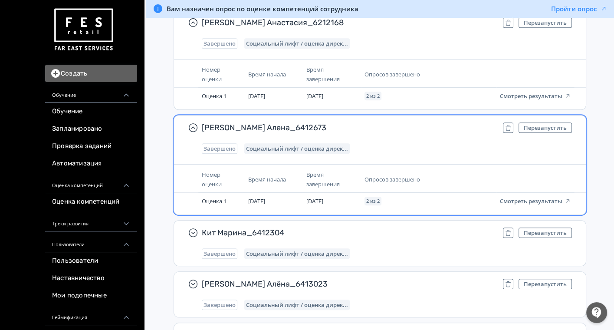
click at [404, 227] on span "Кит Марина_6412304" at bounding box center [349, 232] width 294 height 10
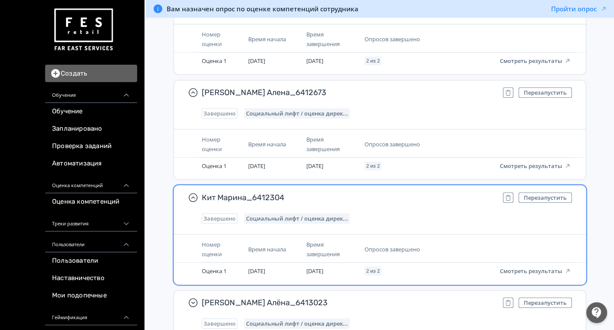
scroll to position [20402, 0]
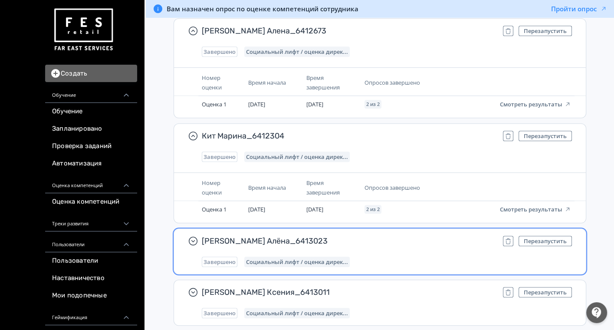
click at [405, 236] on span "[PERSON_NAME] Алёна_6413023" at bounding box center [349, 241] width 294 height 10
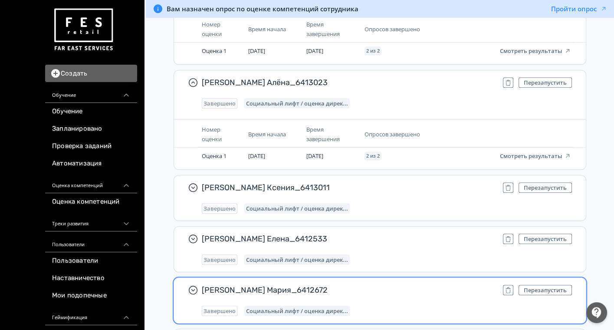
scroll to position [20595, 0]
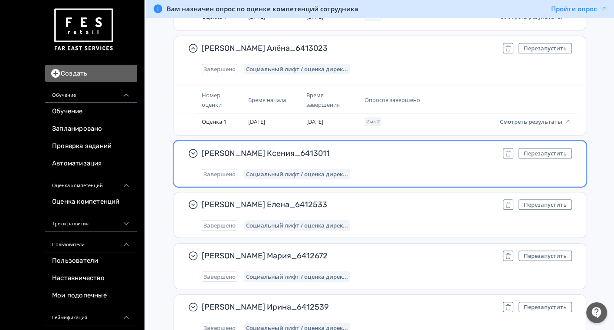
click at [392, 148] on div "[PERSON_NAME] Ксения_6413011 Перезапустить Завершено Социальный лифт / оценка д…" at bounding box center [387, 163] width 370 height 31
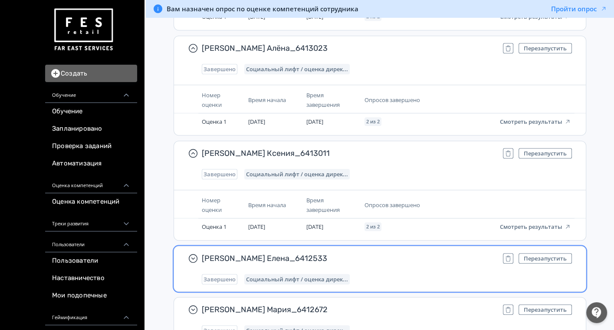
click at [389, 253] on span "[PERSON_NAME] Елена_6412533" at bounding box center [349, 258] width 294 height 10
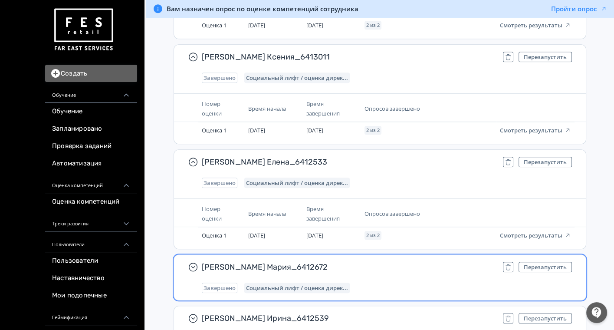
click at [406, 262] on div "[PERSON_NAME] Мария_6412672 Перезапустить Завершено Социальный лифт / оценка ди…" at bounding box center [387, 277] width 370 height 31
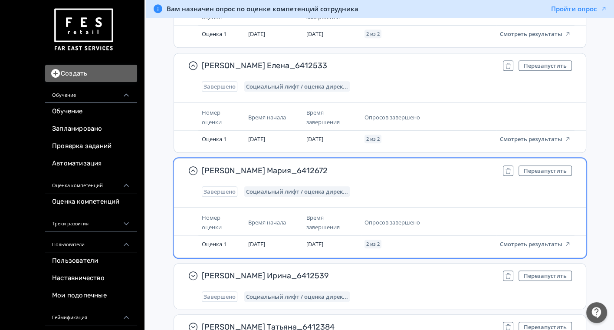
click at [407, 270] on div "[PERSON_NAME] Ирина_6412539 Перезапустить Завершено Социальный лифт / оценка ди…" at bounding box center [387, 285] width 370 height 31
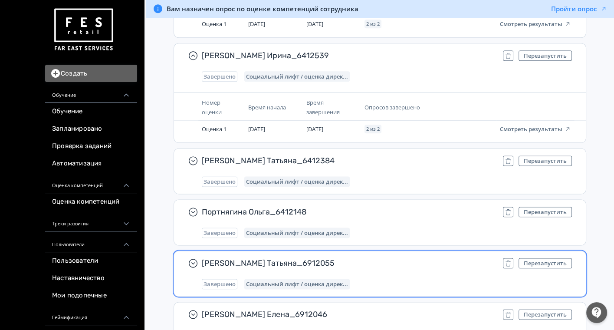
scroll to position [21029, 0]
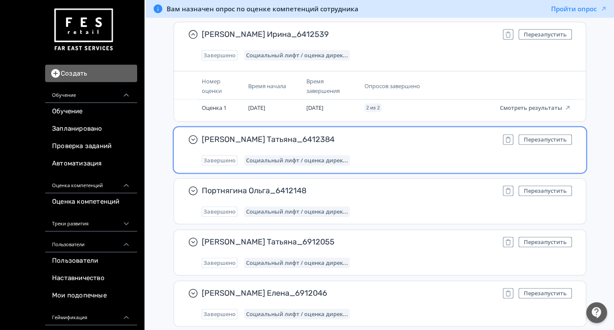
click at [406, 155] on div "Завершено Социальный лифт / оценка дирек..." at bounding box center [387, 160] width 370 height 10
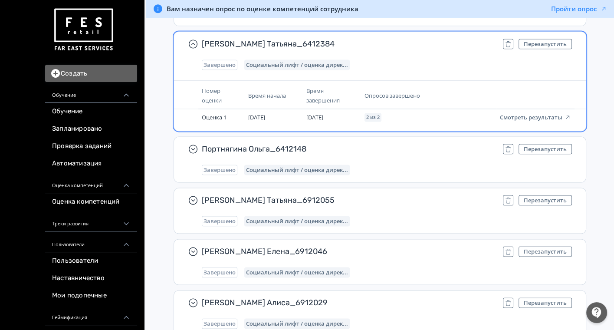
scroll to position [21125, 0]
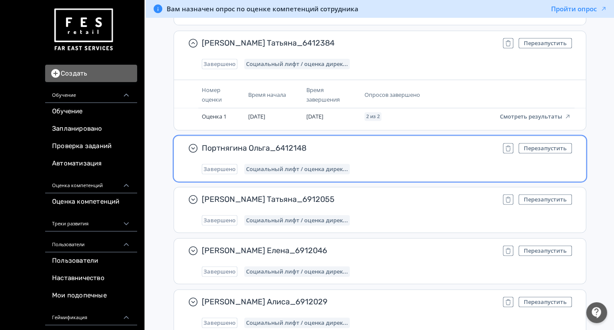
click at [391, 164] on div "Завершено Социальный лифт / оценка дирек..." at bounding box center [387, 169] width 370 height 10
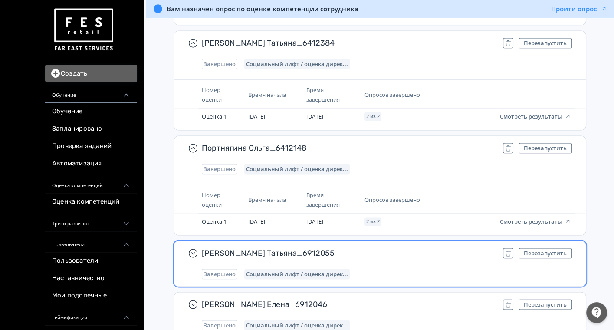
click at [391, 248] on div "[PERSON_NAME] Татьяна_6912055 Перезапустить Завершено Социальный лифт / оценка …" at bounding box center [387, 263] width 370 height 31
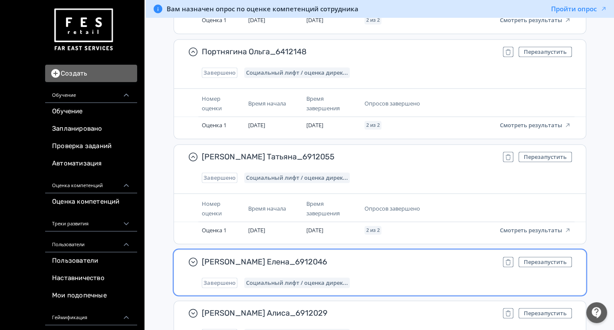
click at [391, 257] on div "[PERSON_NAME] Елена_6912046 Перезапустить Завершено Социальный лифт / оценка ди…" at bounding box center [387, 272] width 370 height 31
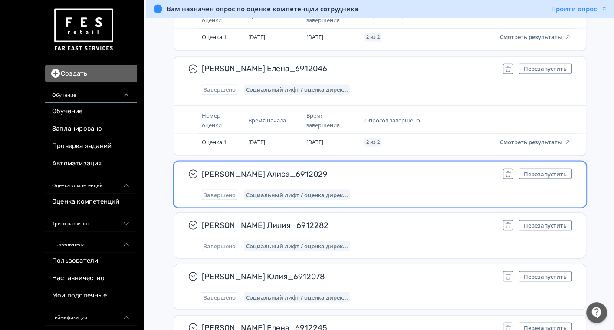
click at [393, 168] on div "[PERSON_NAME] Алиса_6912029 Перезапустить Завершено Социальный лифт / оценка ди…" at bounding box center [387, 183] width 370 height 31
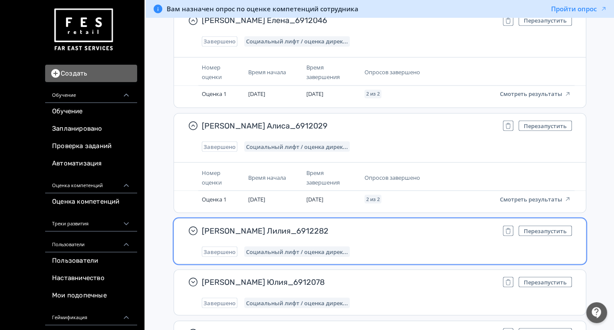
click at [403, 225] on div "[PERSON_NAME] Лилия_6912282 Перезапустить Завершено Социальный лифт / оценка ди…" at bounding box center [387, 240] width 370 height 31
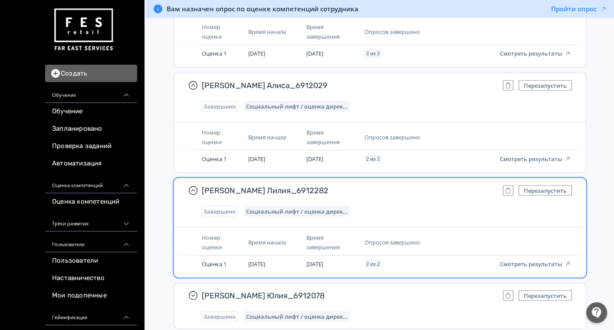
scroll to position [21559, 0]
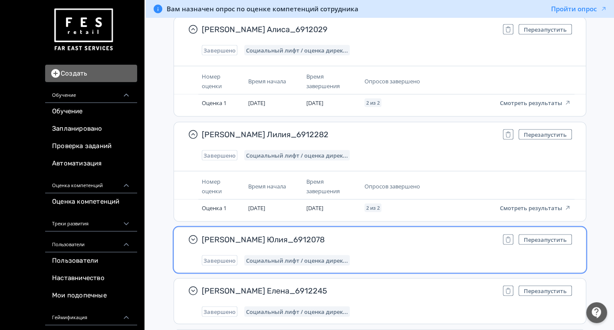
click at [399, 234] on div "[PERSON_NAME] Юлия_6912078 Перезапустить Завершено Социальный лифт / оценка дир…" at bounding box center [387, 249] width 370 height 31
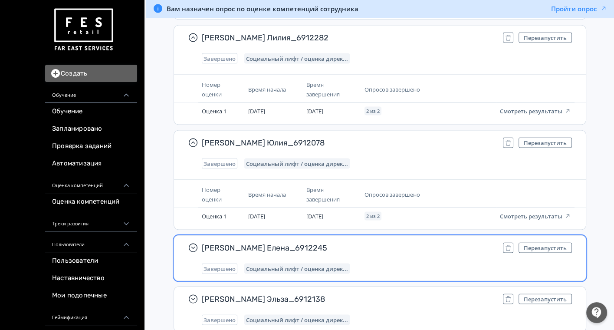
click at [382, 243] on div "[PERSON_NAME] Елена_6912245 Перезапустить Завершено Социальный лифт / оценка ди…" at bounding box center [387, 258] width 370 height 31
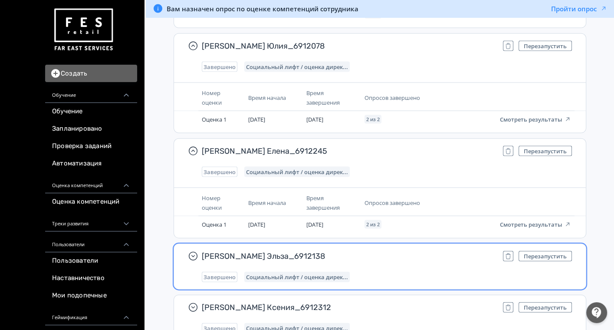
click at [402, 251] on div "Салихова Эльза_6912138 Перезапустить Завершено Социальный лифт / оценка дирек..." at bounding box center [387, 266] width 370 height 31
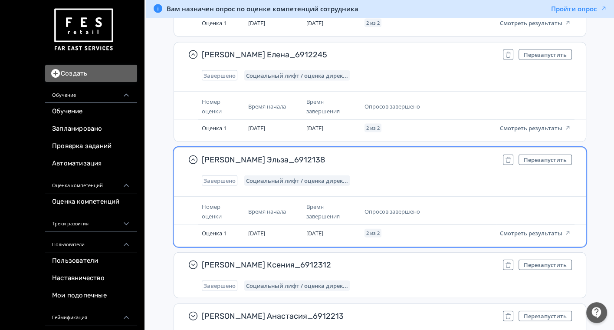
click at [402, 260] on span "[PERSON_NAME] Ксения_6912312" at bounding box center [349, 265] width 294 height 10
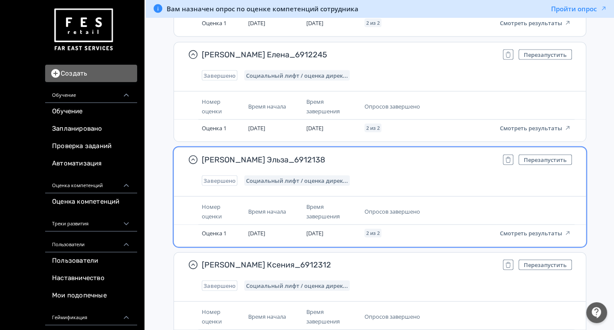
scroll to position [21945, 0]
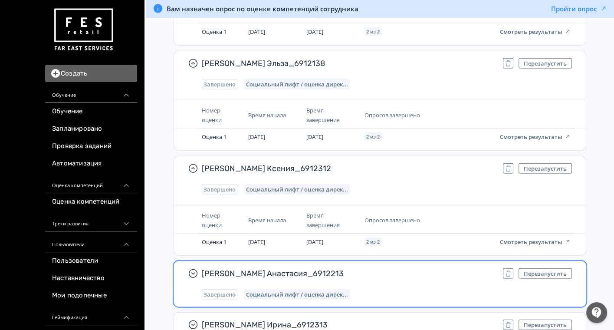
click at [402, 268] on span "[PERSON_NAME] Анастасия_6912213" at bounding box center [349, 273] width 294 height 10
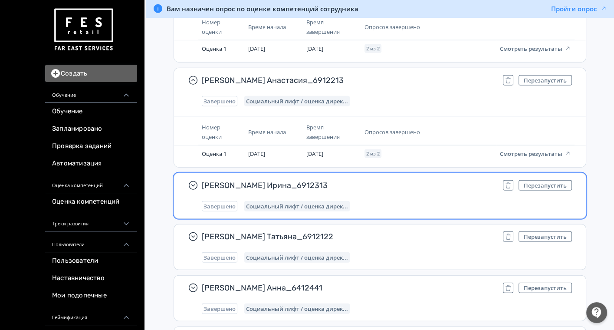
click at [404, 201] on div "Завершено Социальный лифт / оценка дирек..." at bounding box center [387, 206] width 370 height 10
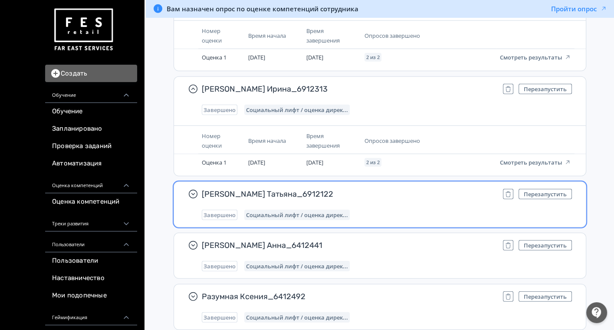
click at [407, 210] on div "Завершено Социальный лифт / оценка дирек..." at bounding box center [387, 215] width 370 height 10
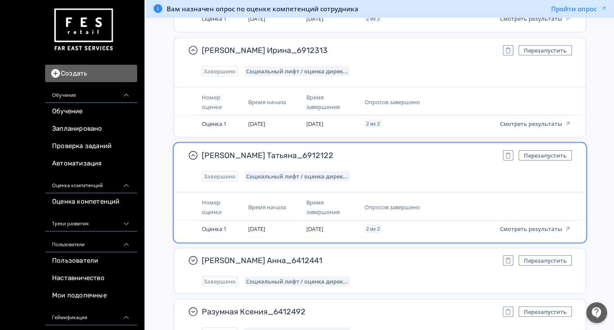
scroll to position [22331, 0]
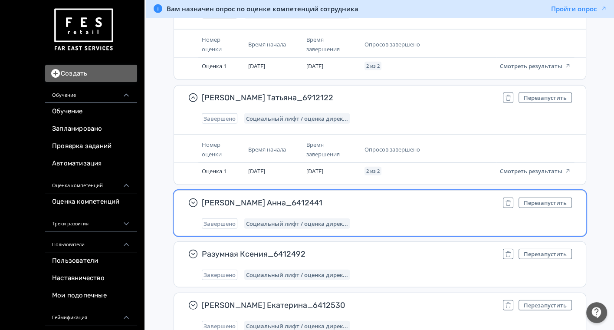
click at [398, 198] on div "[PERSON_NAME] Анна_6412441 Перезапустить Завершено Социальный лифт / оценка дир…" at bounding box center [387, 213] width 370 height 31
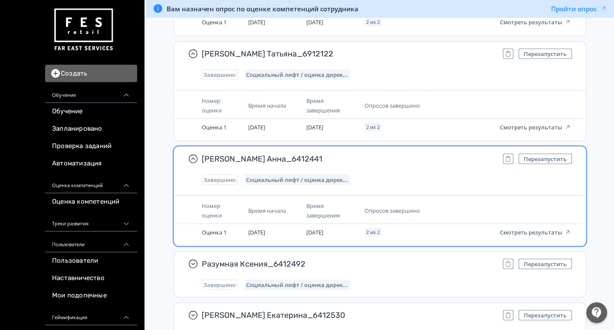
scroll to position [22427, 0]
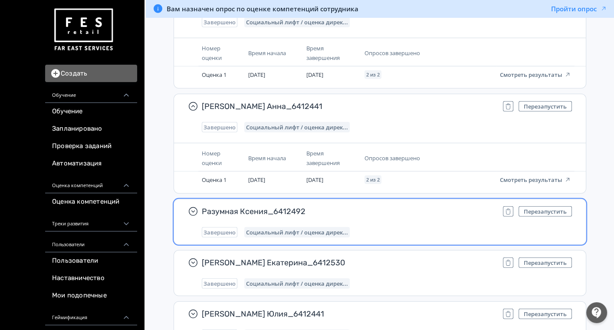
click at [399, 206] on div "Разумная Ксения_6412492 Перезапустить Завершено Социальный лифт / оценка дирек.…" at bounding box center [387, 221] width 370 height 31
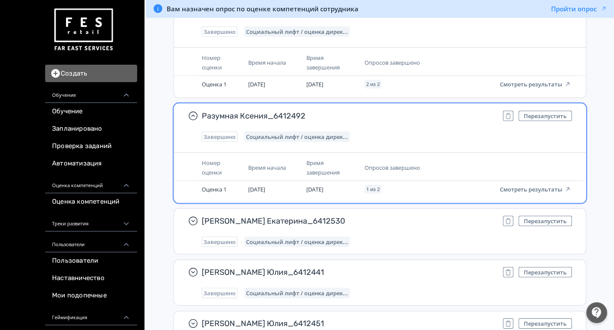
scroll to position [22524, 0]
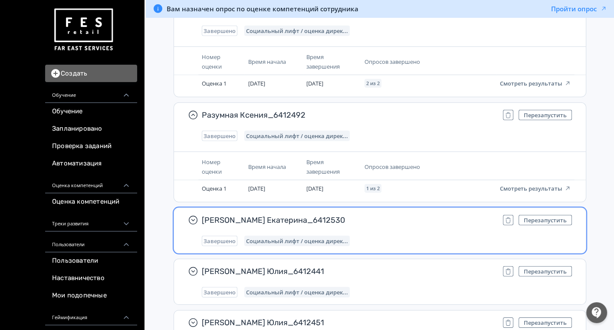
click at [418, 215] on div "[PERSON_NAME] Екатерина_6412530 Перезапустить Завершено Социальный лифт / оценк…" at bounding box center [387, 230] width 370 height 31
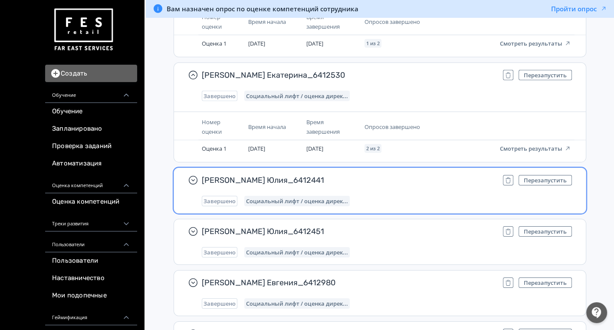
click at [417, 196] on div "Завершено Социальный лифт / оценка дирек..." at bounding box center [387, 201] width 370 height 10
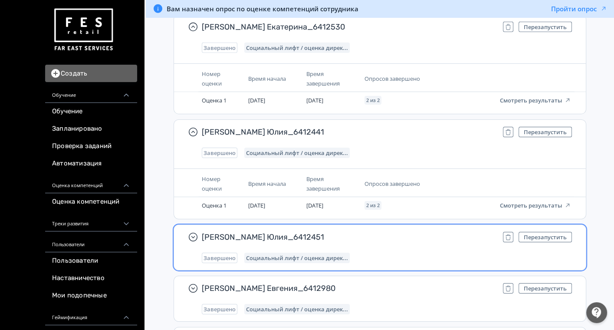
click at [409, 232] on span "[PERSON_NAME] Юлия_6412451" at bounding box center [349, 237] width 294 height 10
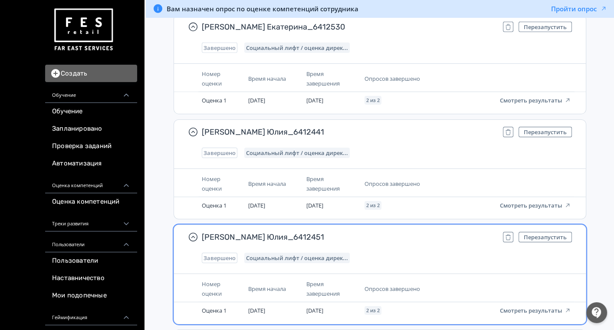
scroll to position [22813, 0]
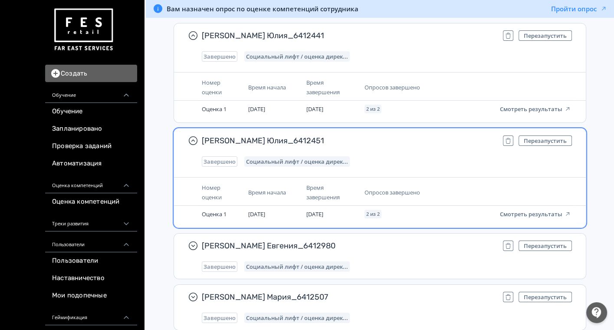
click at [409, 234] on div "[PERSON_NAME] Евгения_6412980 Перезапустить Завершено Социальный лифт / оценка …" at bounding box center [380, 256] width 412 height 45
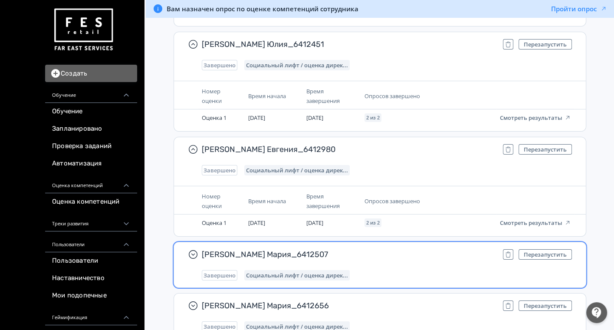
click at [407, 242] on div "[PERSON_NAME] Мария_6412507 Перезапустить Завершено Социальный лифт / оценка ди…" at bounding box center [380, 264] width 412 height 45
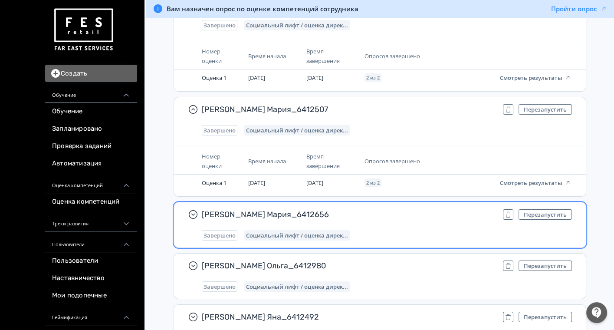
click at [393, 209] on span "[PERSON_NAME] Мария_6412656" at bounding box center [349, 214] width 294 height 10
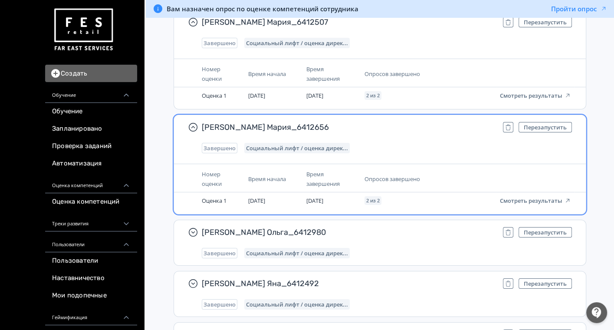
scroll to position [23199, 0]
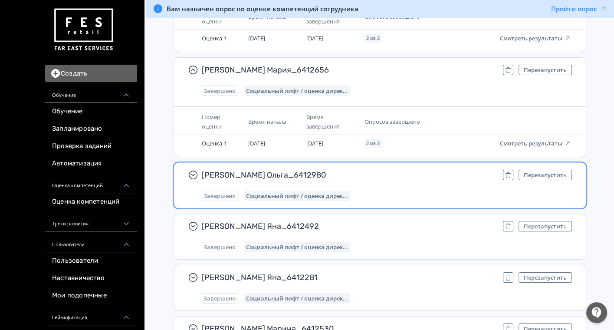
click at [398, 170] on span "[PERSON_NAME] Ольга_6412980" at bounding box center [349, 175] width 294 height 10
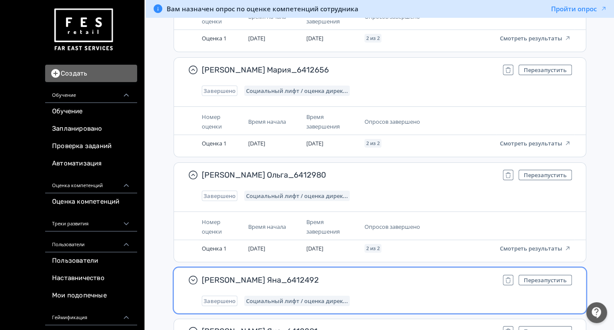
click at [394, 275] on span "[PERSON_NAME] Яна_6412492" at bounding box center [349, 280] width 294 height 10
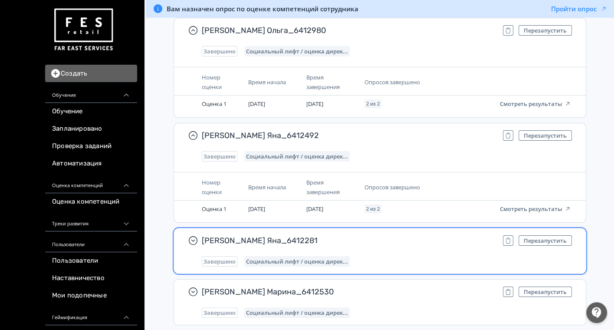
click at [400, 256] on div "Завершено Социальный лифт / оценка дирек..." at bounding box center [387, 261] width 370 height 10
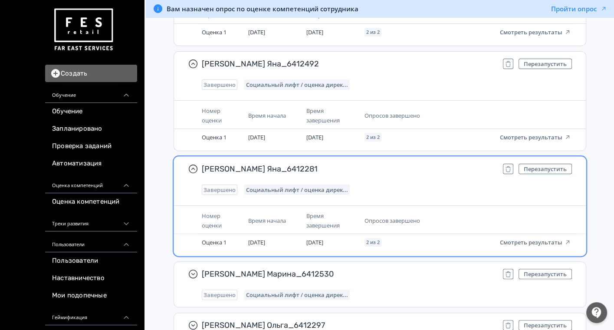
scroll to position [23441, 0]
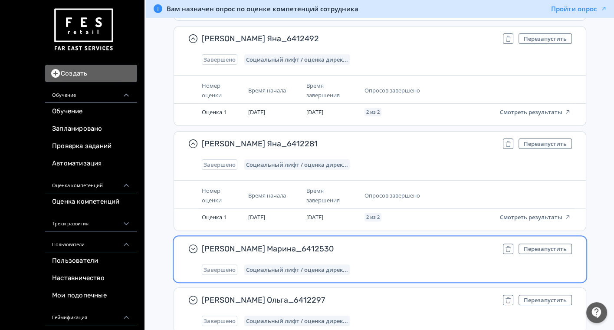
click at [394, 264] on div "Завершено Социальный лифт / оценка дирек..." at bounding box center [387, 269] width 370 height 10
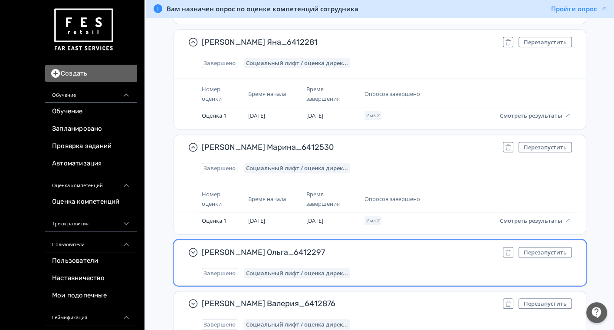
click at [382, 247] on div "[PERSON_NAME] Ольга_6412297 Перезапустить Завершено Социальный лифт / оценка ди…" at bounding box center [387, 262] width 370 height 31
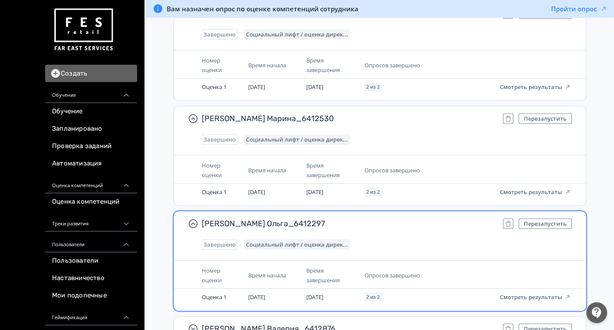
scroll to position [23596, 0]
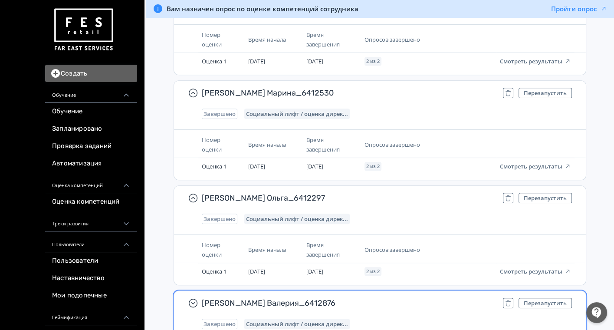
click at [392, 298] on div "[PERSON_NAME] Валерия_6412876 Перезапустить Завершено Социальный лифт / оценка …" at bounding box center [387, 313] width 370 height 31
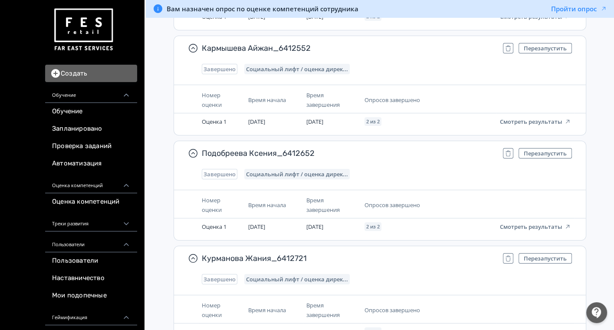
scroll to position [0, 0]
